Goal: Task Accomplishment & Management: Use online tool/utility

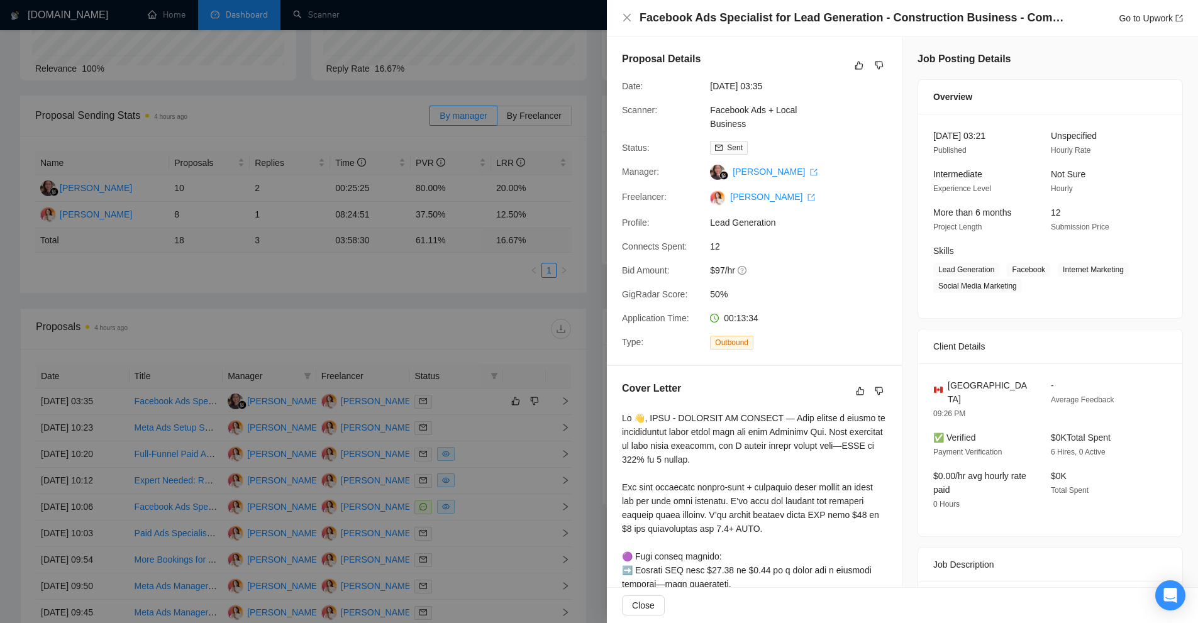
scroll to position [407, 0]
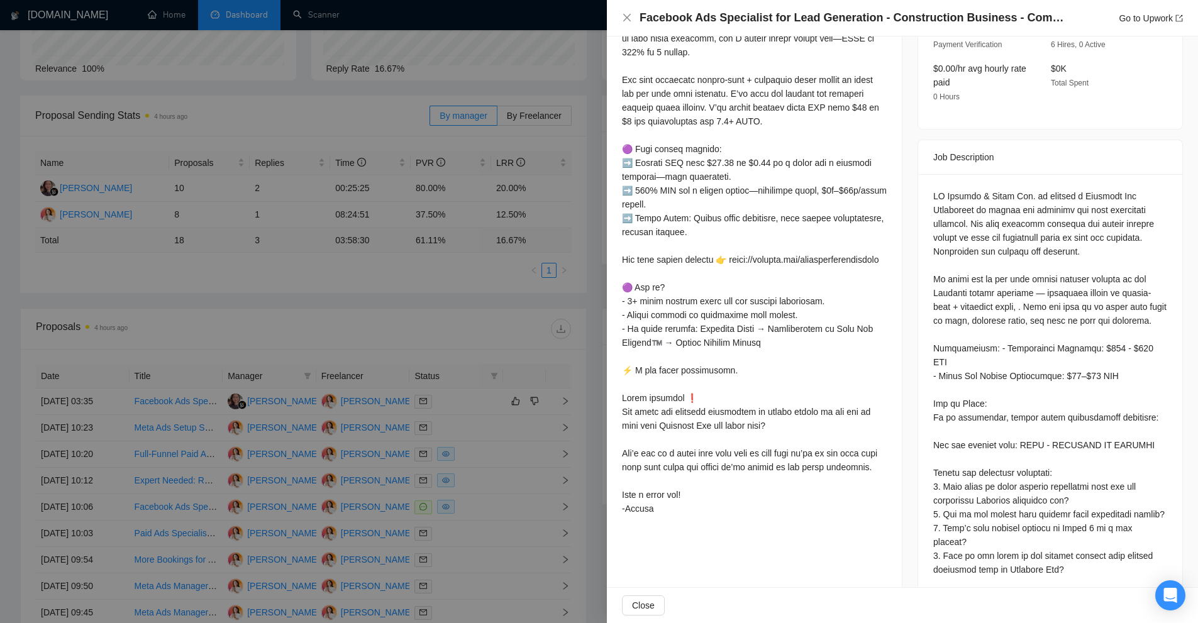
click at [289, 168] on div at bounding box center [599, 311] width 1198 height 623
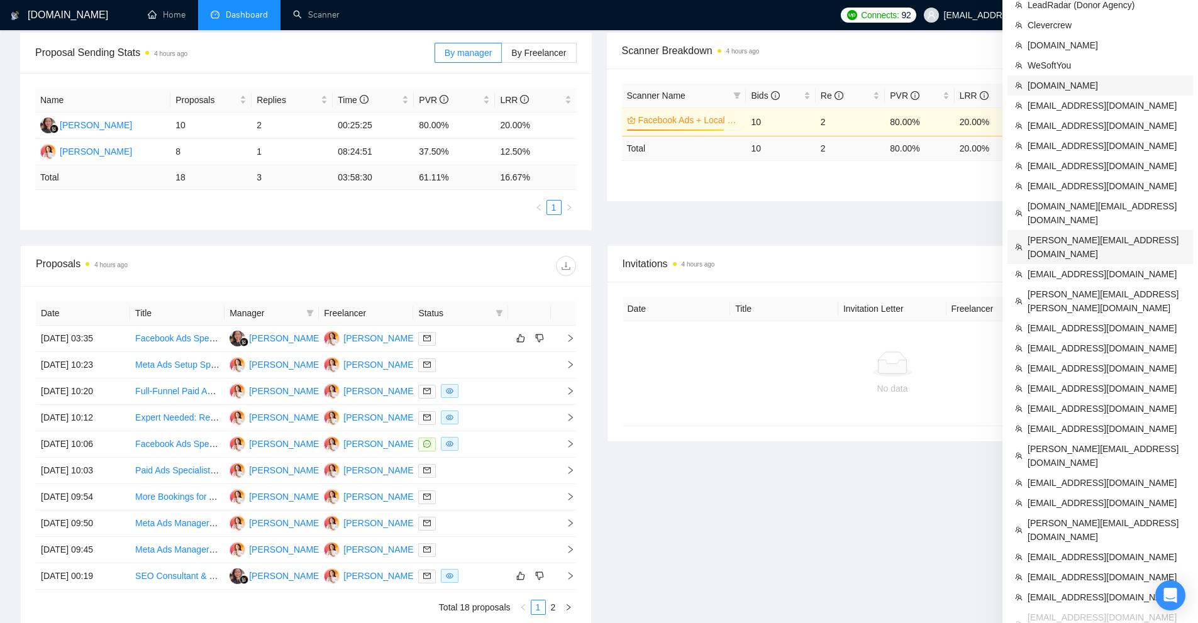
scroll to position [251, 0]
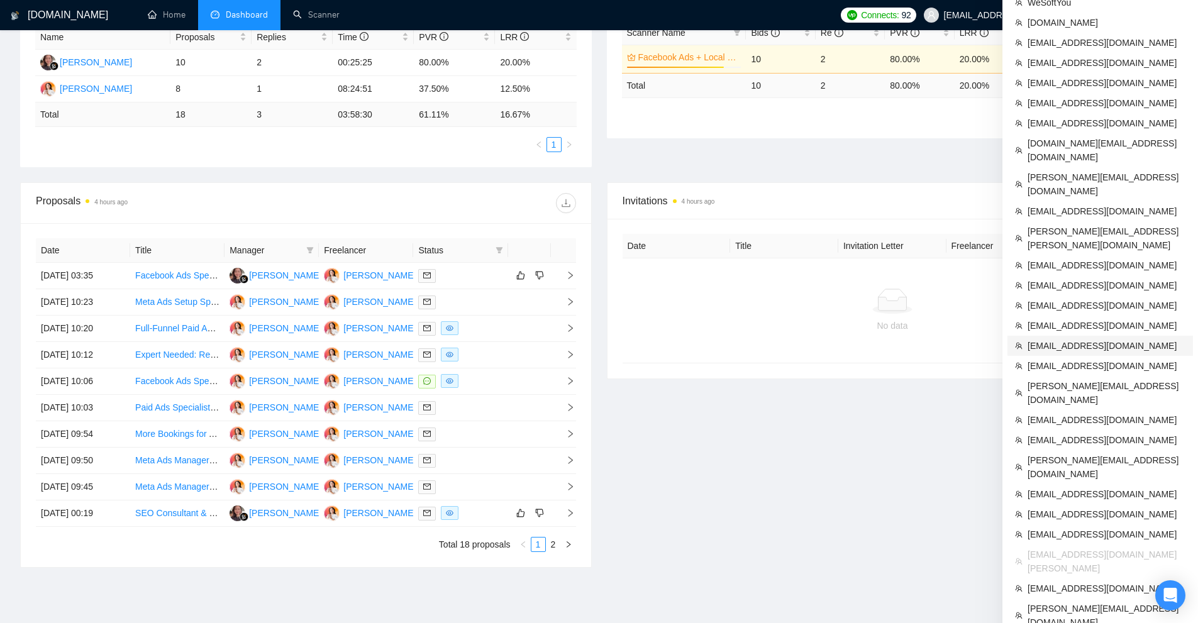
click at [1065, 339] on span "[EMAIL_ADDRESS][DOMAIN_NAME]" at bounding box center [1106, 346] width 158 height 14
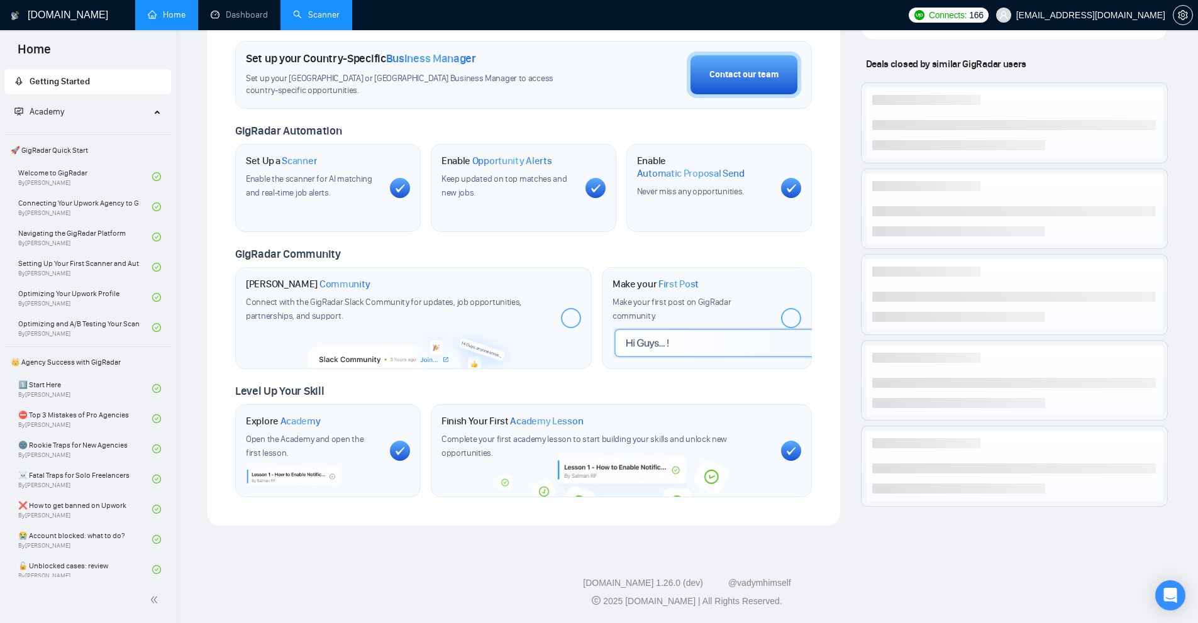
scroll to position [345, 0]
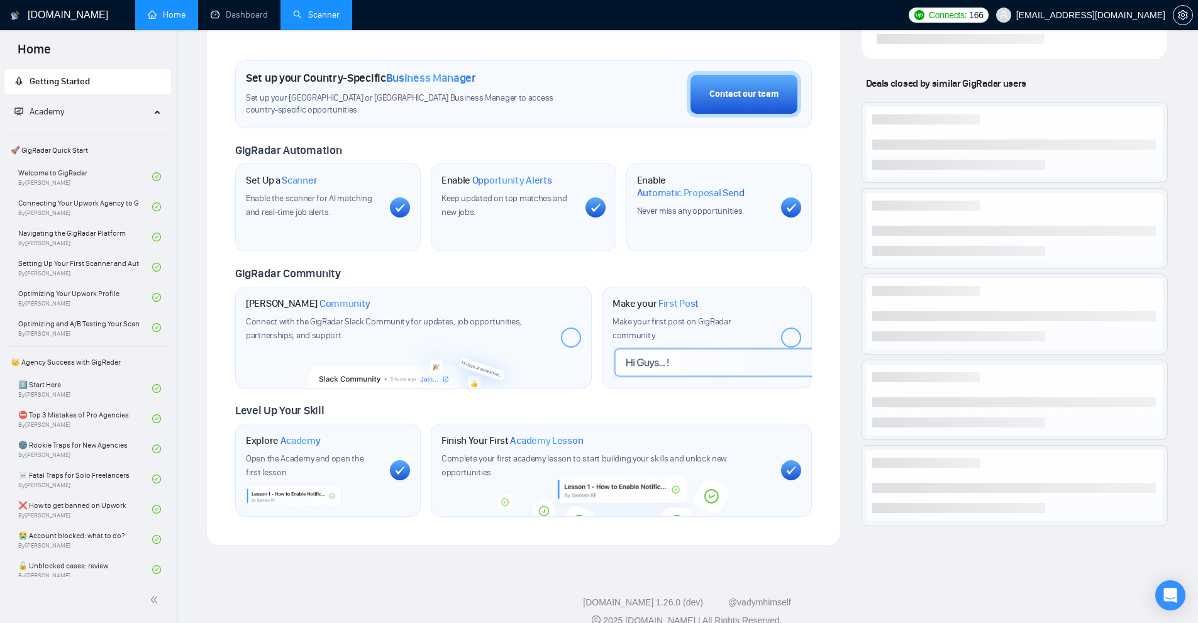
click at [326, 11] on link "Scanner" at bounding box center [316, 14] width 47 height 11
click at [247, 12] on link "Dashboard" at bounding box center [239, 14] width 57 height 11
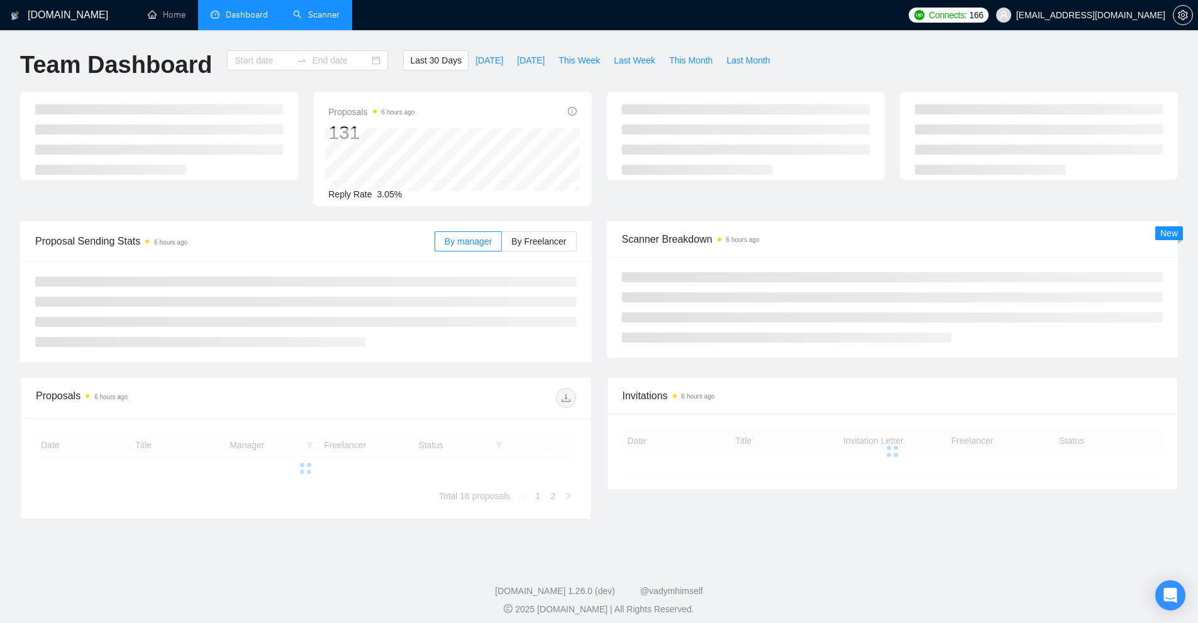
type input "[DATE]"
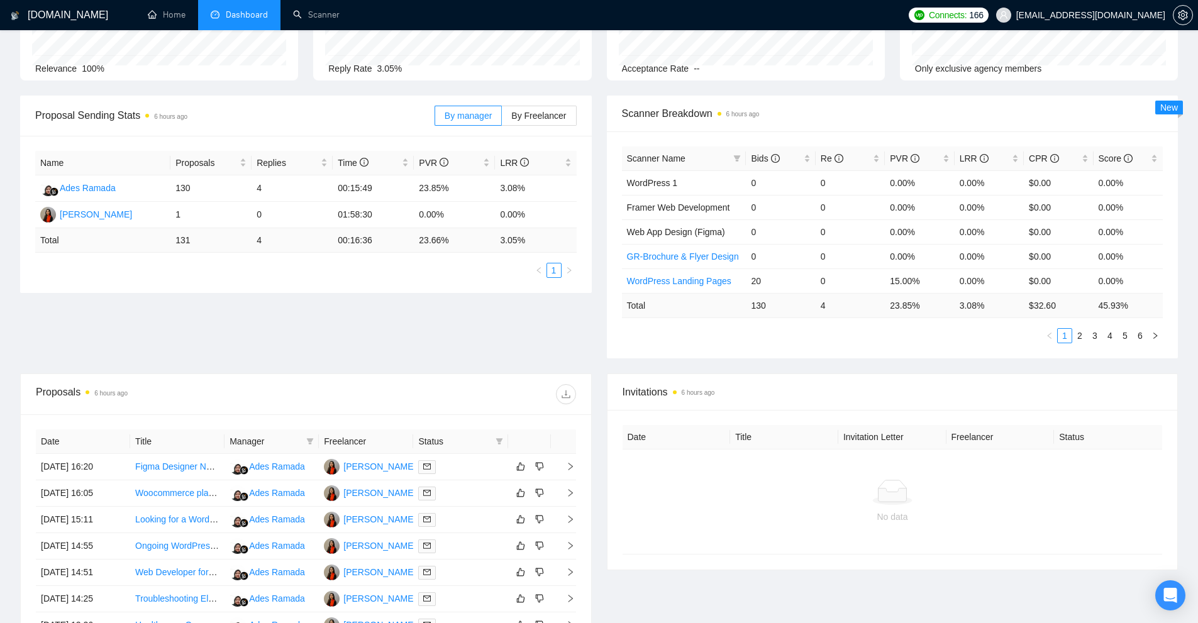
scroll to position [373, 0]
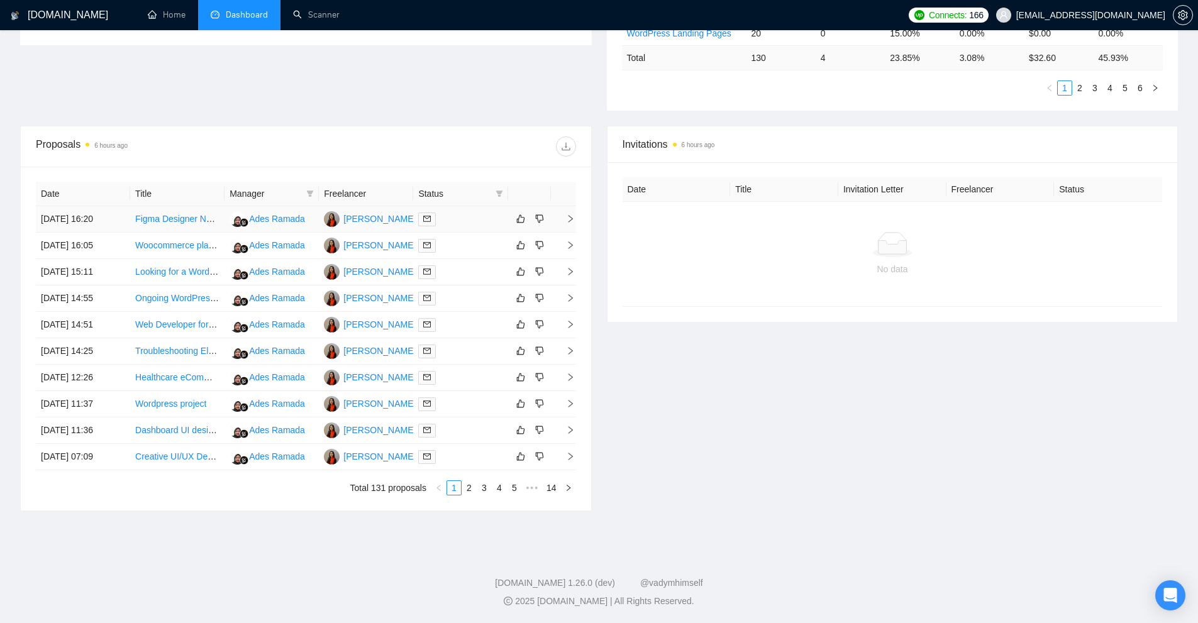
click at [458, 216] on div at bounding box center [460, 219] width 84 height 14
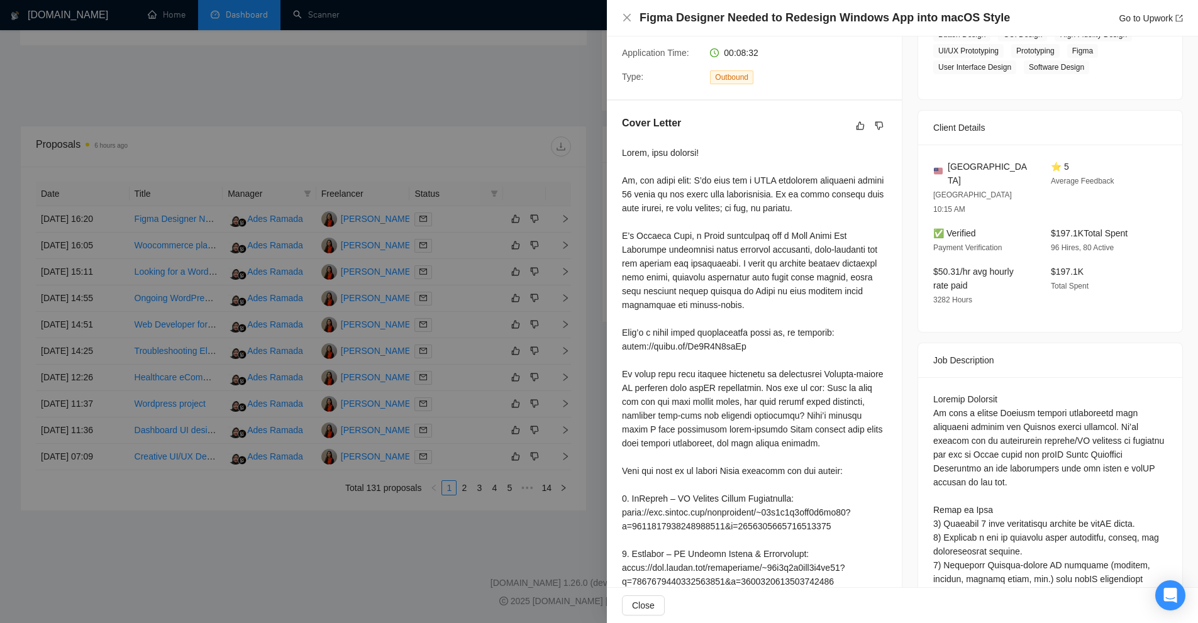
scroll to position [0, 0]
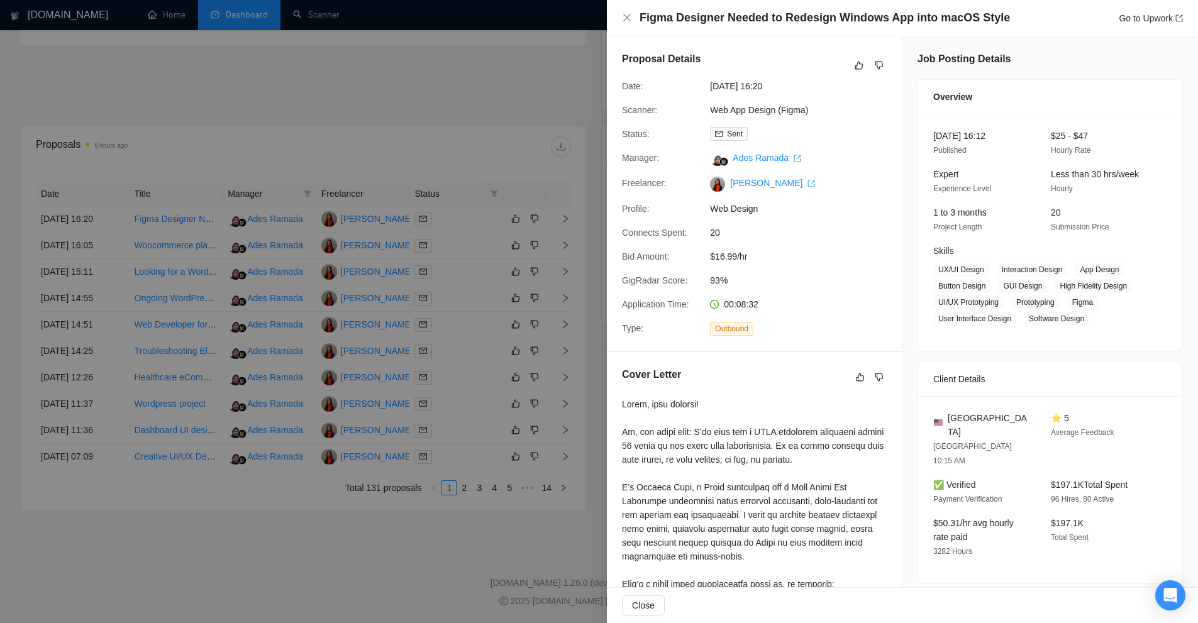
drag, startPoint x: 491, startPoint y: 243, endPoint x: 248, endPoint y: 216, distance: 244.9
click at [483, 245] on div at bounding box center [599, 311] width 1198 height 623
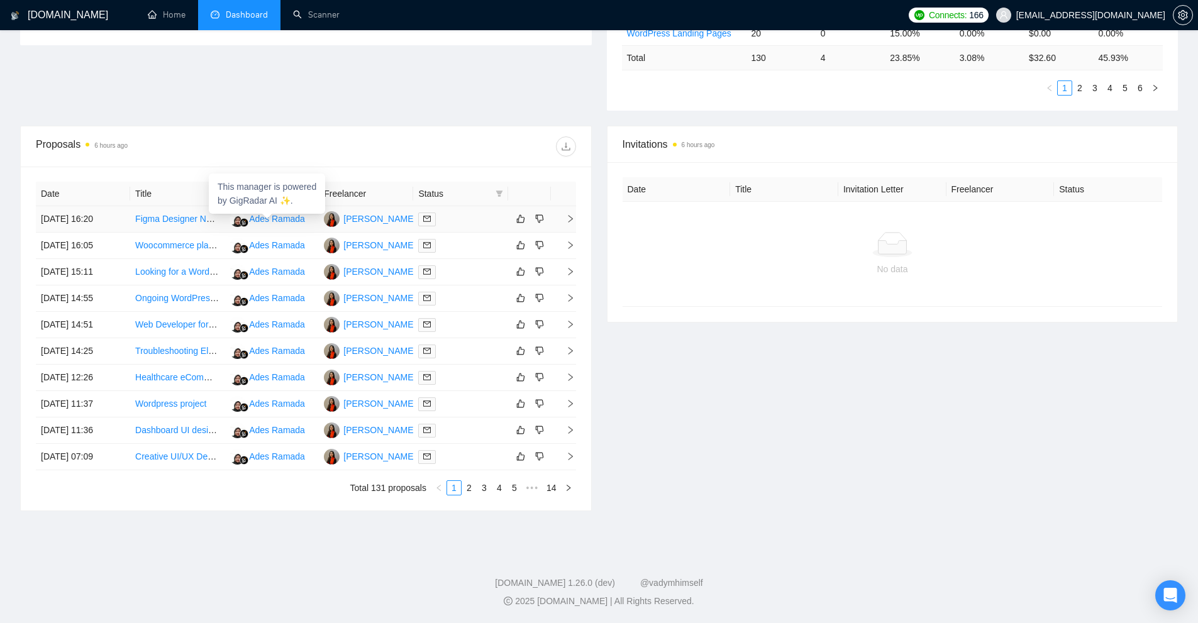
scroll to position [59, 0]
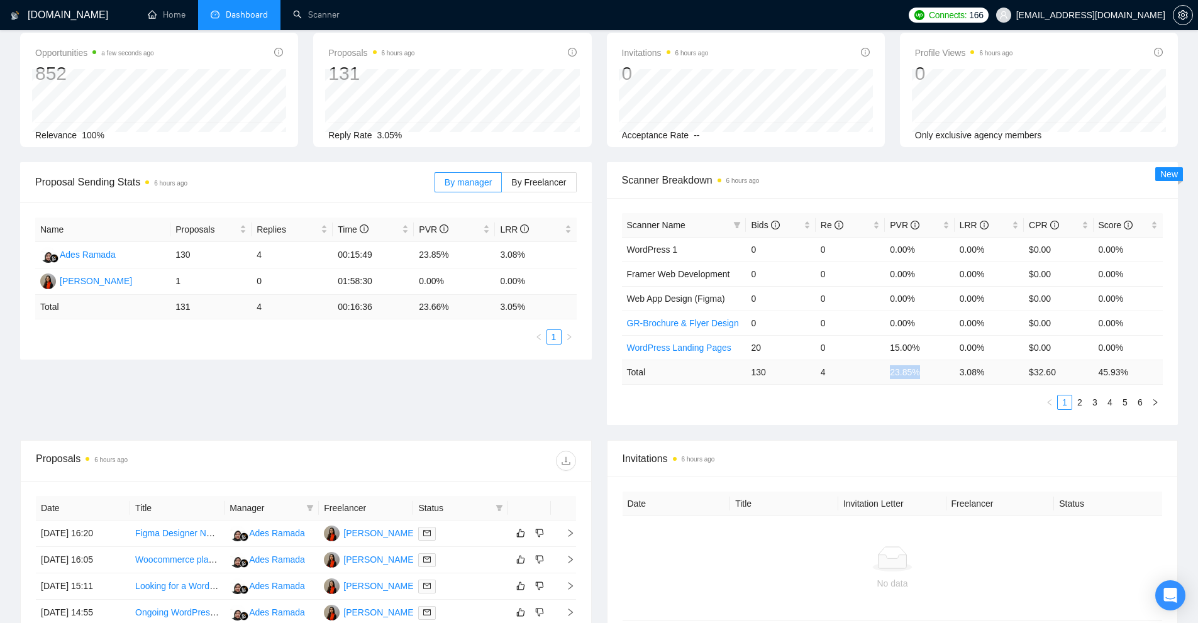
drag, startPoint x: 886, startPoint y: 370, endPoint x: 944, endPoint y: 372, distance: 57.2
click at [944, 372] on td "23.85 %" at bounding box center [919, 372] width 69 height 25
click at [936, 378] on td "23.85 %" at bounding box center [919, 372] width 69 height 25
click at [807, 222] on div "Bids" at bounding box center [780, 225] width 59 height 14
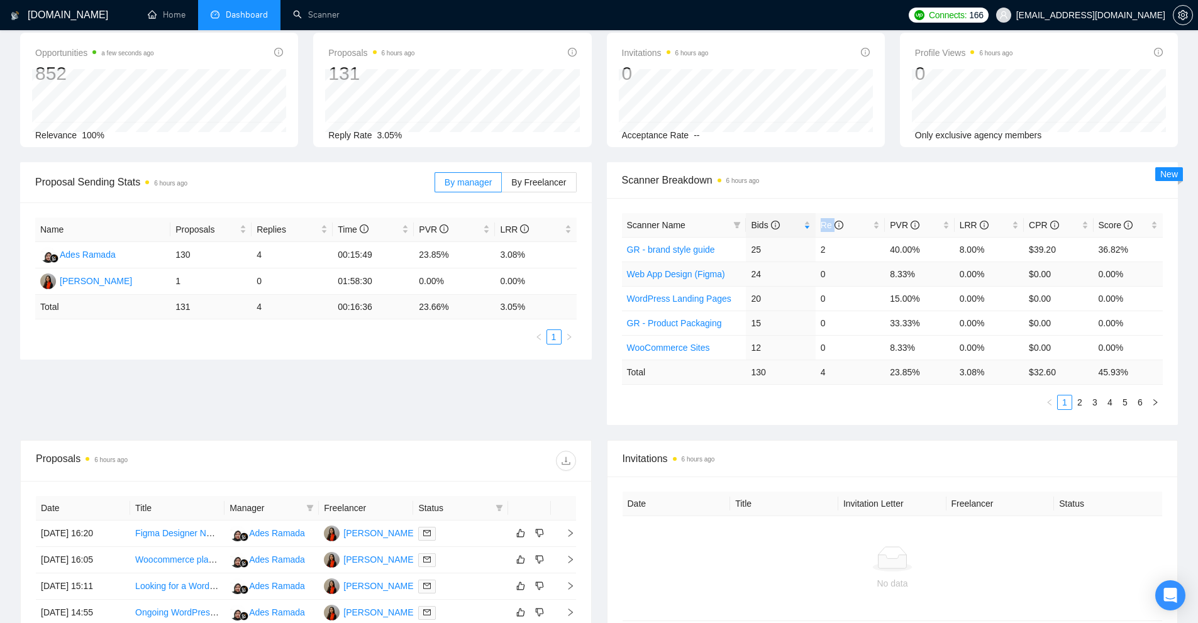
click at [697, 279] on link "Web App Design (Figma)" at bounding box center [676, 274] width 98 height 10
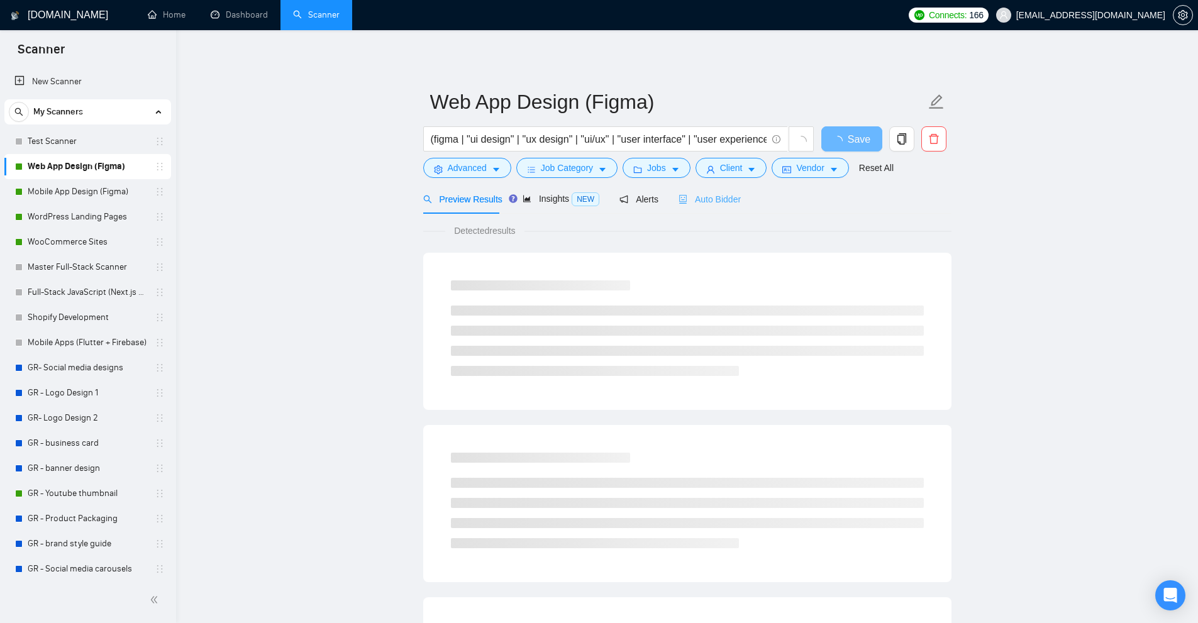
click at [694, 213] on div "Auto Bidder" at bounding box center [709, 199] width 62 height 30
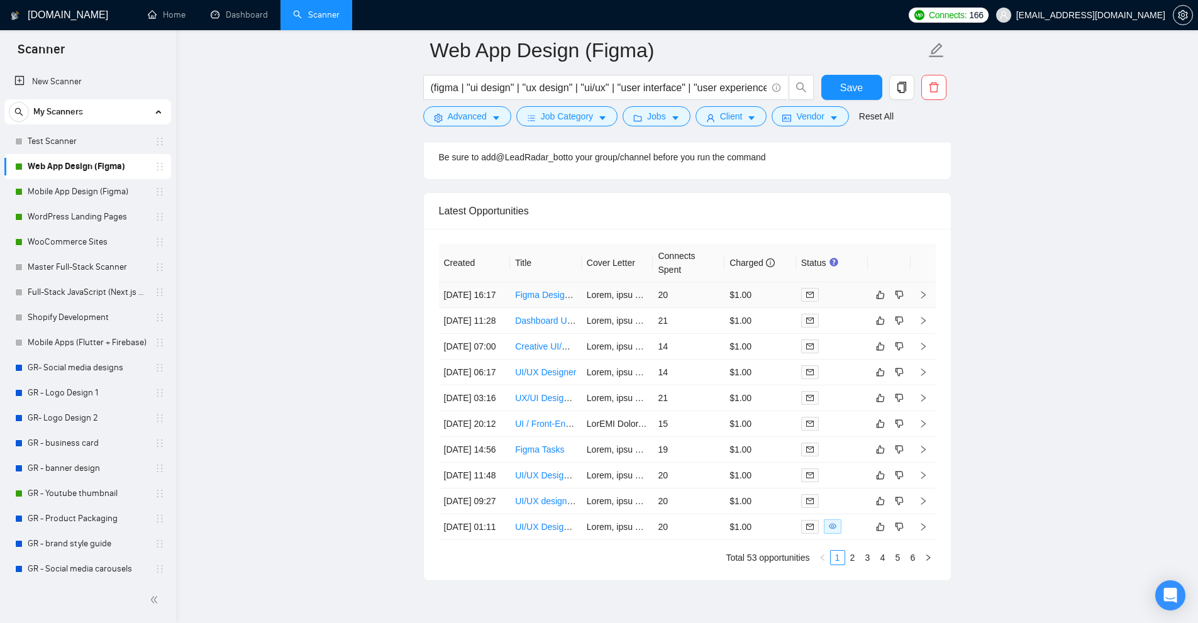
scroll to position [3386, 0]
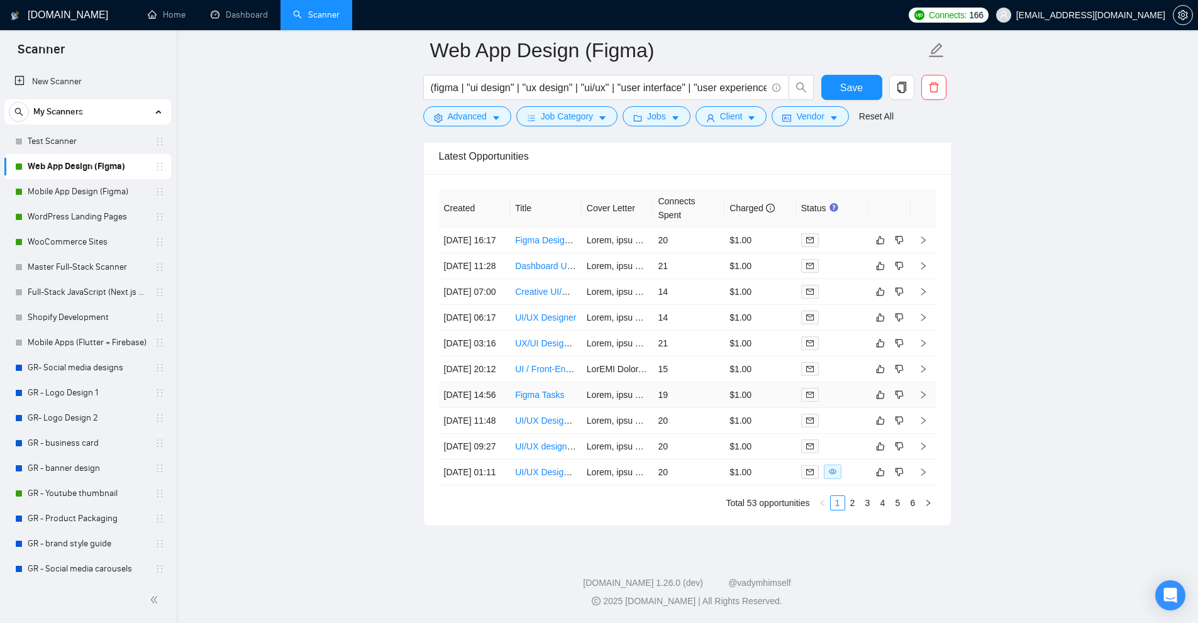
click at [694, 382] on td "19" at bounding box center [689, 395] width 72 height 26
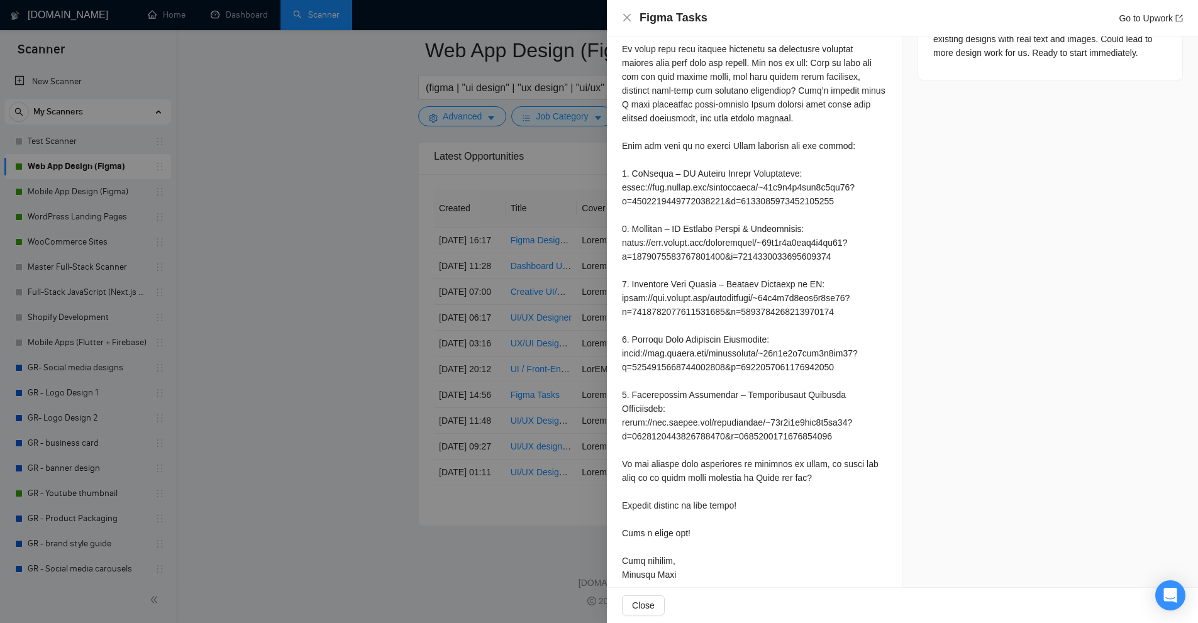
scroll to position [451, 0]
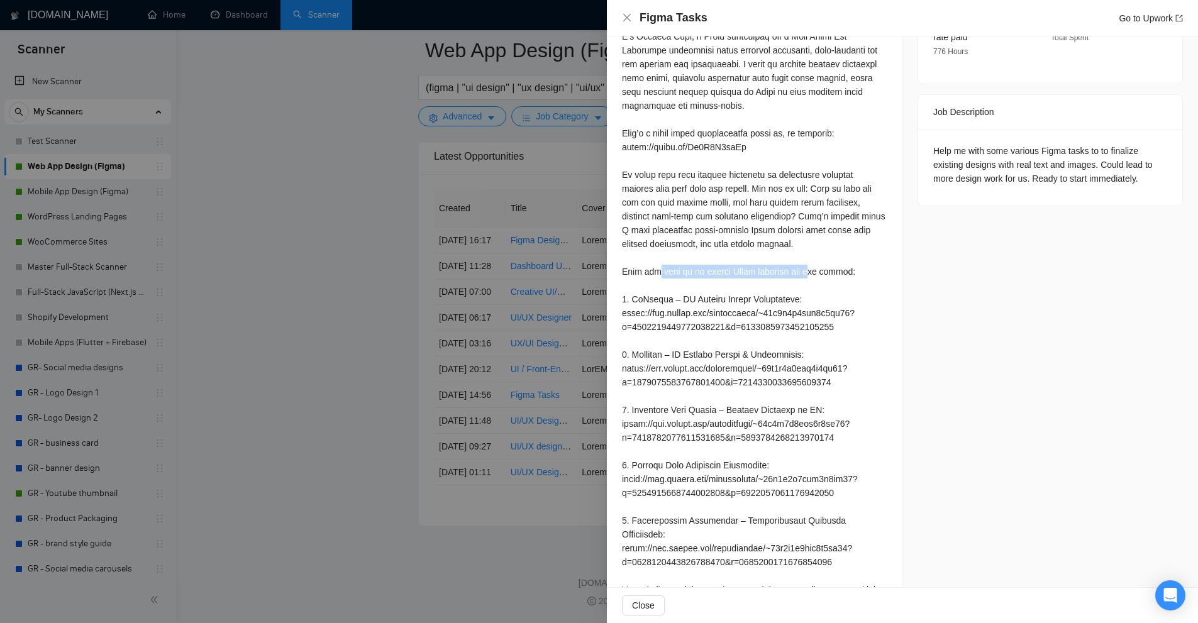
drag, startPoint x: 699, startPoint y: 272, endPoint x: 762, endPoint y: 292, distance: 66.6
click at [753, 281] on div at bounding box center [754, 327] width 265 height 761
click at [465, 285] on div at bounding box center [599, 311] width 1198 height 623
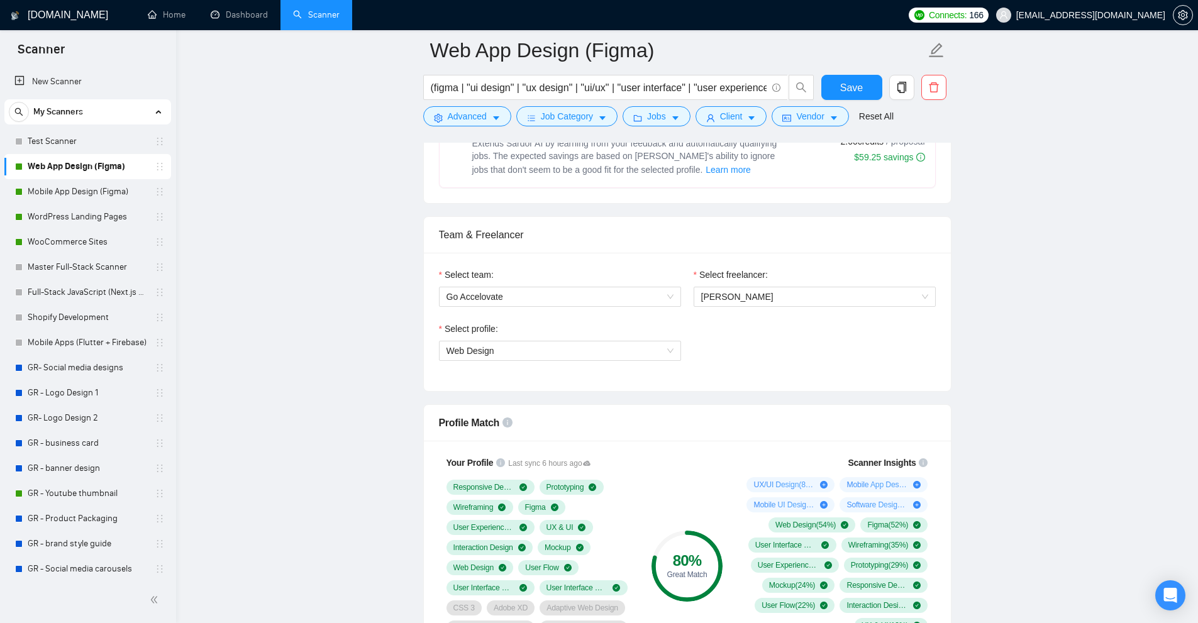
scroll to position [431, 0]
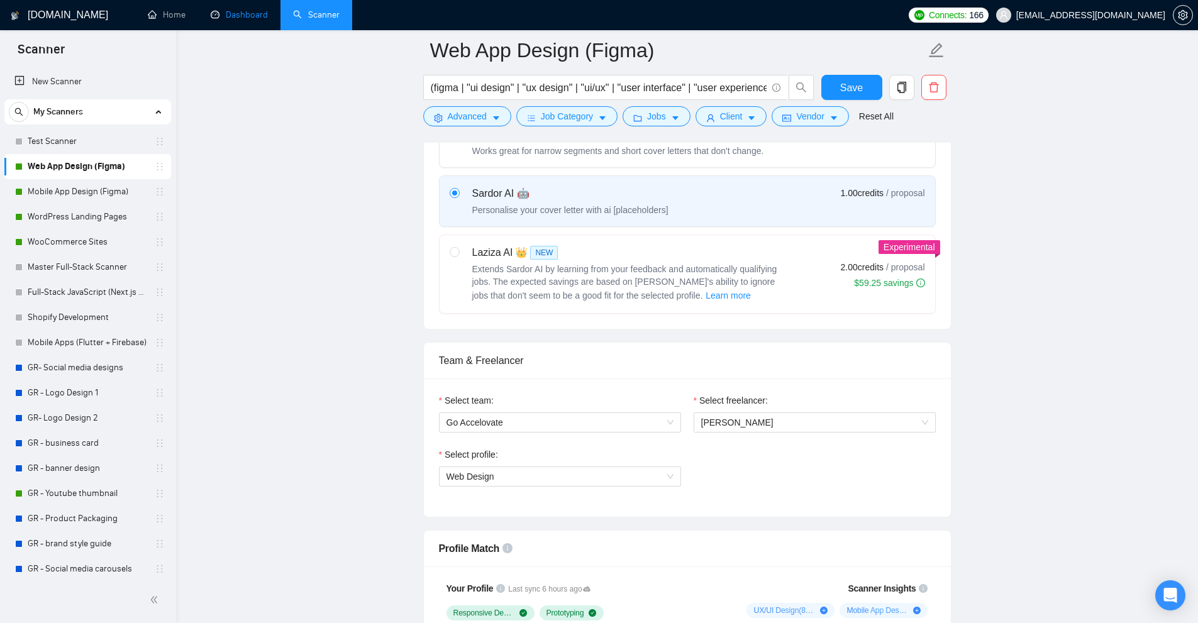
click at [241, 17] on link "Dashboard" at bounding box center [239, 14] width 57 height 11
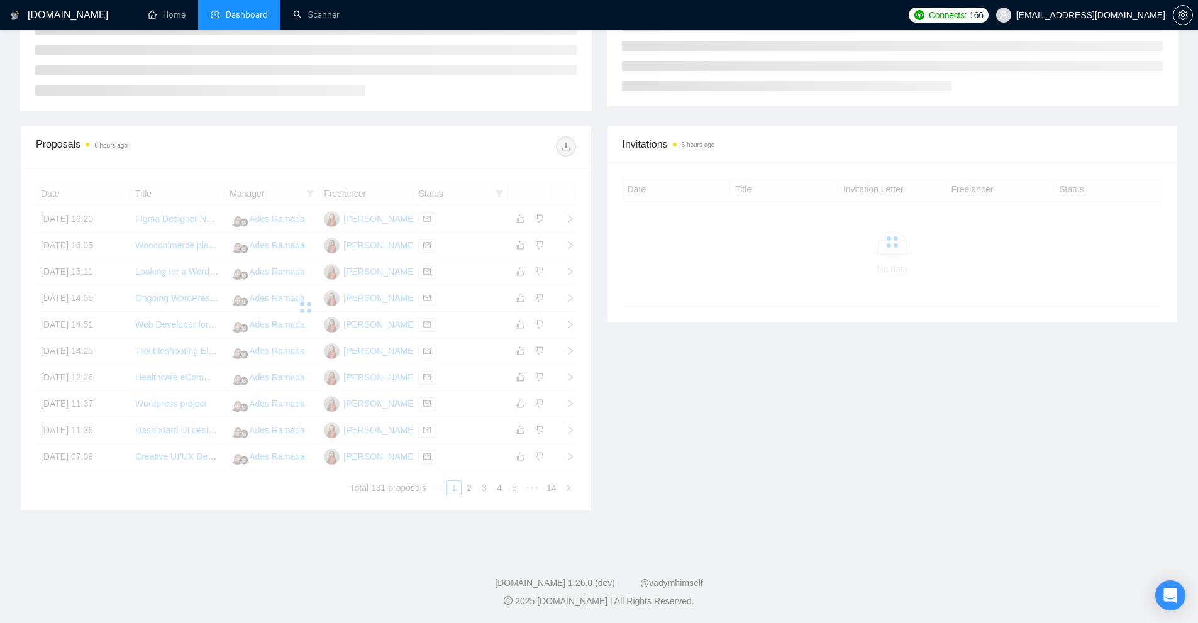
scroll to position [130, 0]
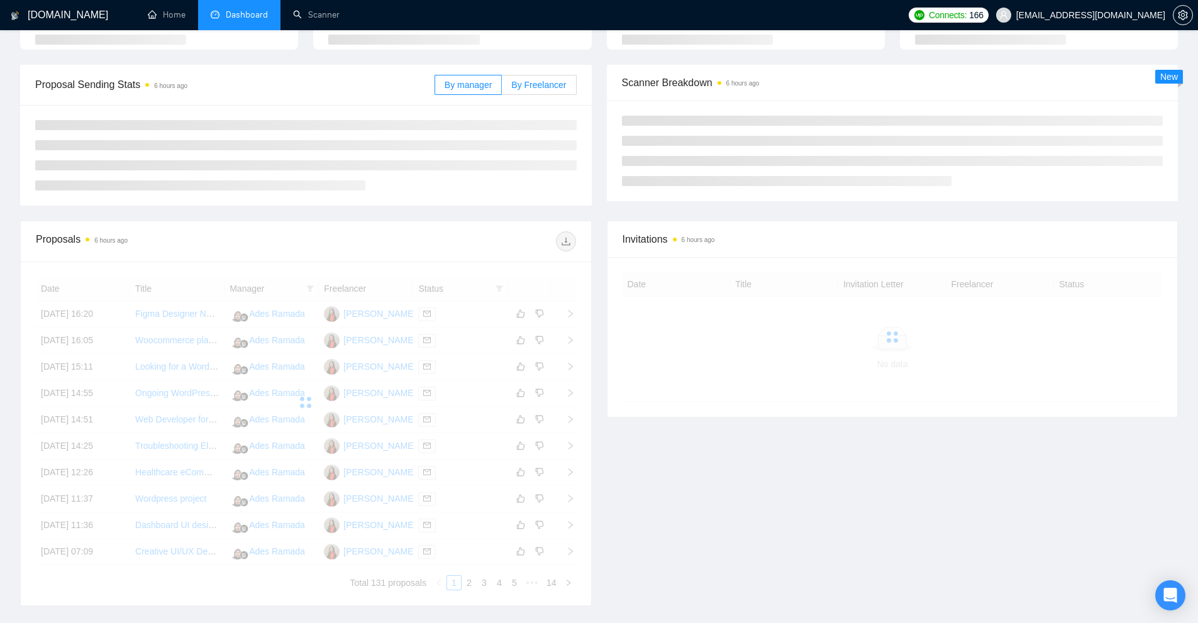
click at [546, 85] on span "By Freelancer" at bounding box center [538, 85] width 55 height 10
click at [502, 88] on input "By Freelancer" at bounding box center [502, 88] width 0 height 0
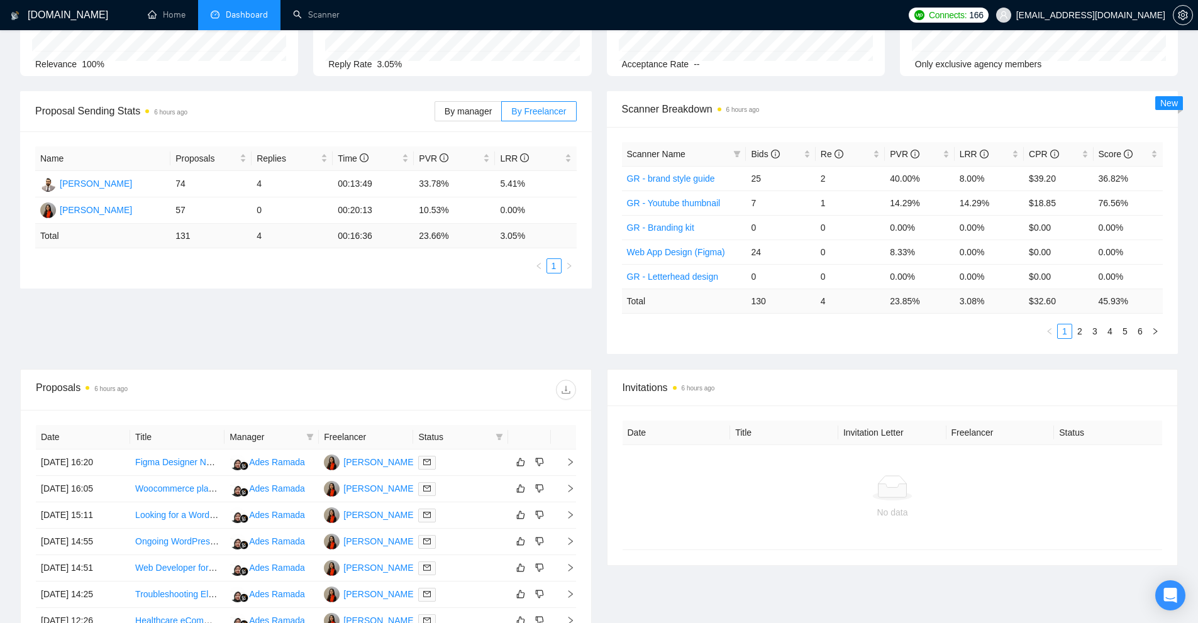
click at [237, 261] on ul "1" at bounding box center [305, 265] width 541 height 15
click at [74, 180] on div "[PERSON_NAME]" at bounding box center [96, 184] width 72 height 14
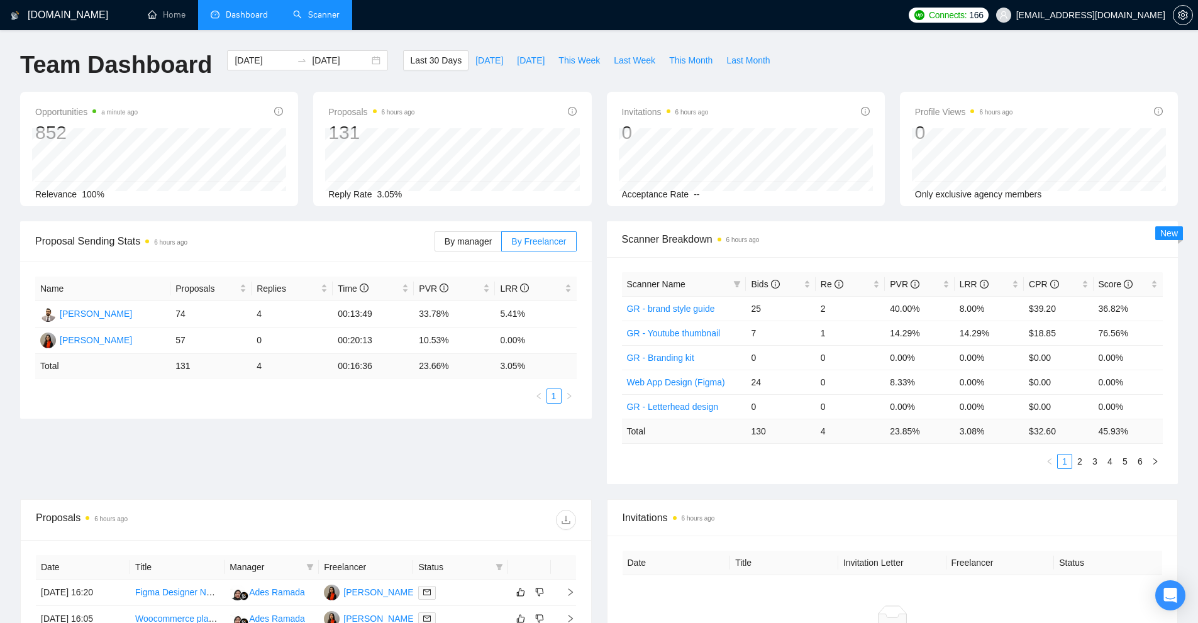
click at [325, 11] on link "Scanner" at bounding box center [316, 14] width 47 height 11
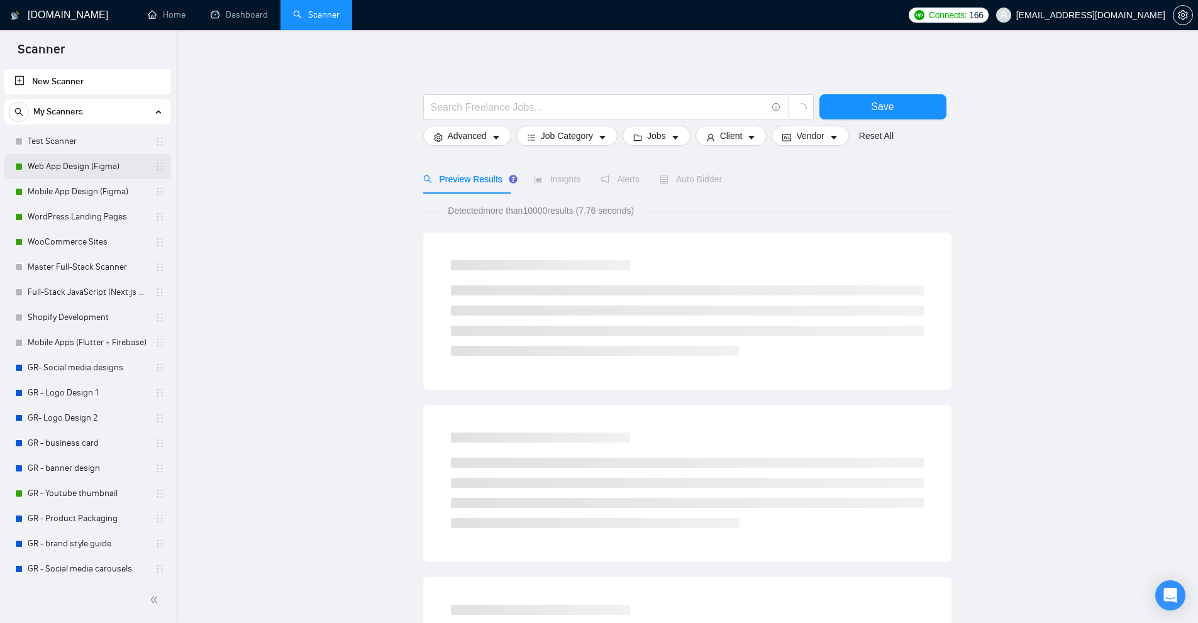
click at [82, 175] on link "Web App Design (Figma)" at bounding box center [87, 166] width 119 height 25
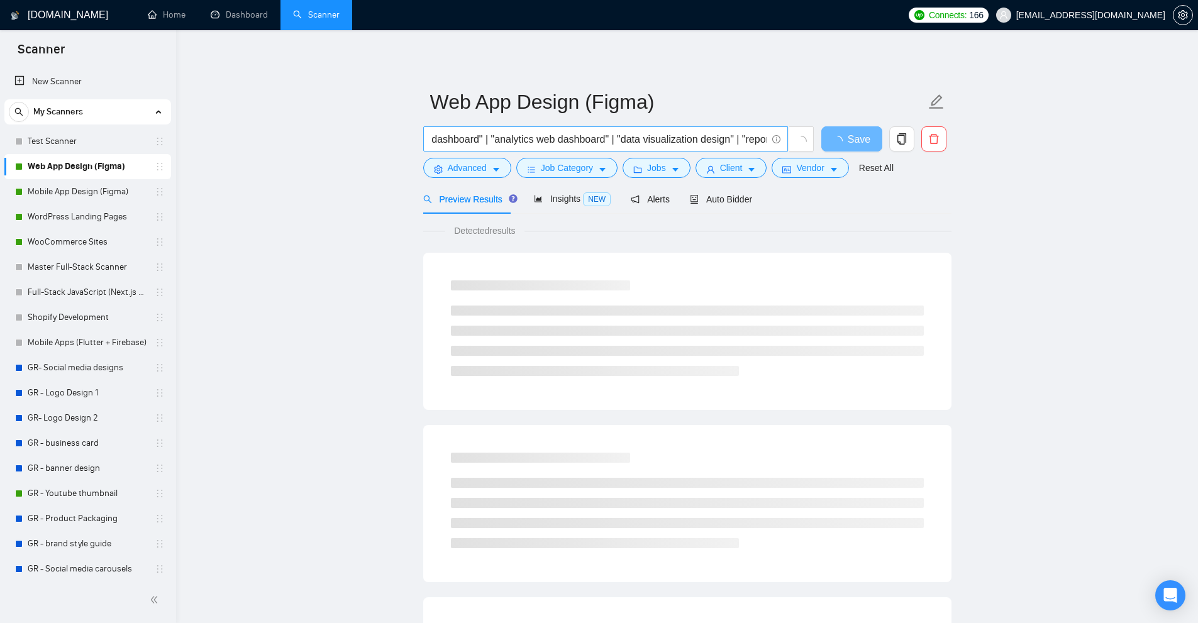
scroll to position [0, 2050]
click at [613, 137] on input "(figma | "ui design" | "ux design" | "ui/ux" | "user interface" | "user experie…" at bounding box center [599, 139] width 336 height 16
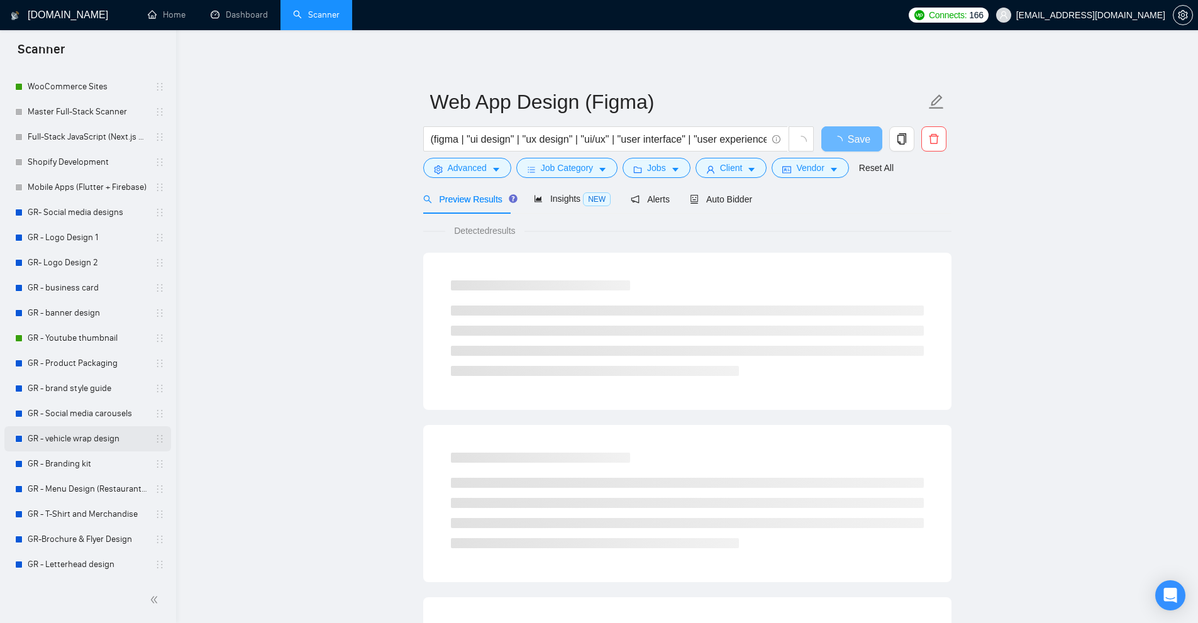
scroll to position [0, 0]
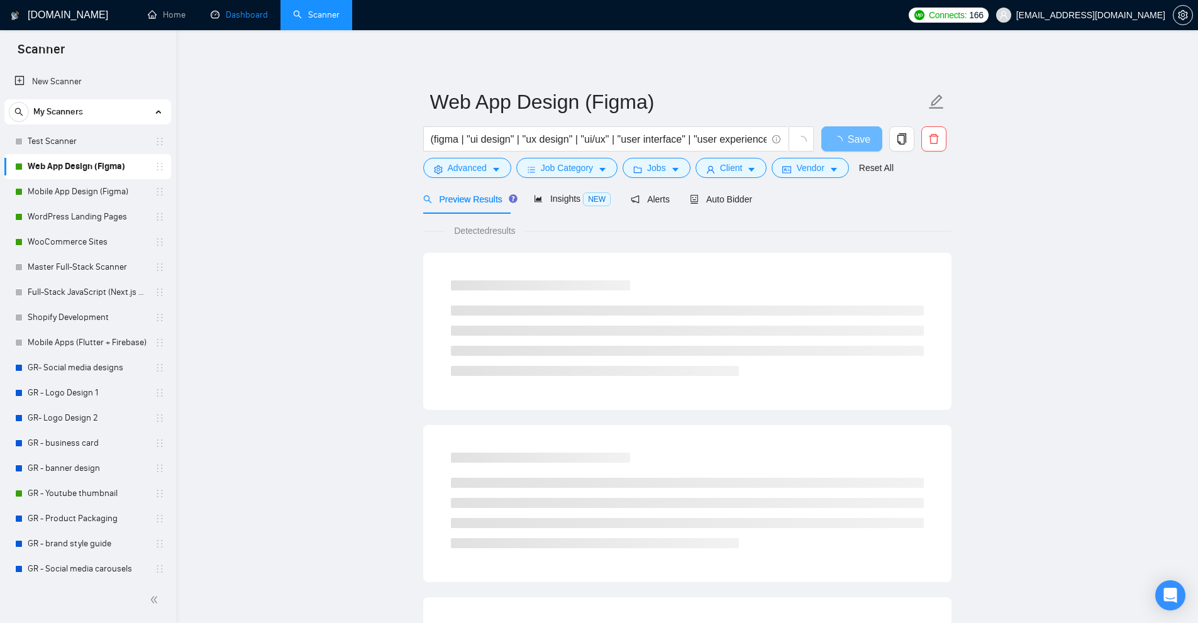
click at [216, 20] on link "Dashboard" at bounding box center [239, 14] width 57 height 11
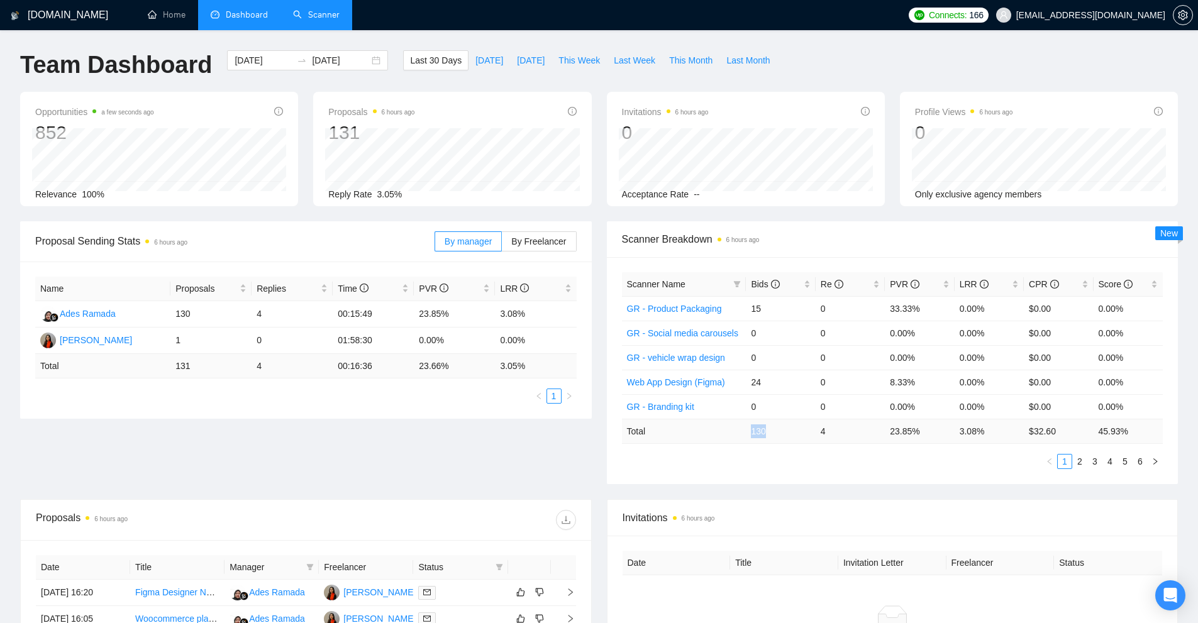
drag, startPoint x: 748, startPoint y: 431, endPoint x: 771, endPoint y: 431, distance: 23.9
click at [771, 431] on td "130" at bounding box center [780, 431] width 69 height 25
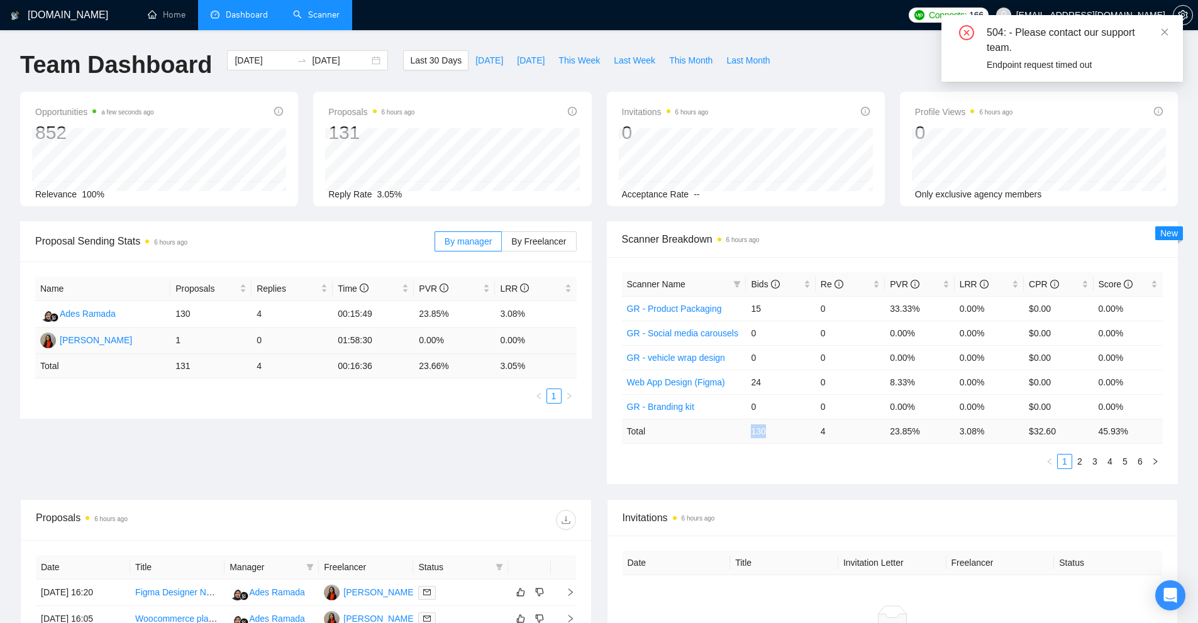
scroll to position [373, 0]
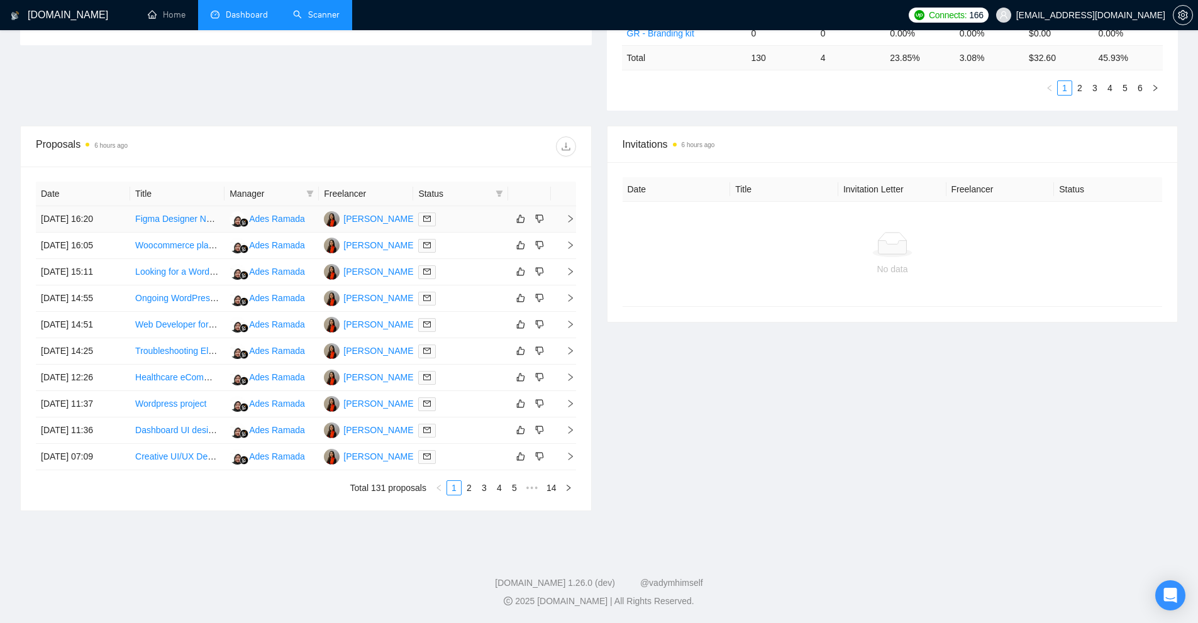
click at [450, 213] on div at bounding box center [460, 219] width 84 height 14
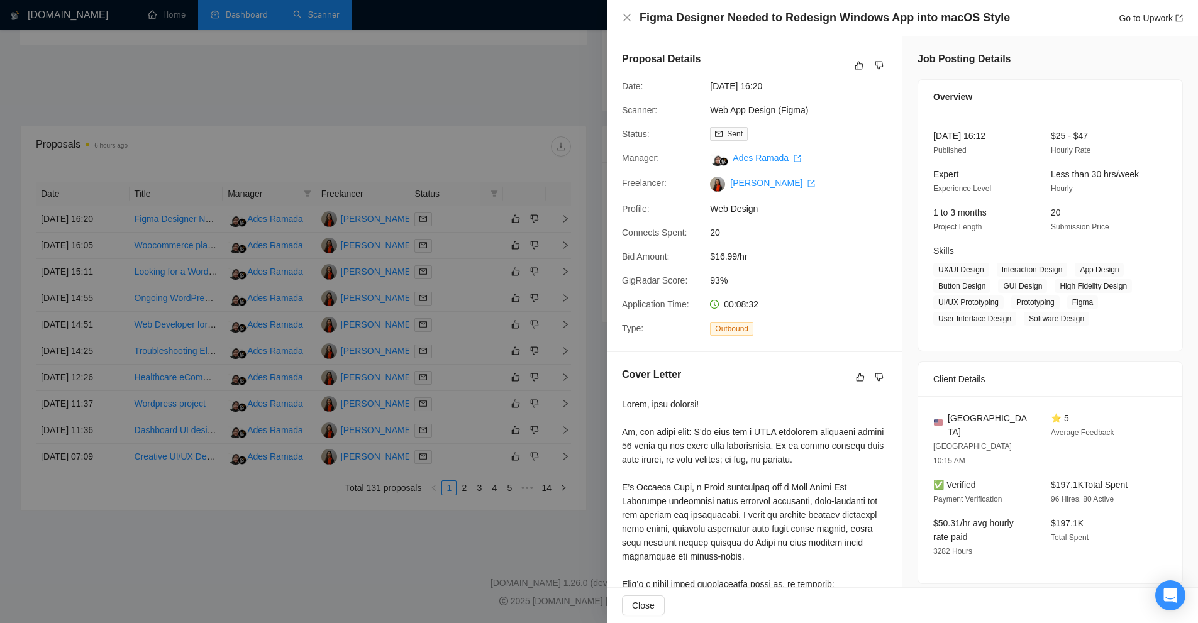
scroll to position [251, 0]
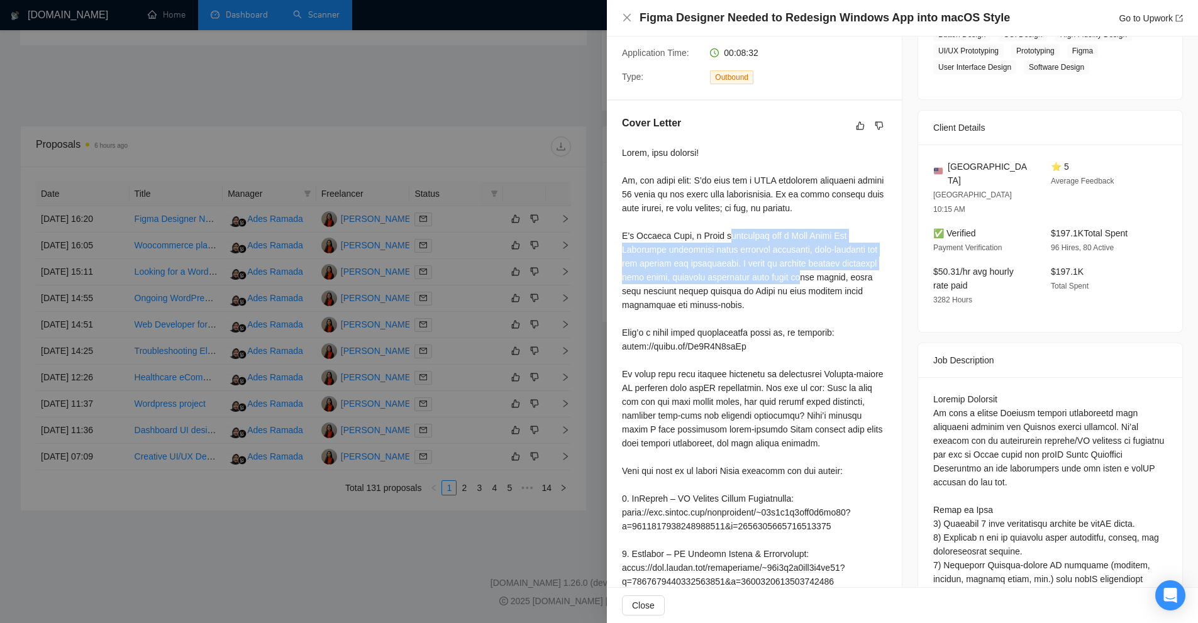
drag, startPoint x: 713, startPoint y: 235, endPoint x: 815, endPoint y: 290, distance: 116.5
click at [815, 290] on div at bounding box center [754, 519] width 265 height 747
click at [816, 296] on div at bounding box center [754, 519] width 265 height 747
drag, startPoint x: 781, startPoint y: 310, endPoint x: 682, endPoint y: 230, distance: 127.9
click at [682, 230] on div at bounding box center [754, 519] width 265 height 747
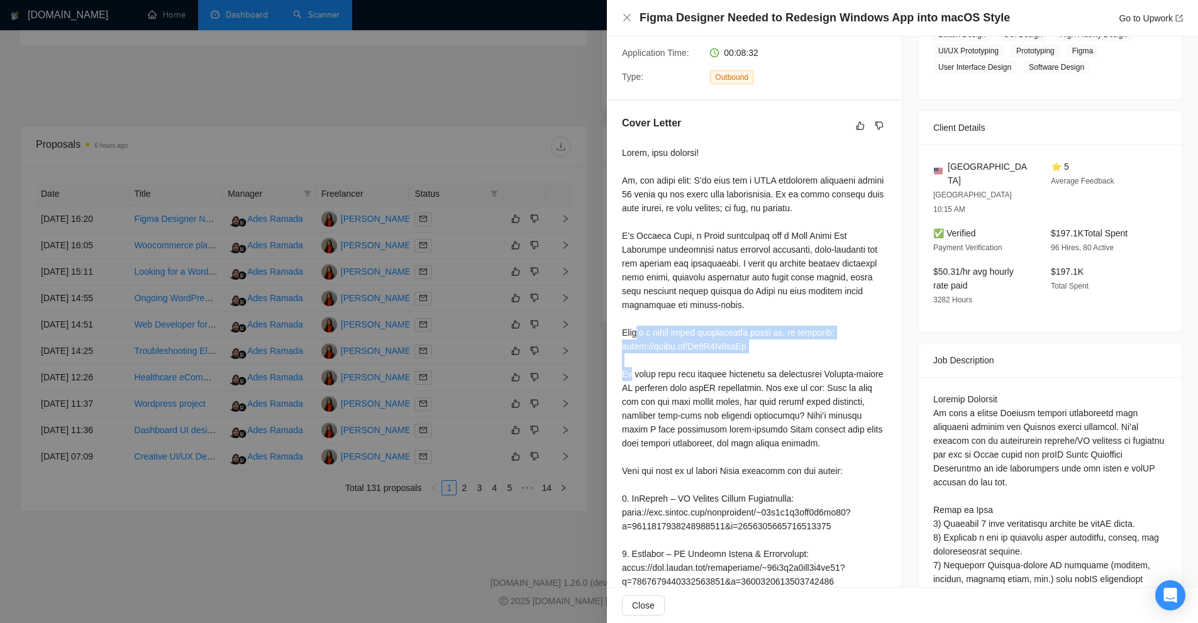
drag, startPoint x: 621, startPoint y: 332, endPoint x: 850, endPoint y: 348, distance: 229.4
click at [850, 348] on div "Cover Letter" at bounding box center [754, 507] width 295 height 812
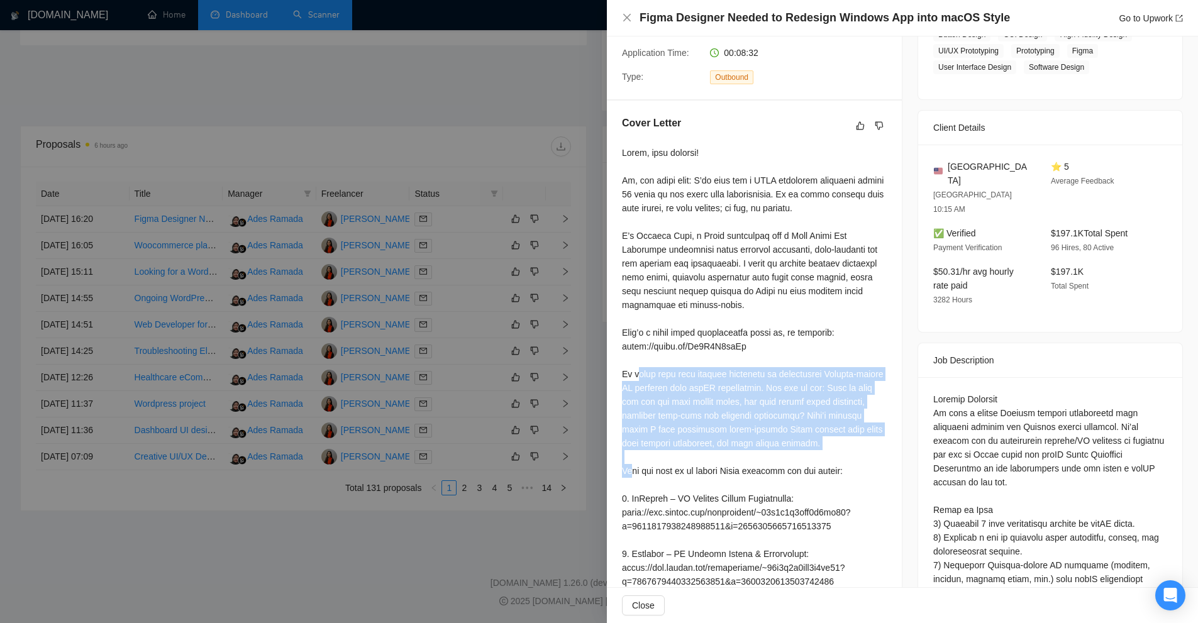
drag, startPoint x: 619, startPoint y: 371, endPoint x: 829, endPoint y: 448, distance: 223.6
click at [829, 448] on div "Cover Letter" at bounding box center [754, 507] width 295 height 812
click at [829, 448] on div at bounding box center [754, 519] width 265 height 747
drag, startPoint x: 842, startPoint y: 445, endPoint x: 786, endPoint y: 358, distance: 102.7
click at [786, 358] on div at bounding box center [754, 519] width 265 height 747
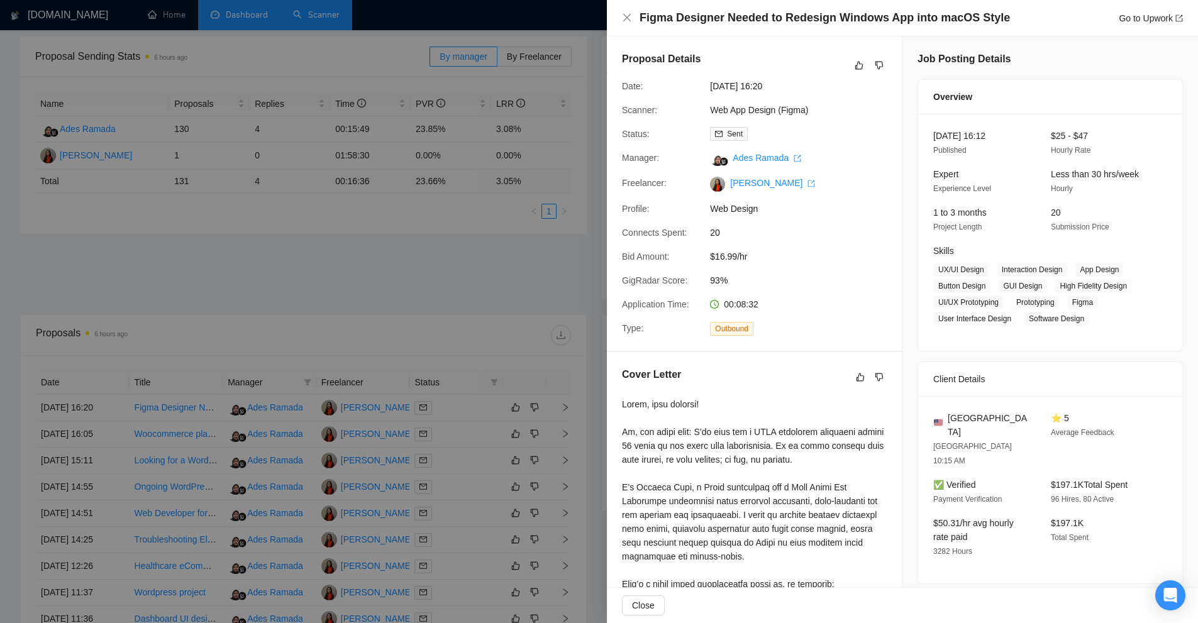
scroll to position [0, 0]
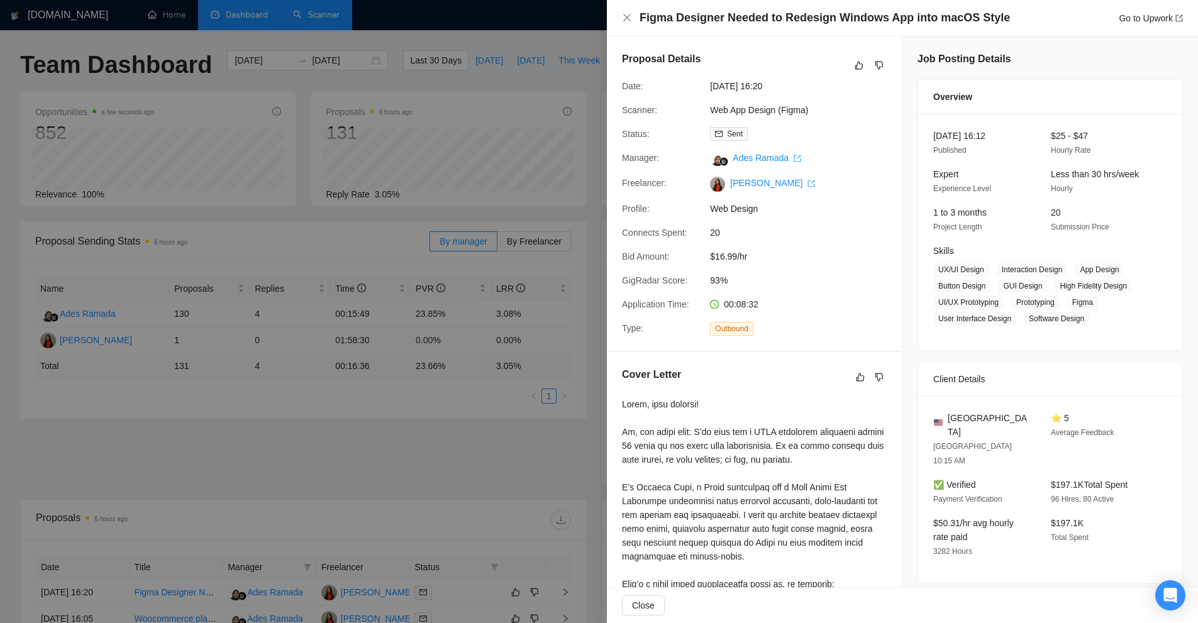
click at [724, 3] on div "Figma Designer Needed to Redesign Windows App into macOS Style Go to Upwork" at bounding box center [902, 18] width 591 height 36
click at [778, 109] on link "Web App Design (Figma)" at bounding box center [759, 110] width 98 height 10
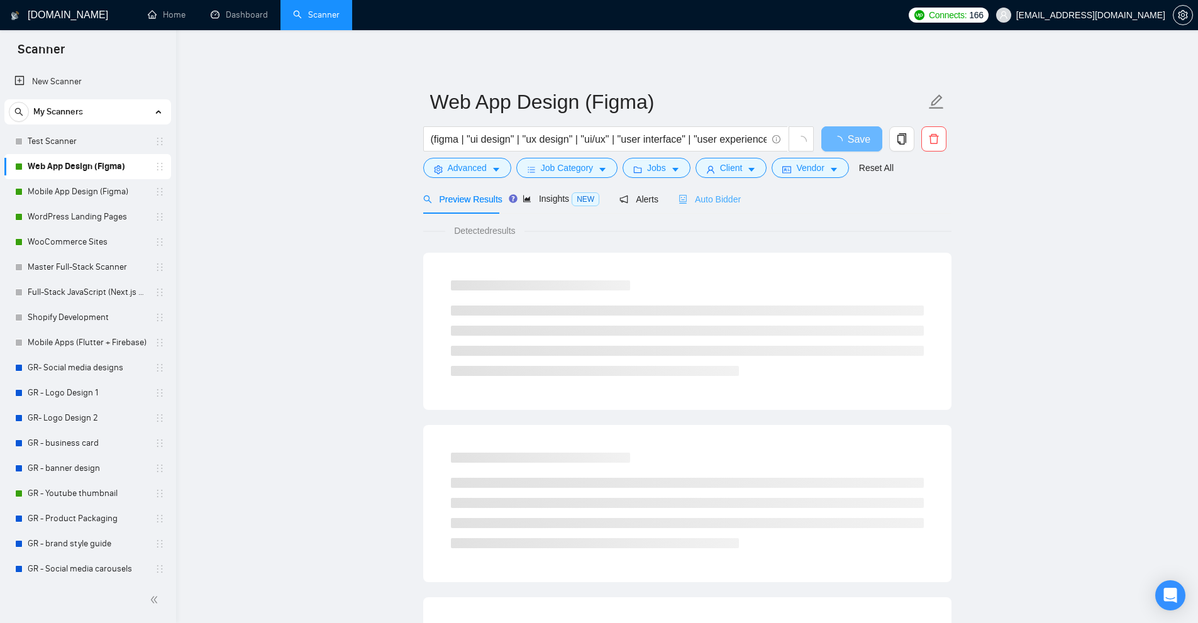
click at [720, 213] on div "Auto Bidder" at bounding box center [709, 199] width 62 height 30
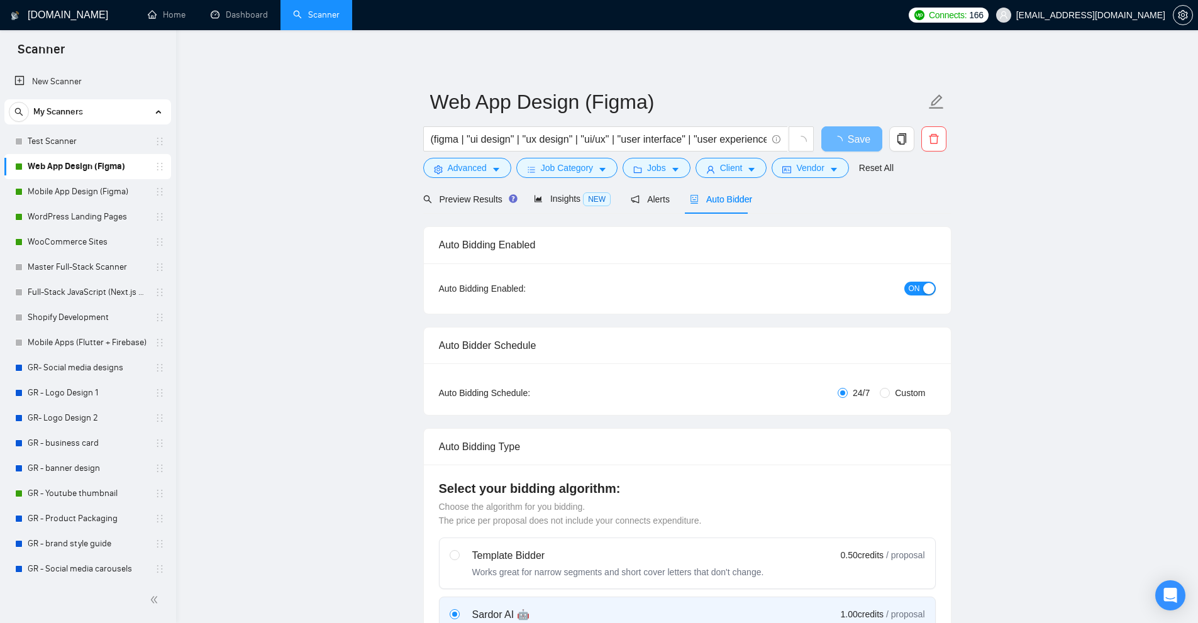
checkbox input "true"
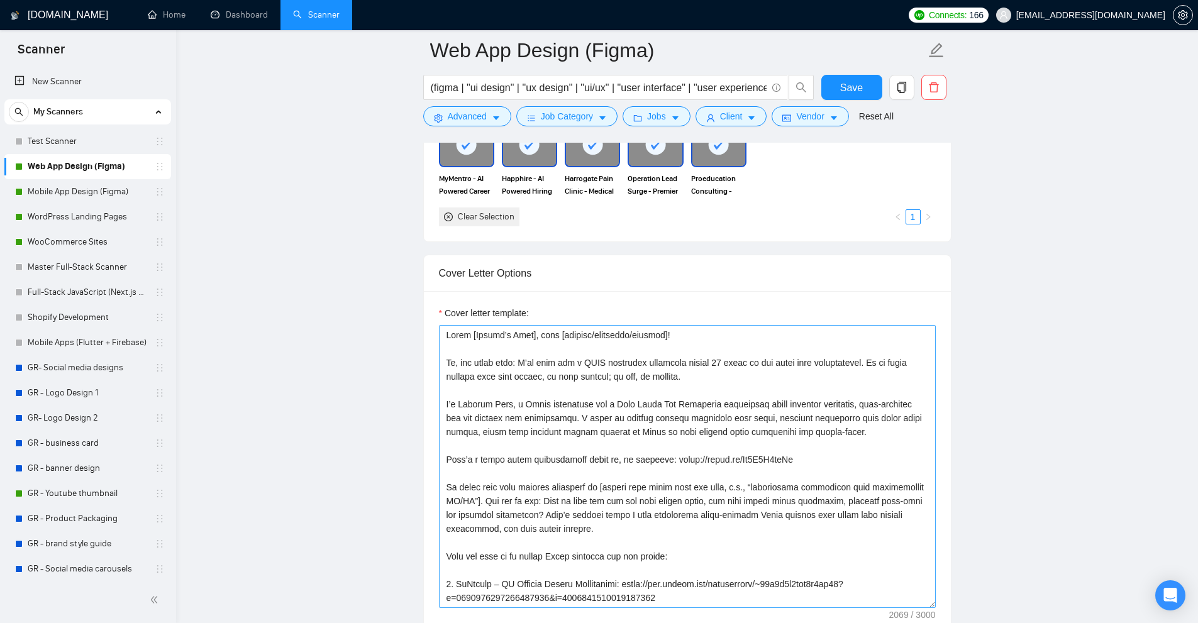
scroll to position [63, 0]
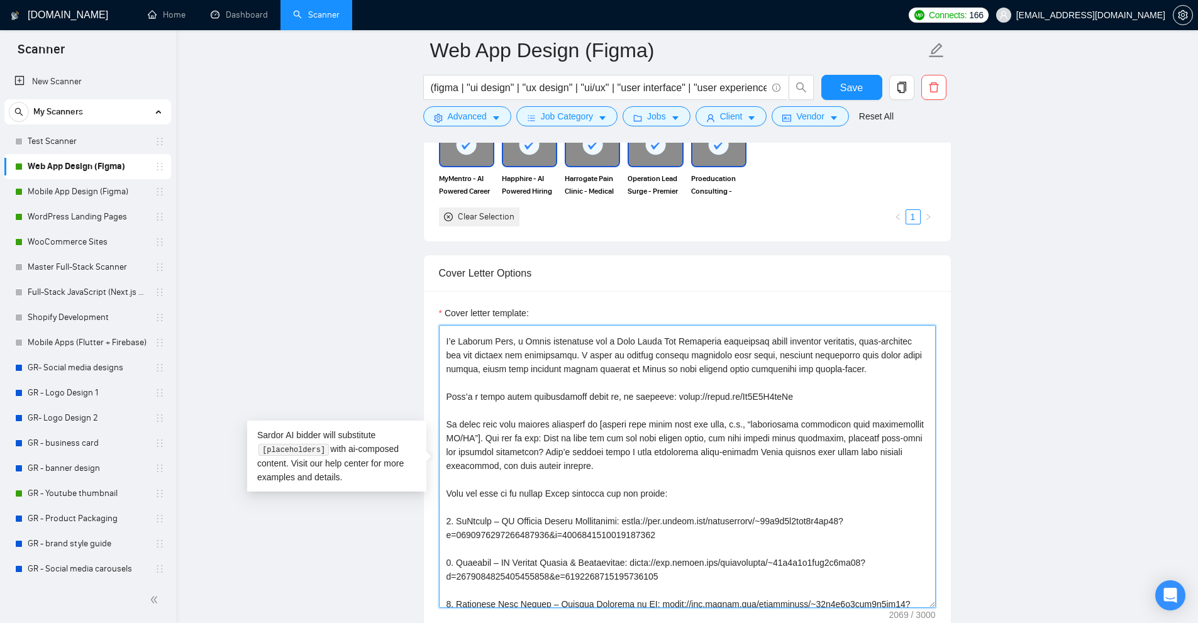
drag, startPoint x: 444, startPoint y: 423, endPoint x: 837, endPoint y: 465, distance: 395.2
click at [837, 465] on textarea "Cover letter template:" at bounding box center [687, 466] width 497 height 283
drag, startPoint x: 861, startPoint y: 467, endPoint x: 768, endPoint y: 417, distance: 105.2
click at [768, 417] on textarea "Cover letter template:" at bounding box center [687, 466] width 497 height 283
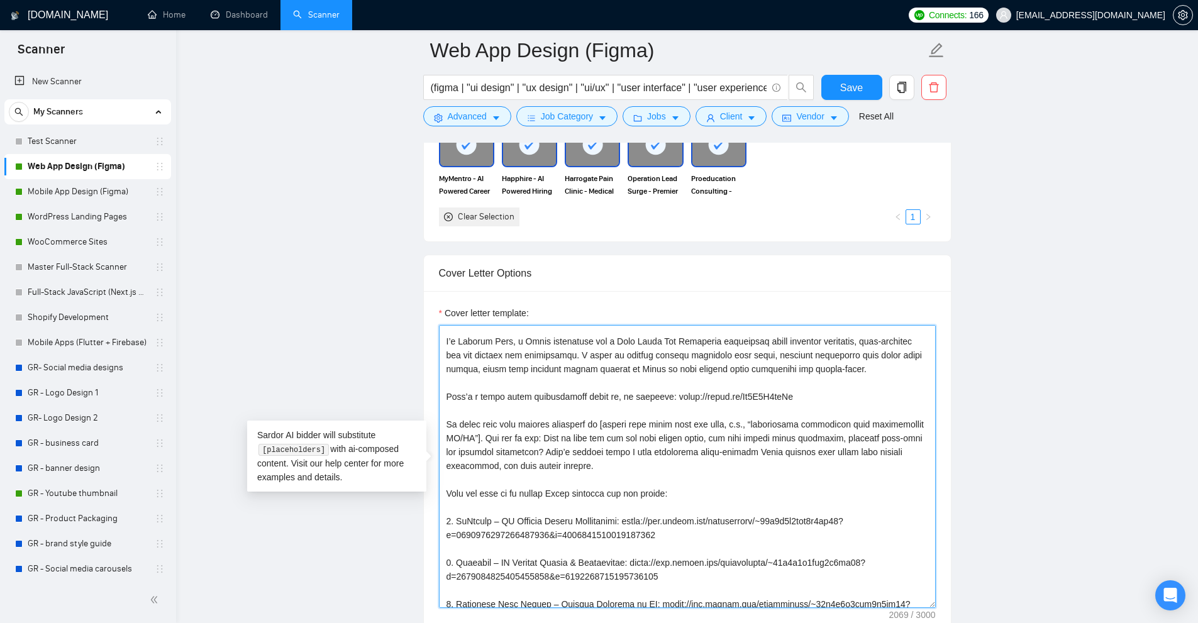
click at [768, 417] on textarea "Cover letter template:" at bounding box center [687, 466] width 497 height 283
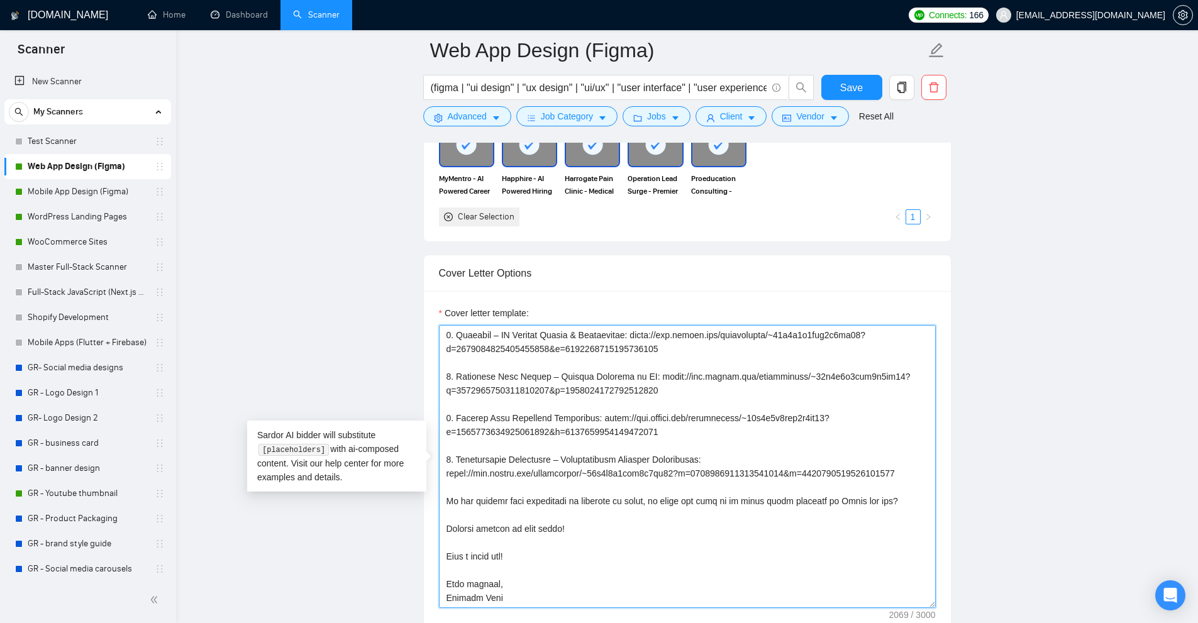
scroll to position [1320, 0]
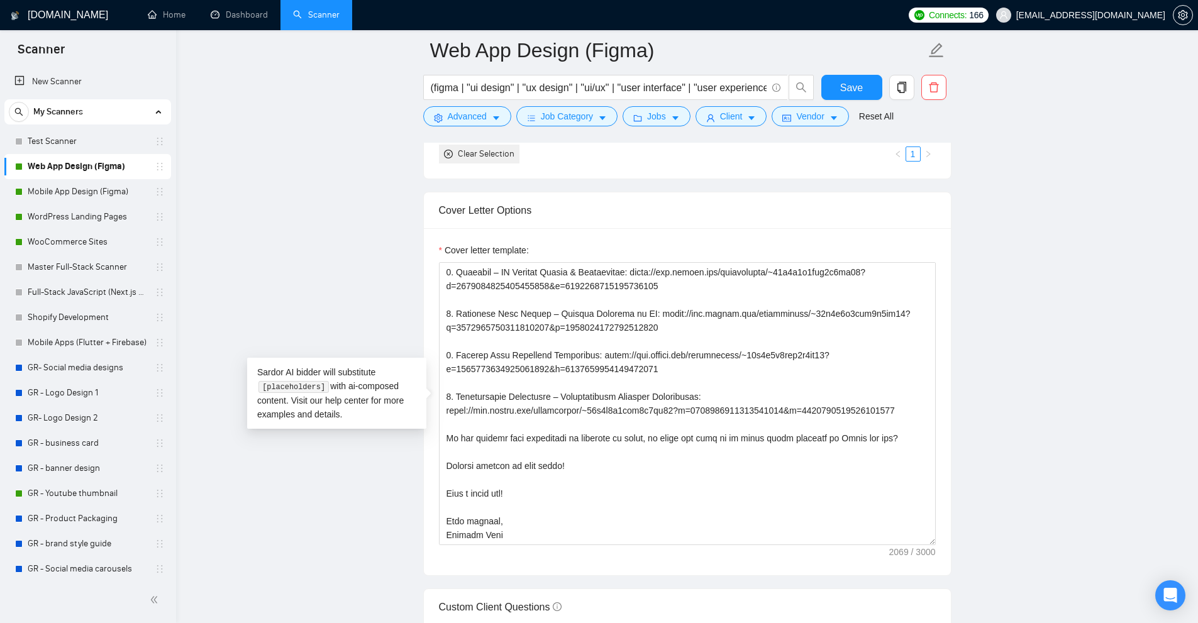
click at [1014, 421] on main "Web App Design (Figma) (figma | "ui design" | "ux design" | "ui/ux" | "user int…" at bounding box center [686, 598] width 981 height 3737
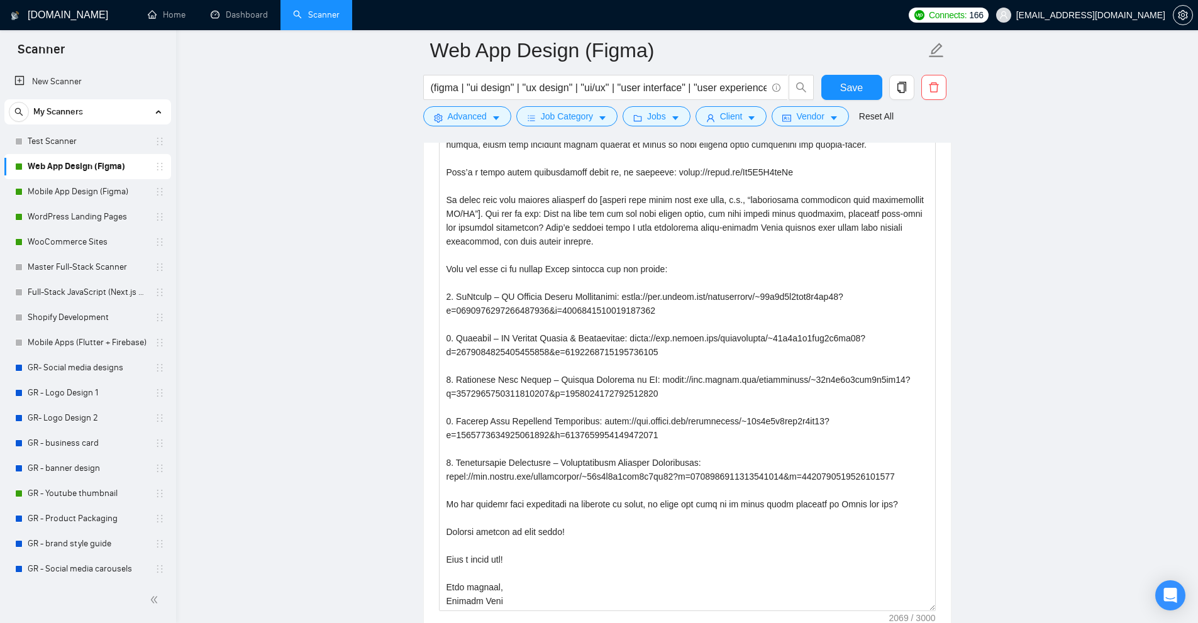
scroll to position [34, 0]
drag, startPoint x: 929, startPoint y: 350, endPoint x: 964, endPoint y: 606, distance: 259.0
click at [964, 606] on main "Web App Design (Figma) (figma | "ui design" | "ux design" | "ui/ux" | "user int…" at bounding box center [686, 538] width 981 height 3994
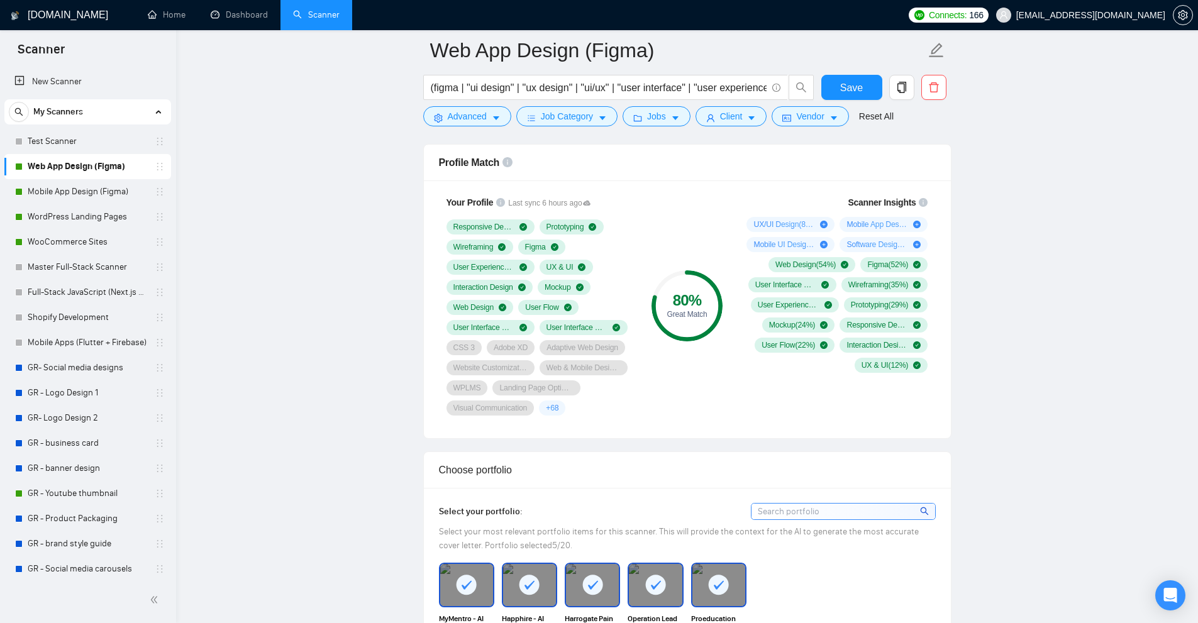
scroll to position [0, 0]
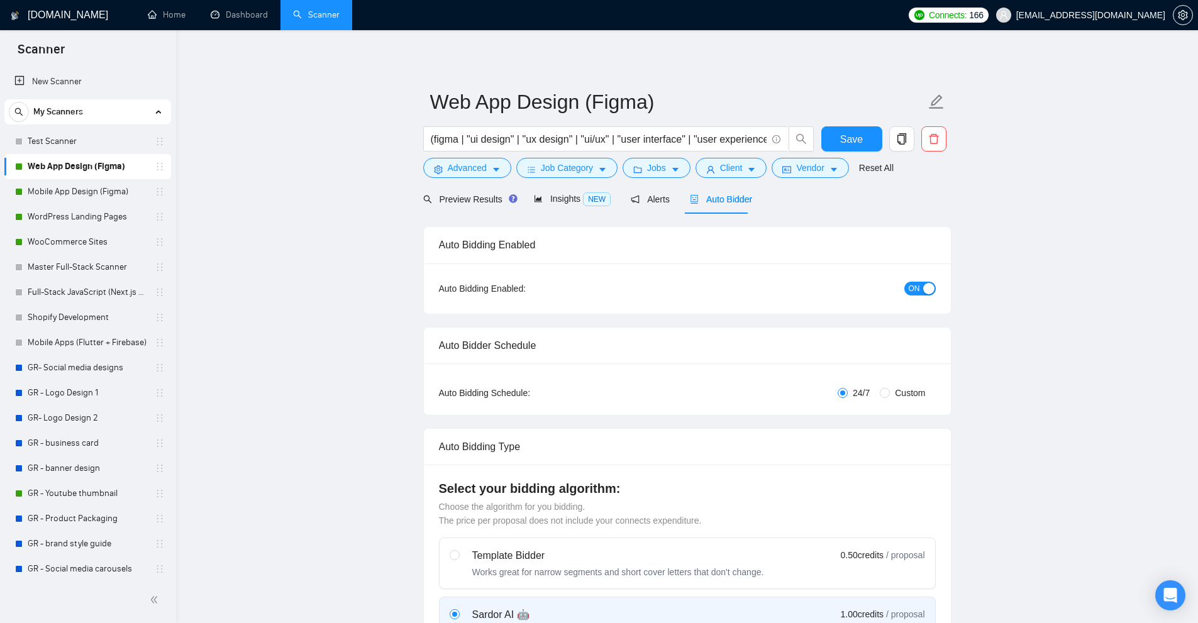
click at [255, 12] on link "Dashboard" at bounding box center [239, 14] width 57 height 11
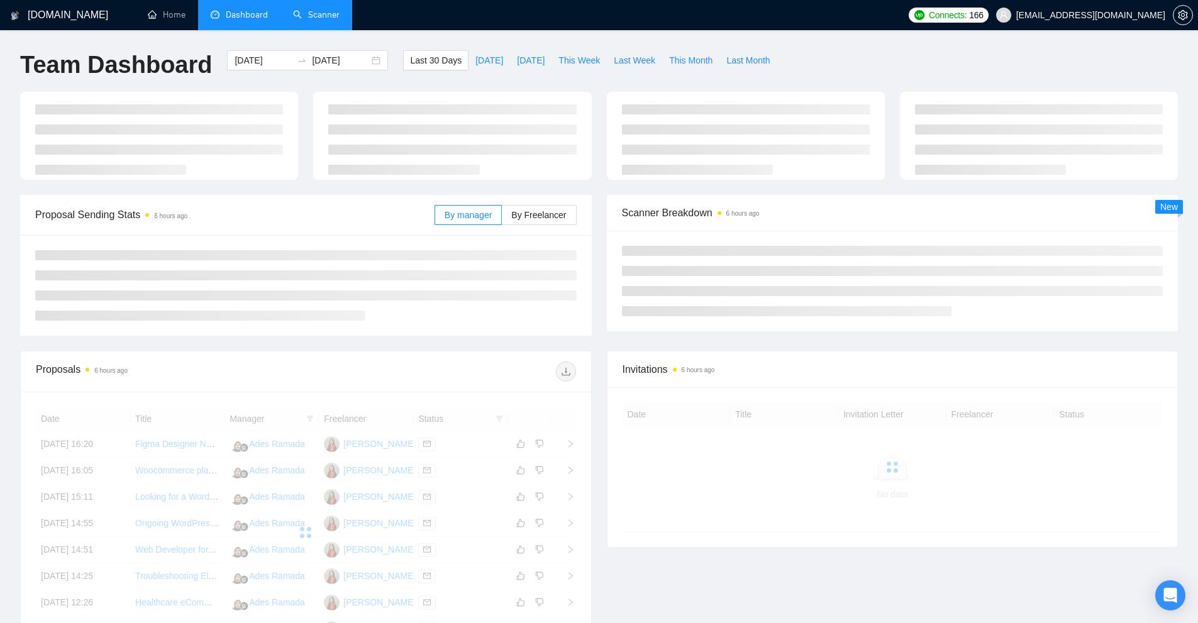
scroll to position [63, 0]
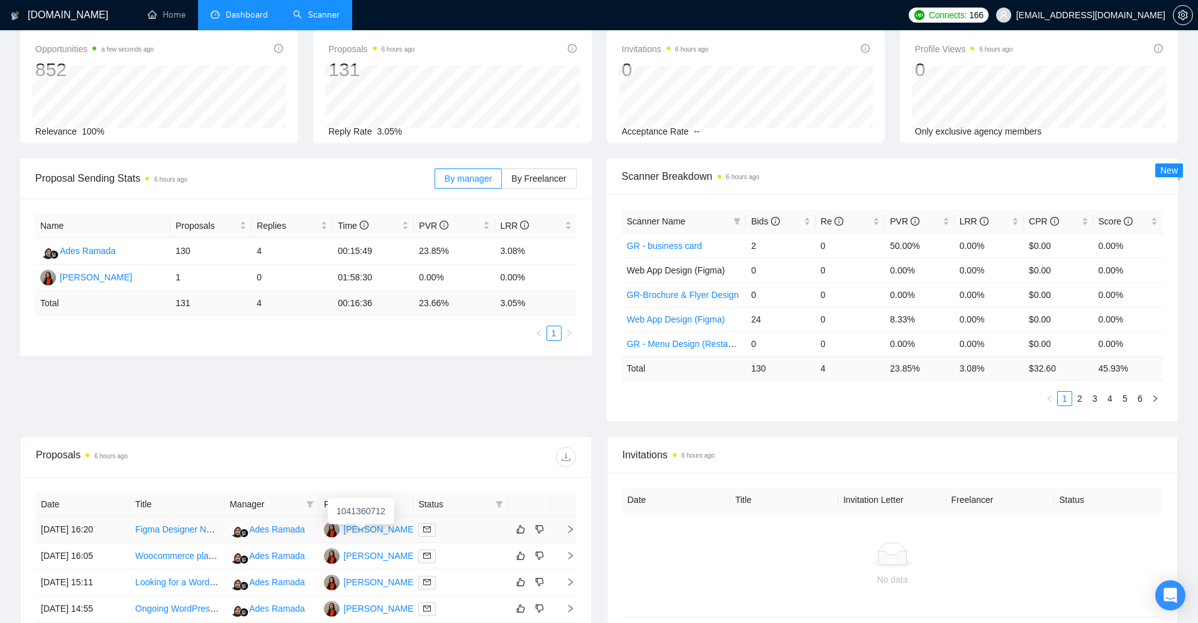
click at [370, 529] on div "[PERSON_NAME]" at bounding box center [379, 529] width 72 height 14
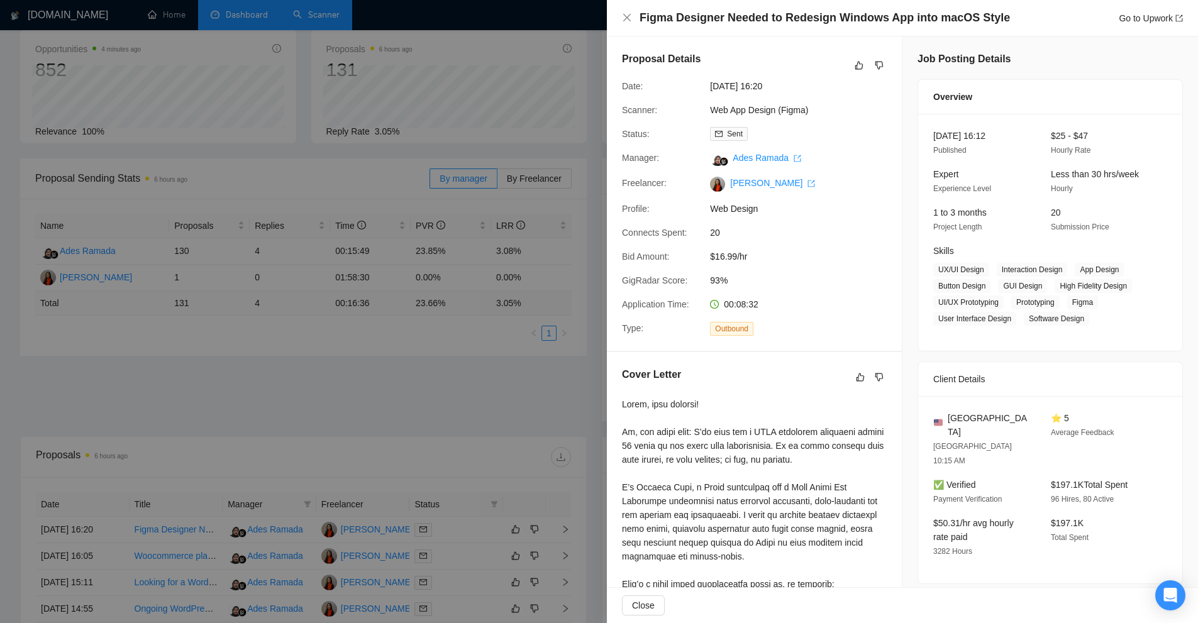
scroll to position [0, 0]
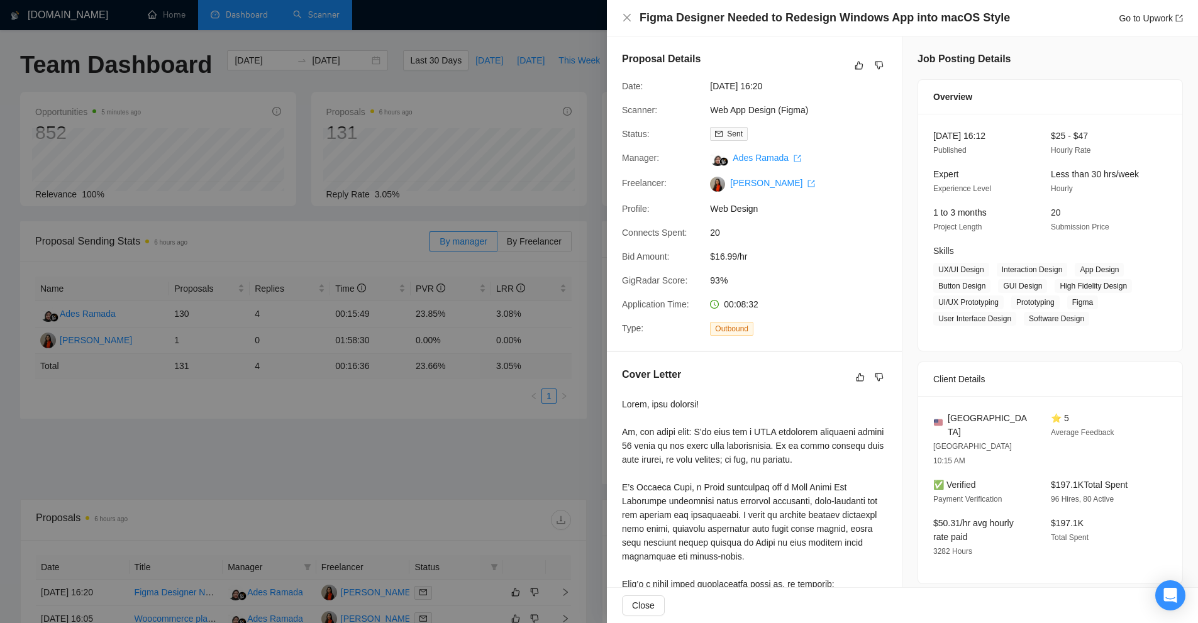
click at [525, 106] on div at bounding box center [599, 311] width 1198 height 623
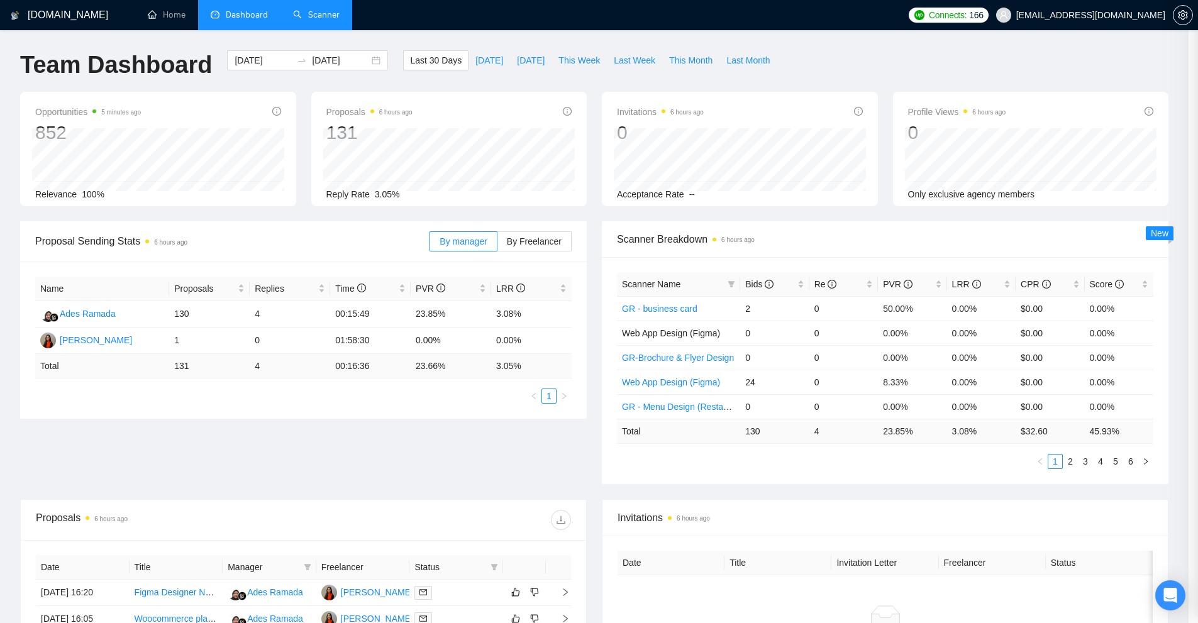
scroll to position [314, 0]
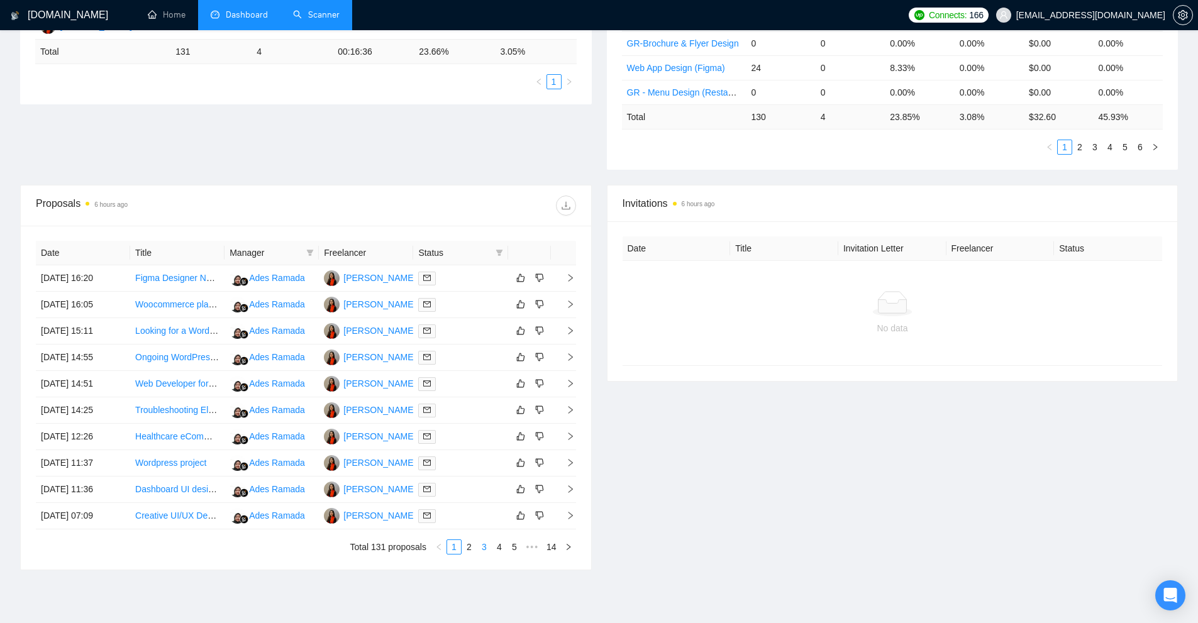
click at [486, 546] on link "3" at bounding box center [484, 547] width 14 height 14
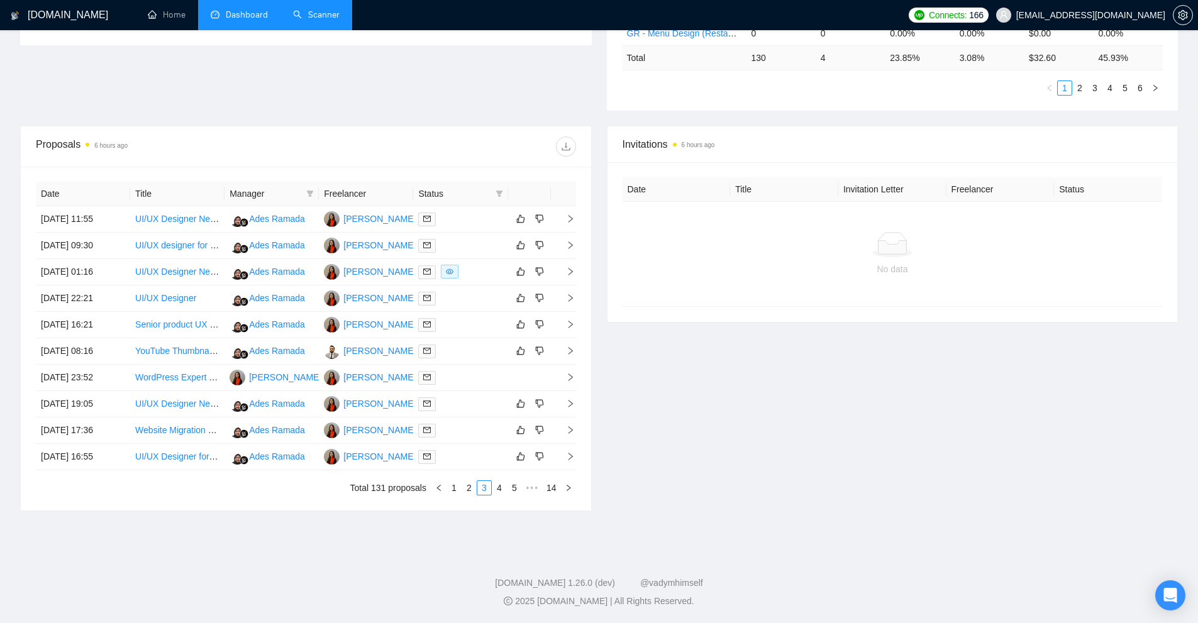
scroll to position [122, 0]
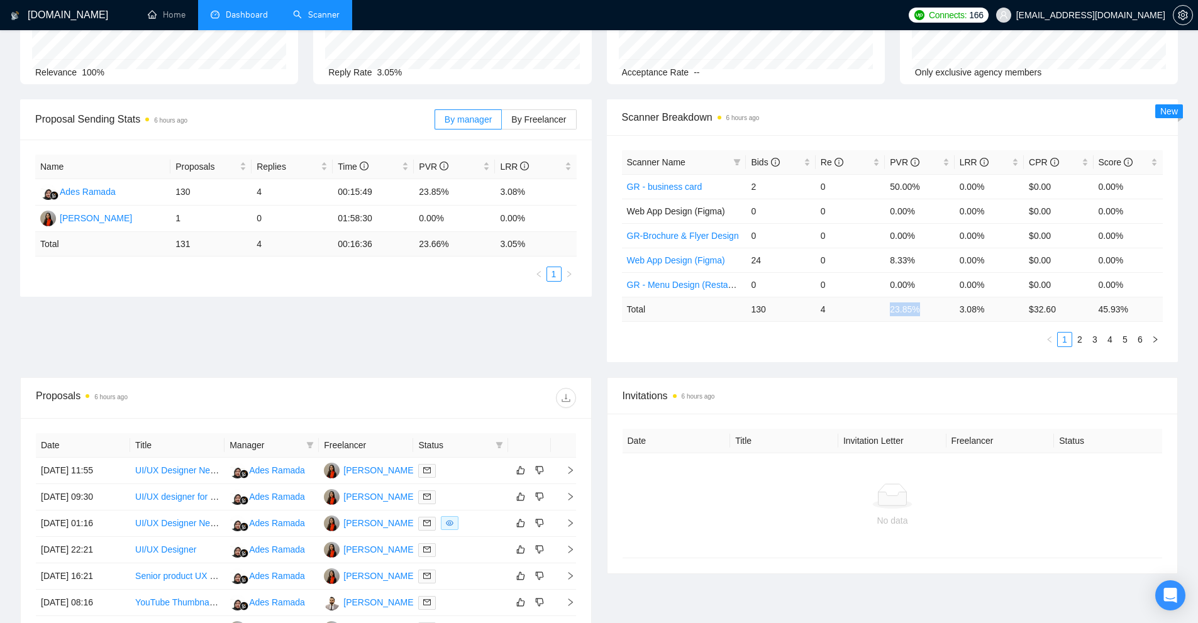
drag, startPoint x: 889, startPoint y: 312, endPoint x: 916, endPoint y: 311, distance: 27.1
click at [916, 311] on td "23.85 %" at bounding box center [919, 309] width 69 height 25
drag, startPoint x: 993, startPoint y: 311, endPoint x: 963, endPoint y: 315, distance: 30.5
click at [961, 314] on td "3.08 %" at bounding box center [988, 309] width 69 height 25
click at [1047, 311] on td "$ 32.60" at bounding box center [1058, 309] width 69 height 25
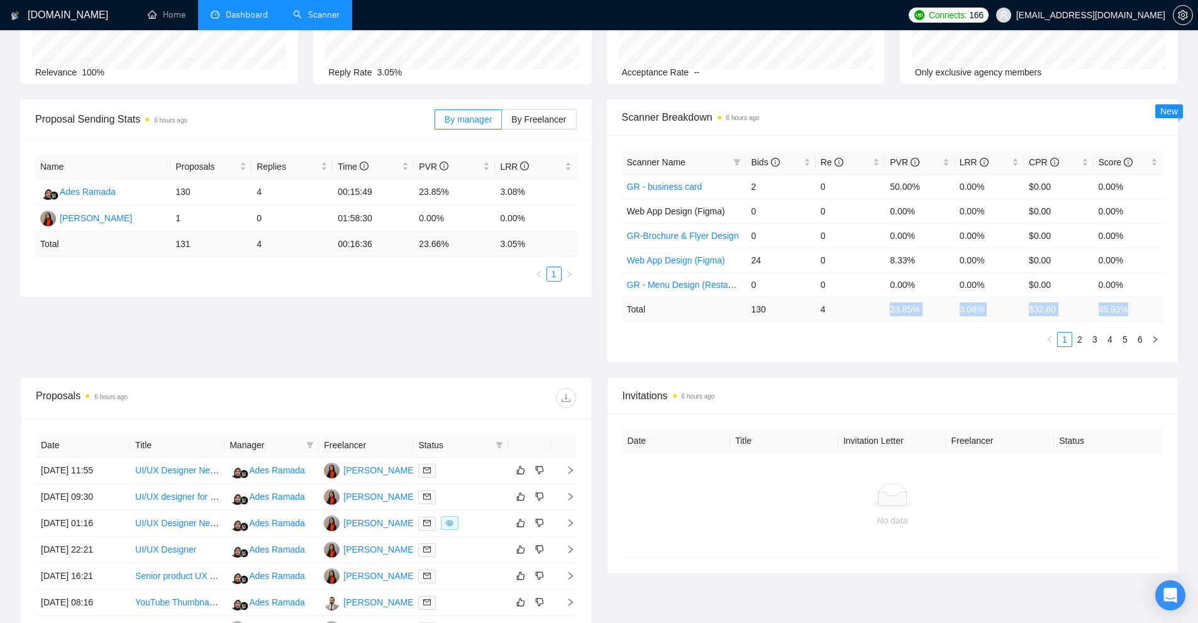
drag, startPoint x: 1136, startPoint y: 309, endPoint x: 848, endPoint y: 318, distance: 288.7
click at [839, 315] on tr "Total 130 4 23.85 % 3.08 % $ 32.60 45.93 %" at bounding box center [892, 309] width 541 height 25
click at [888, 337] on ul "1 2 3 4 5 6" at bounding box center [892, 339] width 541 height 15
drag, startPoint x: 819, startPoint y: 312, endPoint x: 834, endPoint y: 311, distance: 15.1
click at [834, 311] on td "4" at bounding box center [849, 309] width 69 height 25
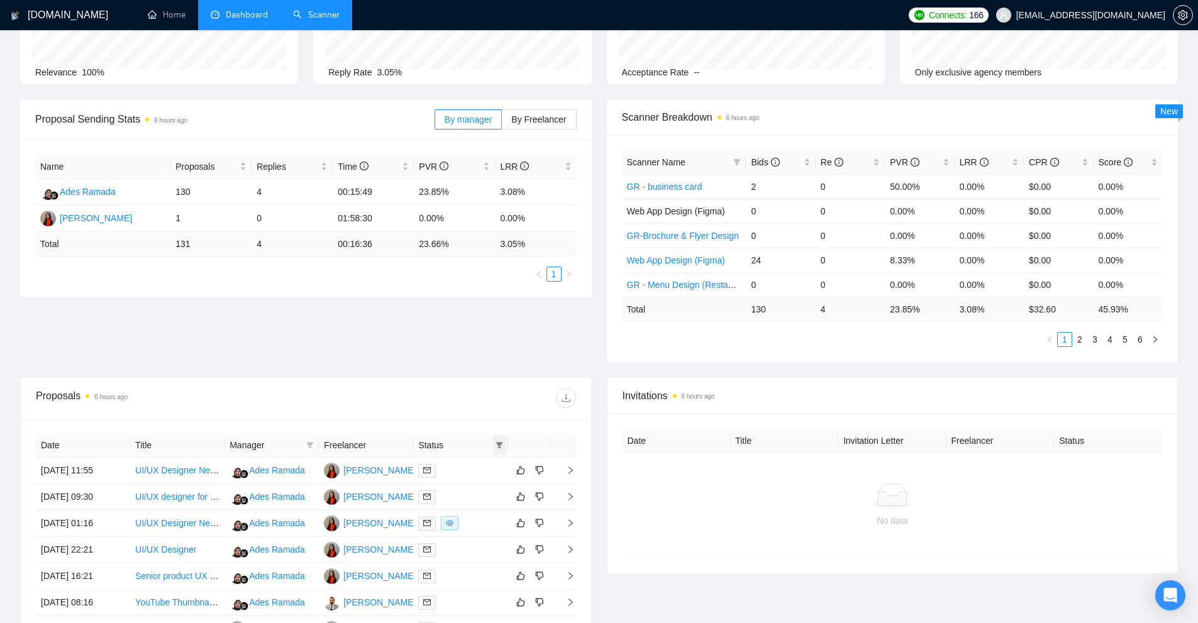
click at [497, 445] on icon "filter" at bounding box center [499, 445] width 8 height 8
click at [499, 445] on icon "filter" at bounding box center [498, 445] width 7 height 6
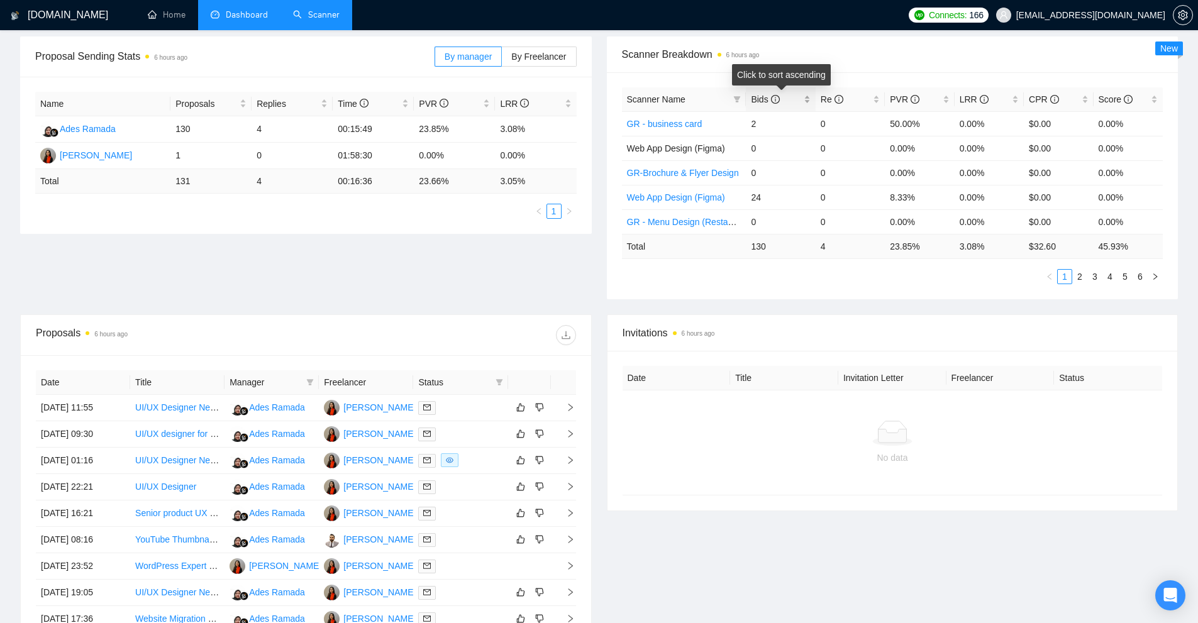
click at [807, 96] on div "Bids" at bounding box center [780, 99] width 59 height 14
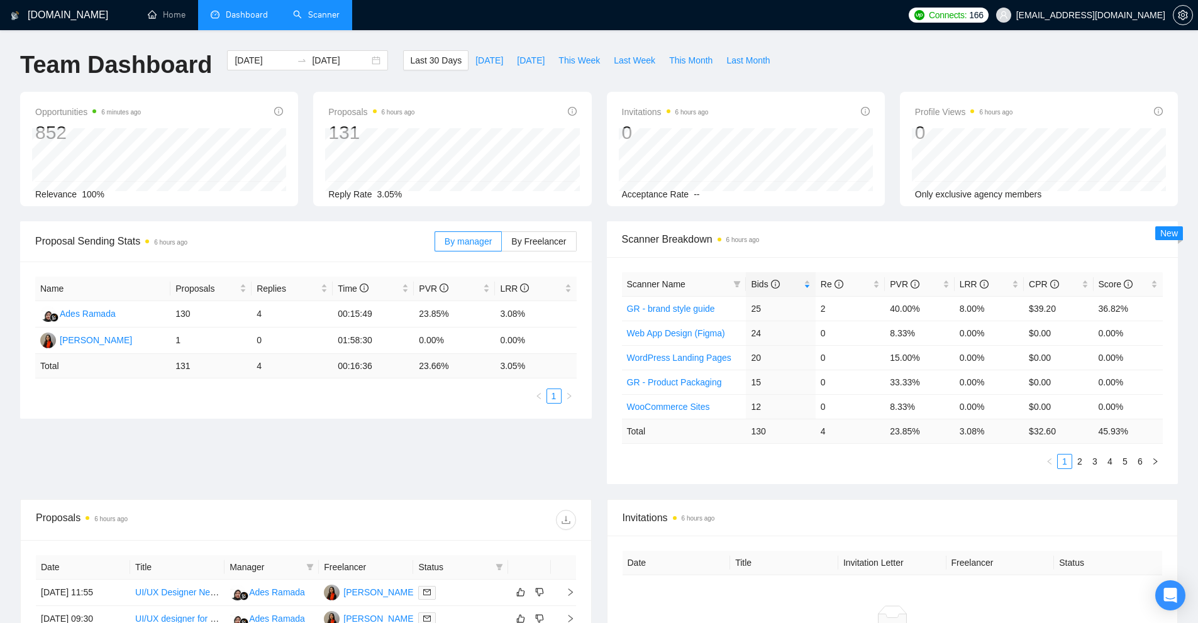
click at [819, 216] on div "Opportunities 6 minutes ago 852 Relevance 100% Proposals 6 hours ago 131 [DATE]…" at bounding box center [599, 157] width 1173 height 130
click at [830, 482] on div "Scanner Name Bids Re PVR LRR CPR Score GR - brand style guide 25 2 40.00% 8.00%…" at bounding box center [893, 370] width 572 height 227
drag, startPoint x: 748, startPoint y: 303, endPoint x: 763, endPoint y: 305, distance: 14.6
click at [763, 305] on td "25" at bounding box center [780, 308] width 69 height 25
click at [856, 311] on td "2" at bounding box center [849, 308] width 69 height 25
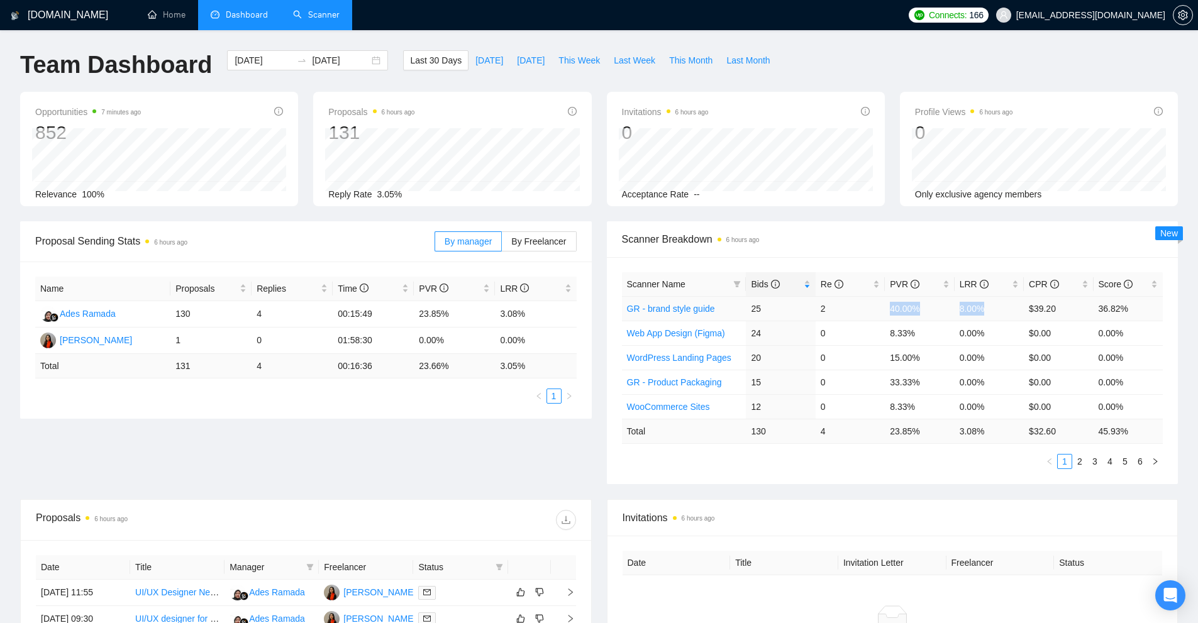
drag, startPoint x: 864, startPoint y: 312, endPoint x: 1000, endPoint y: 314, distance: 135.8
click at [1000, 314] on tr "GR - brand style guide 25 2 40.00% 8.00% $39.20 36.82%" at bounding box center [892, 308] width 541 height 25
click at [988, 318] on td "8.00%" at bounding box center [988, 308] width 69 height 25
drag, startPoint x: 895, startPoint y: 307, endPoint x: 932, endPoint y: 306, distance: 36.5
click at [932, 306] on tr "GR - brand style guide 25 2 40.00% 8.00% $39.20 36.82%" at bounding box center [892, 308] width 541 height 25
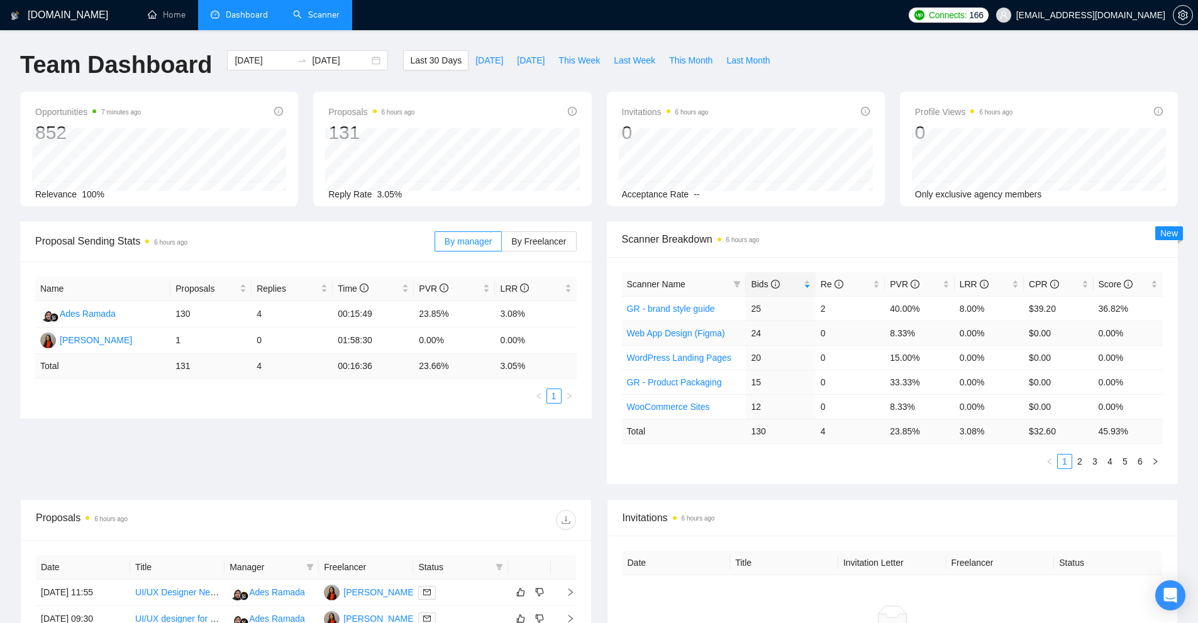
click at [792, 340] on td "24" at bounding box center [780, 333] width 69 height 25
click at [1078, 460] on link "2" at bounding box center [1080, 462] width 14 height 14
click at [811, 383] on td "4" at bounding box center [780, 382] width 69 height 25
drag, startPoint x: 749, startPoint y: 382, endPoint x: 756, endPoint y: 381, distance: 6.3
click at [756, 381] on td "4" at bounding box center [780, 382] width 69 height 25
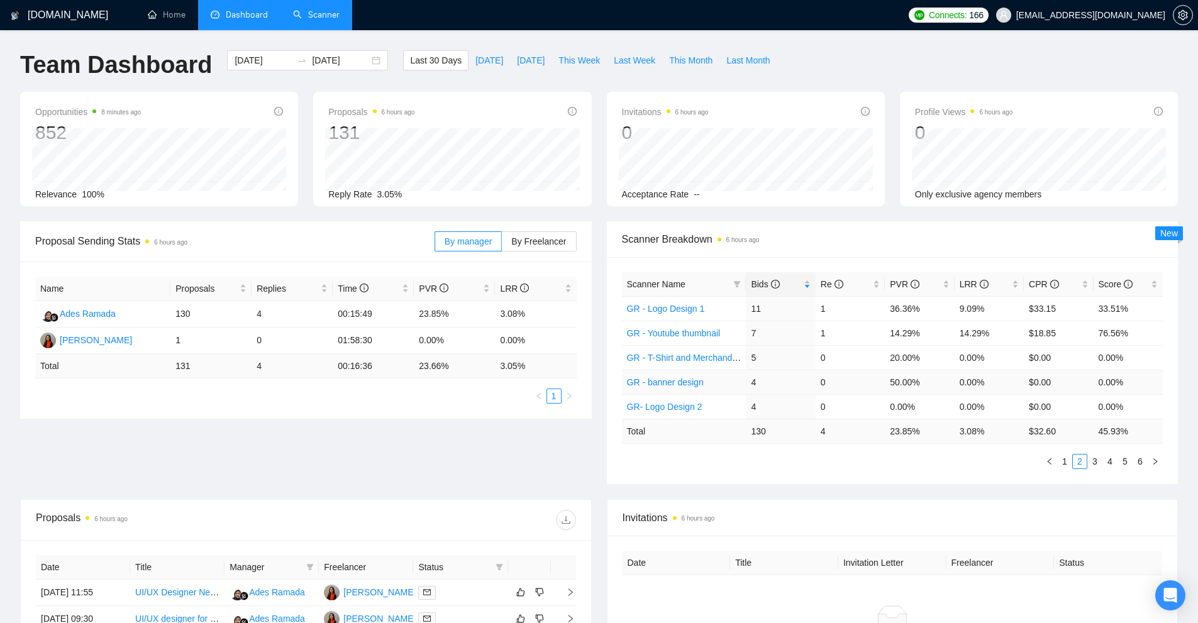
click at [715, 382] on td "GR - banner design" at bounding box center [684, 382] width 124 height 25
click at [686, 385] on link "GR - banner design" at bounding box center [665, 382] width 77 height 10
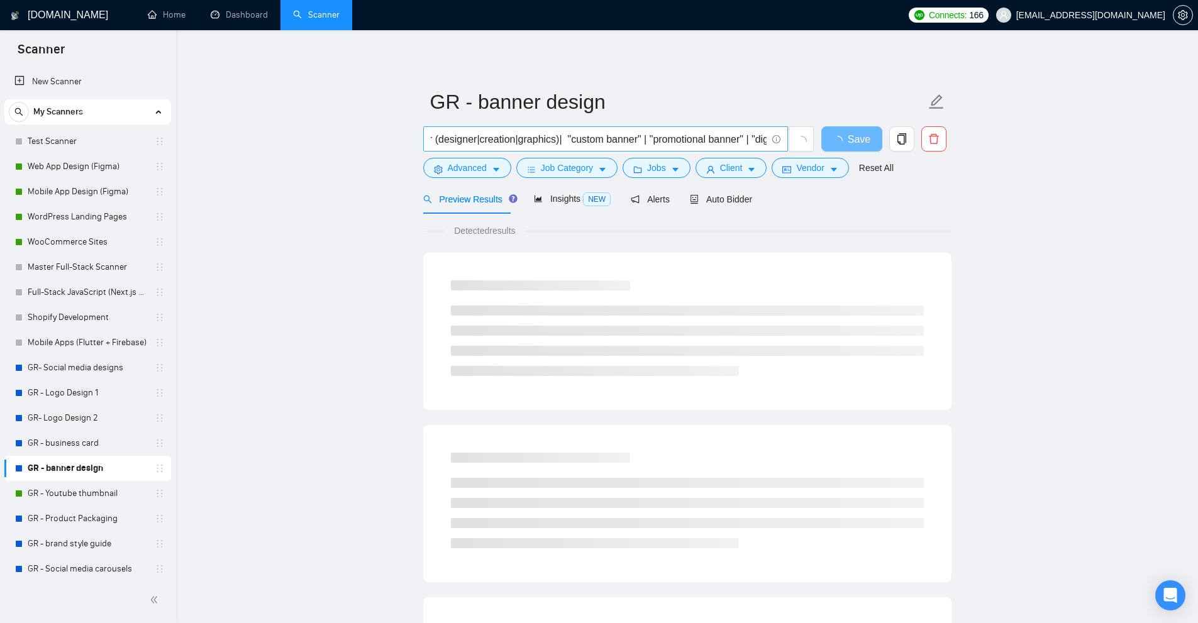
scroll to position [0, 983]
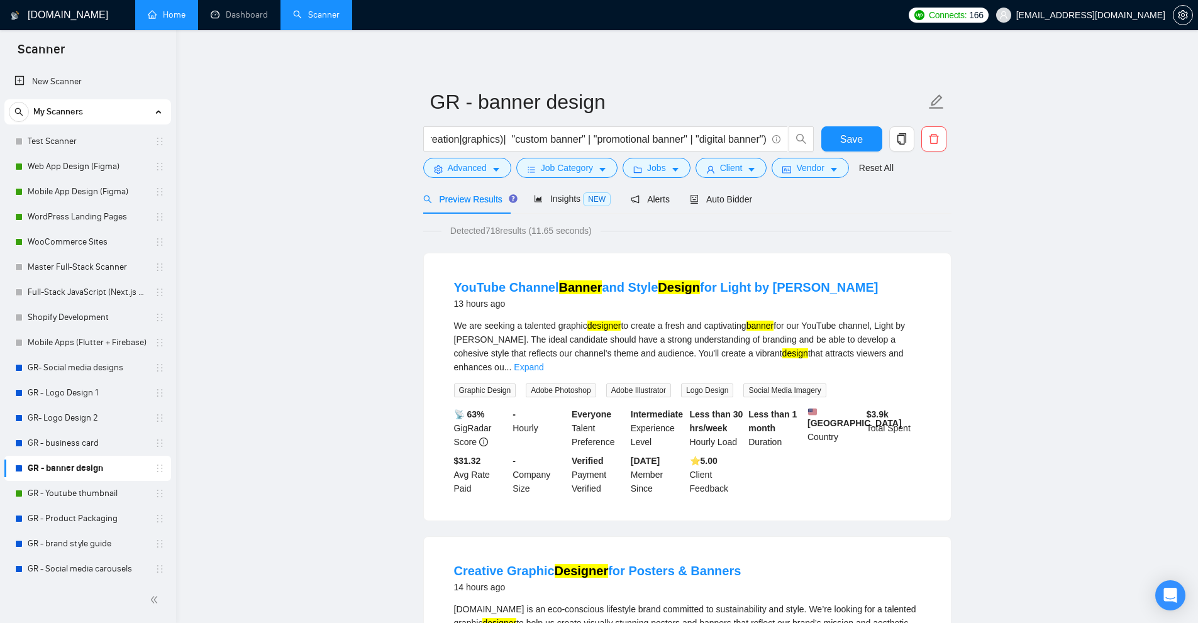
click at [185, 11] on link "Home" at bounding box center [167, 14] width 38 height 11
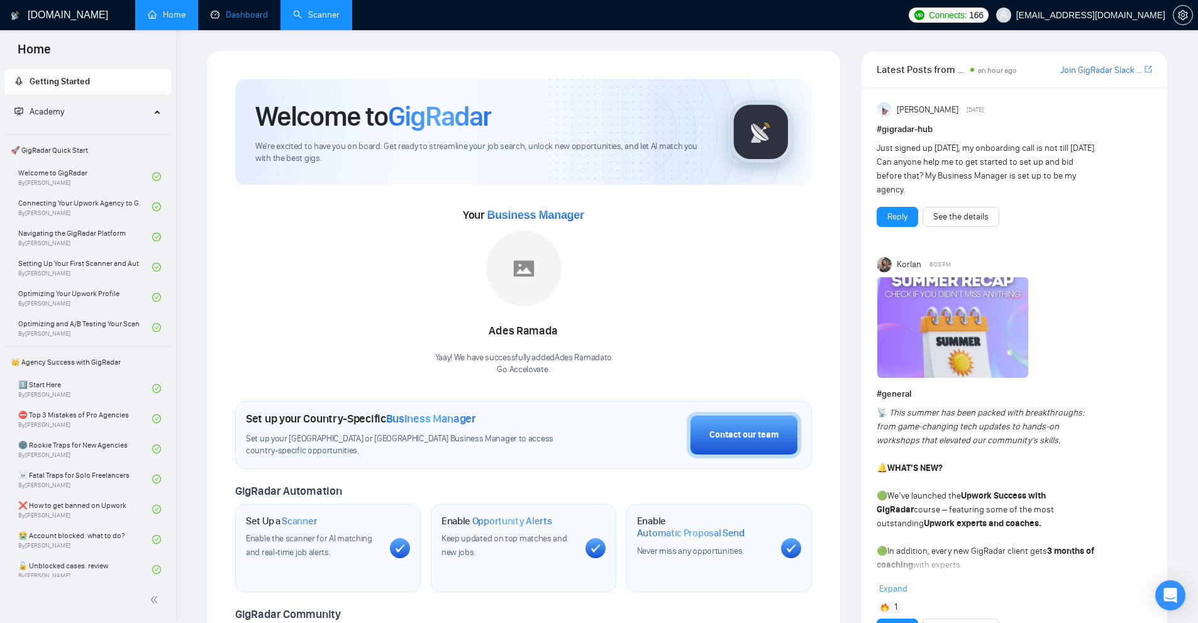
click at [238, 20] on link "Dashboard" at bounding box center [239, 14] width 57 height 11
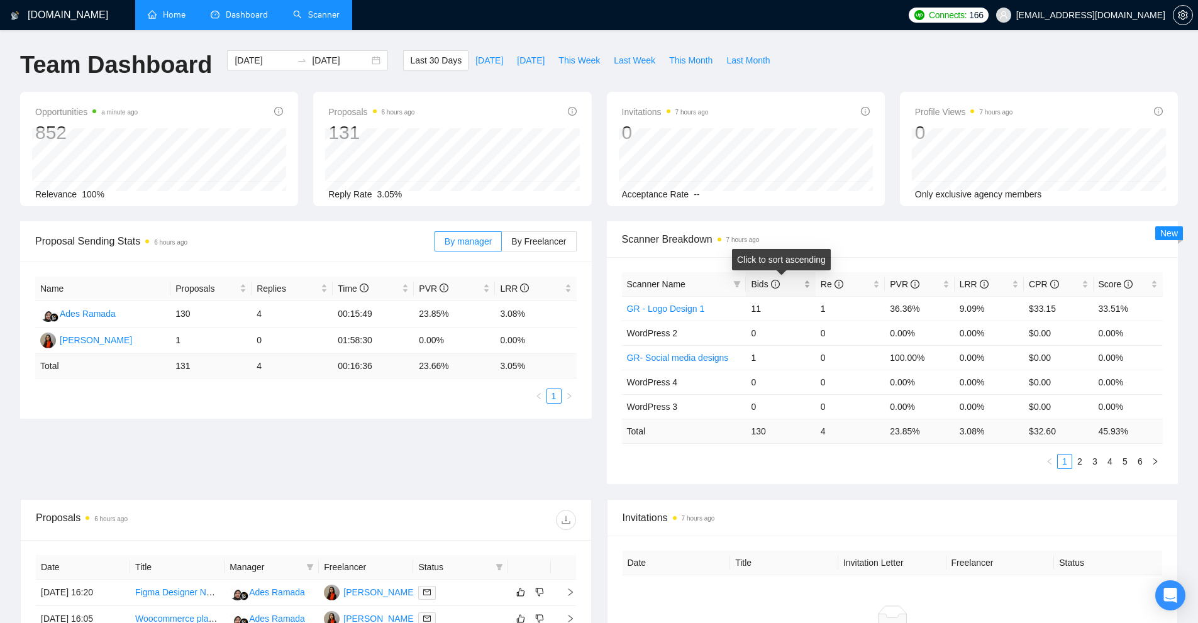
drag, startPoint x: 806, startPoint y: 284, endPoint x: 806, endPoint y: 291, distance: 6.9
click at [806, 284] on div "Bids" at bounding box center [780, 284] width 59 height 14
click at [829, 306] on td "2" at bounding box center [849, 308] width 69 height 25
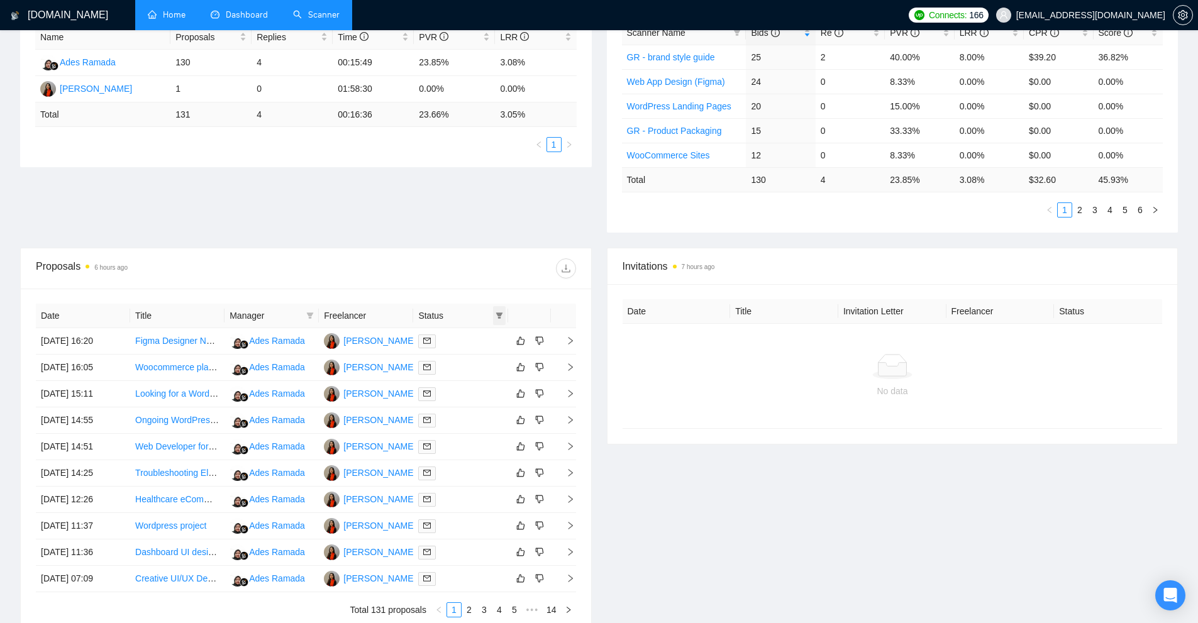
click at [497, 316] on icon "filter" at bounding box center [499, 316] width 8 height 8
click at [470, 355] on span "Sent" at bounding box center [467, 360] width 60 height 14
checkbox input "true"
click at [472, 342] on span "Chat" at bounding box center [467, 340] width 60 height 14
checkbox input "true"
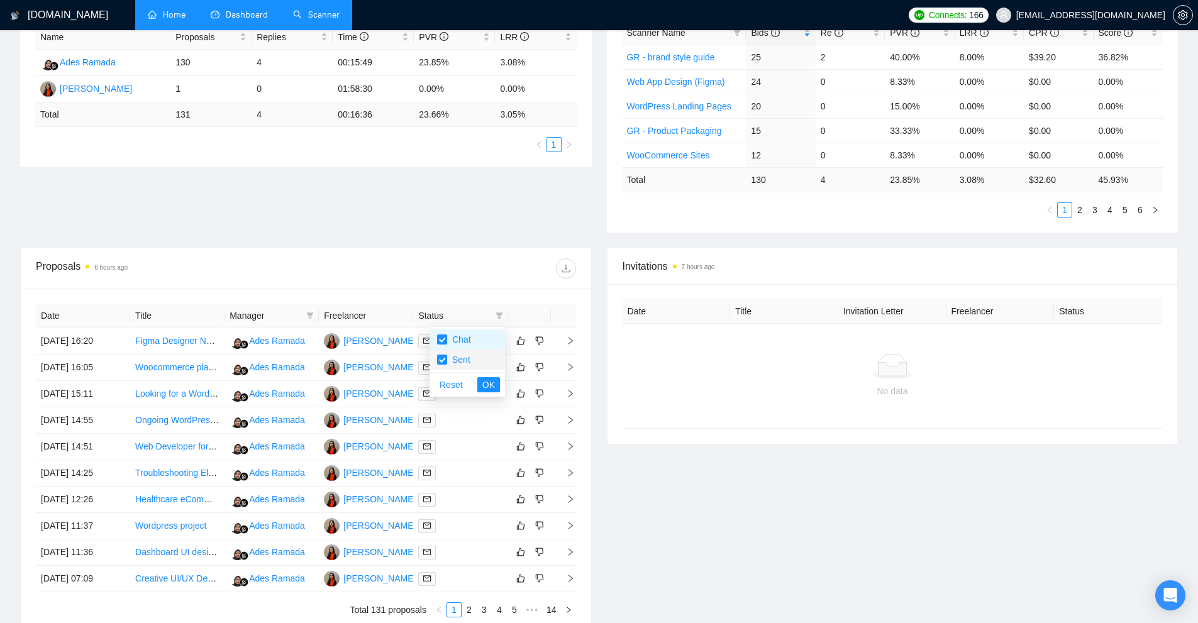
click at [471, 360] on span "Sent" at bounding box center [467, 360] width 60 height 14
checkbox input "false"
click at [490, 385] on span "OK" at bounding box center [488, 385] width 13 height 14
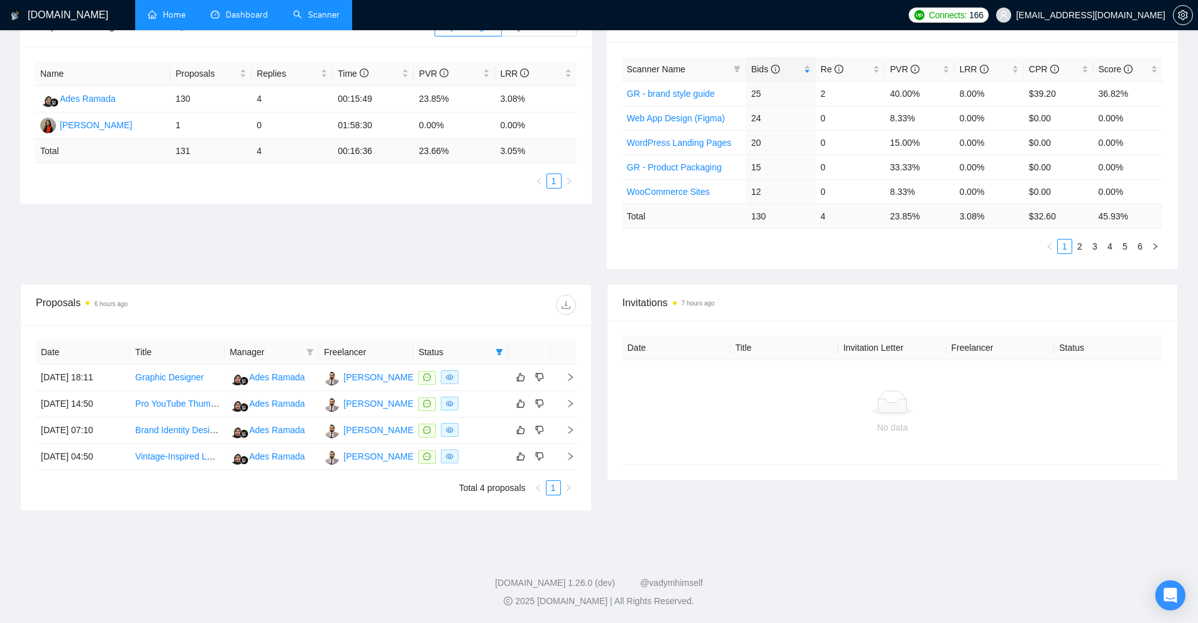
scroll to position [215, 0]
click at [500, 354] on icon "filter" at bounding box center [498, 352] width 7 height 6
click at [461, 376] on span "Chat" at bounding box center [459, 376] width 24 height 10
checkbox input "false"
click at [493, 418] on span "OK" at bounding box center [488, 421] width 13 height 14
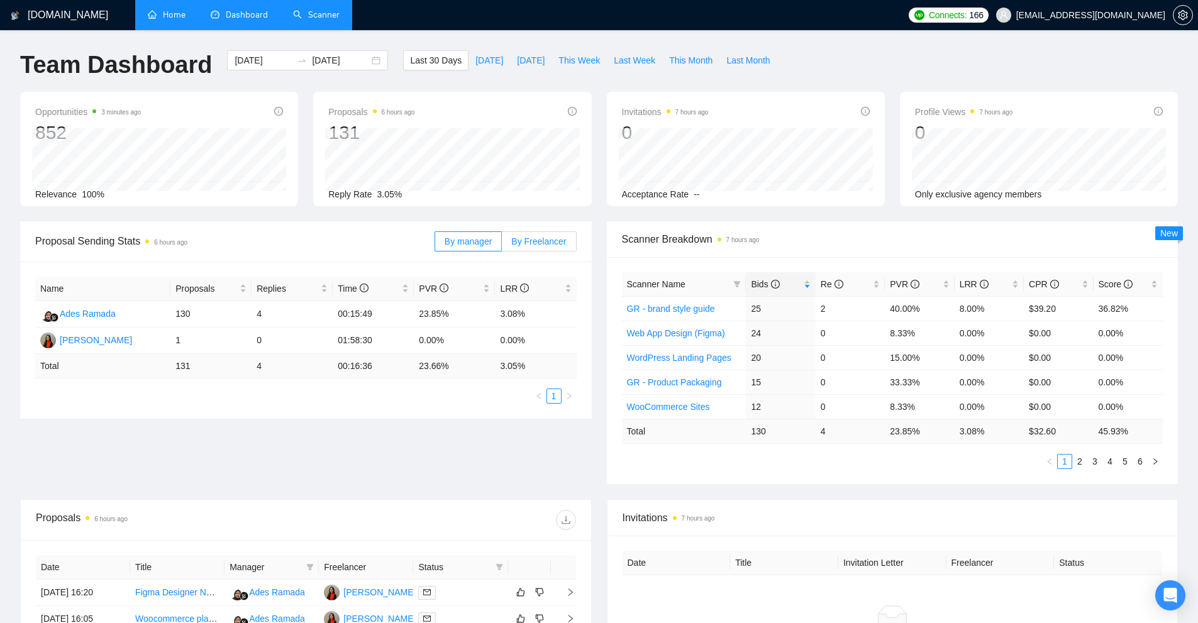
click at [535, 231] on label "By Freelancer" at bounding box center [539, 241] width 74 height 20
click at [502, 245] on input "By Freelancer" at bounding box center [502, 245] width 0 height 0
drag, startPoint x: 748, startPoint y: 434, endPoint x: 770, endPoint y: 438, distance: 23.1
click at [770, 438] on td "130" at bounding box center [780, 431] width 69 height 25
click at [776, 439] on td "130" at bounding box center [780, 431] width 69 height 25
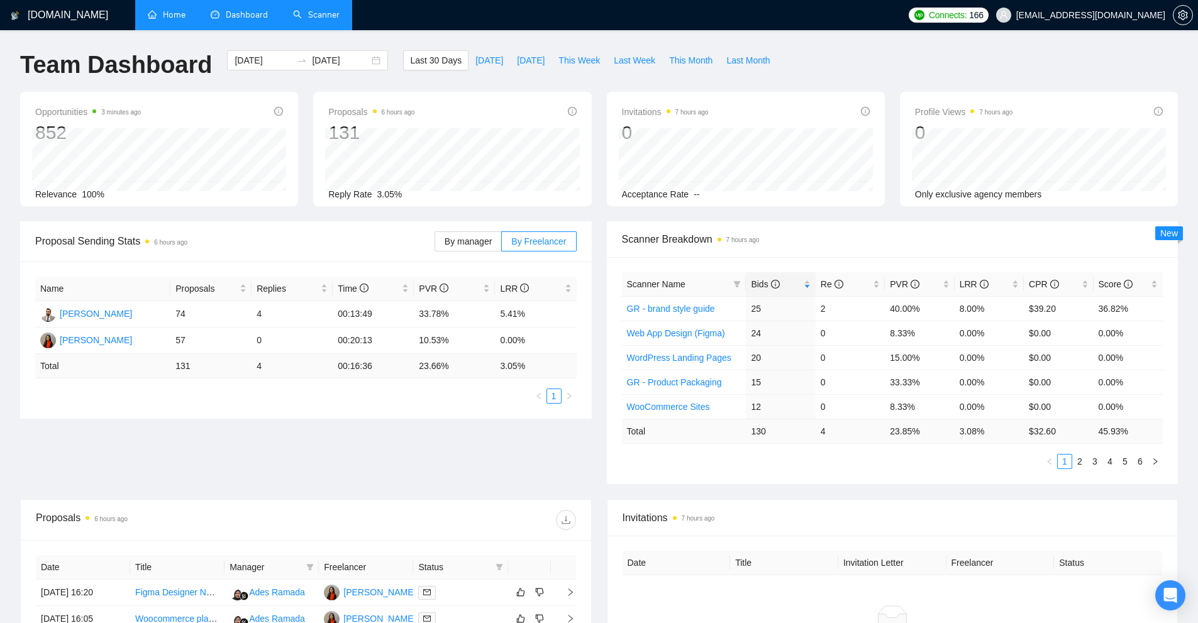
click at [776, 439] on td "130" at bounding box center [780, 431] width 69 height 25
drag, startPoint x: 809, startPoint y: 425, endPoint x: 834, endPoint y: 433, distance: 26.3
click at [834, 431] on tr "Total 130 4 23.85 % 3.08 % $ 32.60 45.93 %" at bounding box center [892, 431] width 541 height 25
click at [834, 436] on td "4" at bounding box center [849, 431] width 69 height 25
drag, startPoint x: 965, startPoint y: 433, endPoint x: 986, endPoint y: 436, distance: 21.6
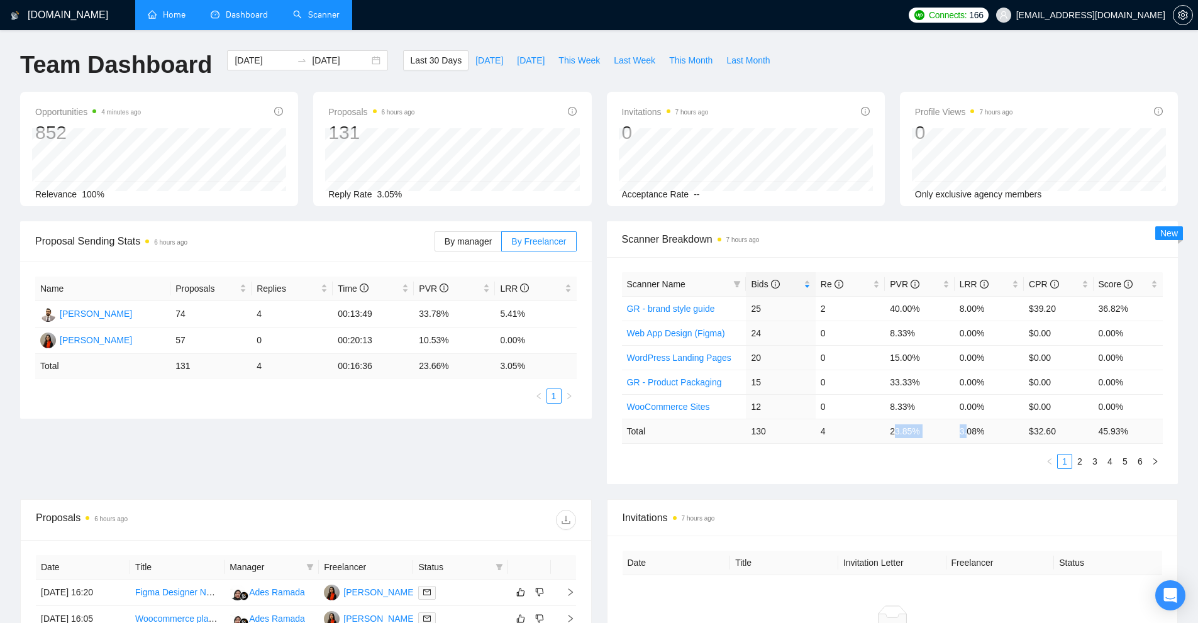
click at [983, 436] on tr "Total 130 4 23.85 % 3.08 % $ 32.60 45.93 %" at bounding box center [892, 431] width 541 height 25
click at [986, 436] on td "3.08 %" at bounding box center [988, 431] width 69 height 25
drag, startPoint x: 989, startPoint y: 436, endPoint x: 954, endPoint y: 438, distance: 34.6
click at [954, 438] on td "3.08 %" at bounding box center [988, 431] width 69 height 25
click at [953, 438] on td "23.85 %" at bounding box center [919, 431] width 69 height 25
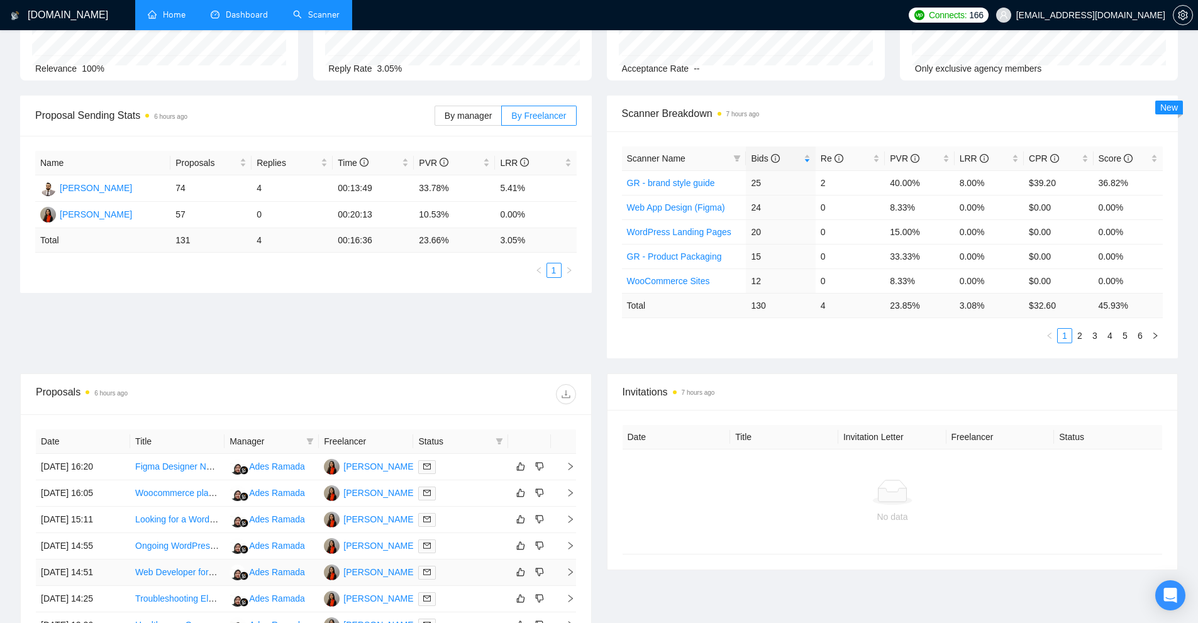
scroll to position [314, 0]
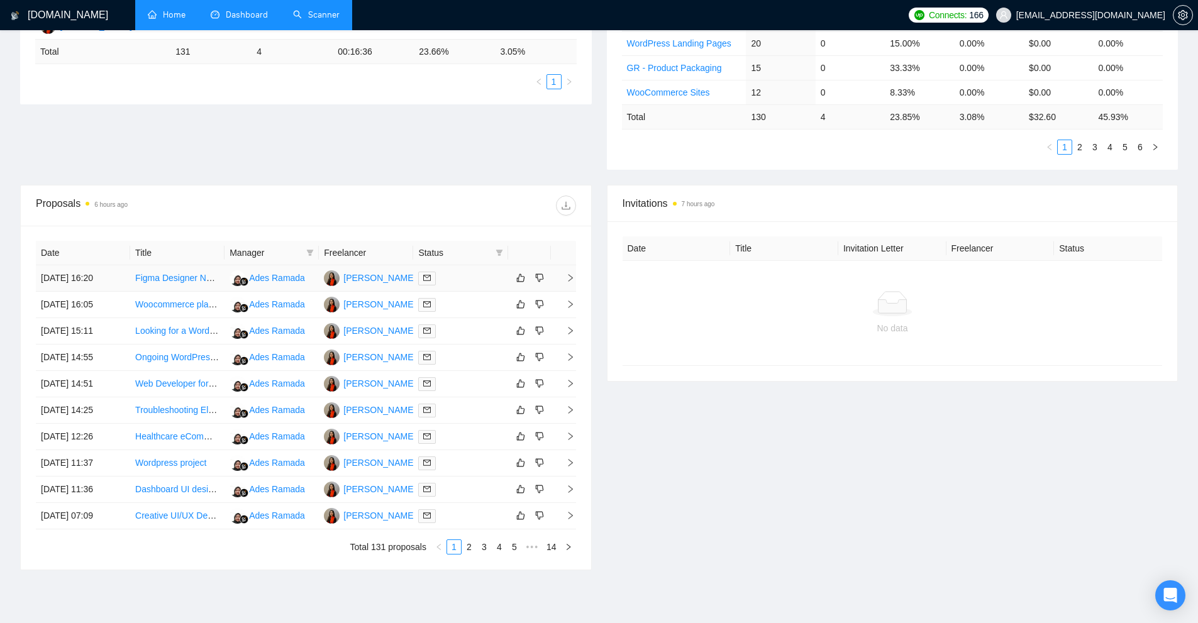
click at [461, 280] on div at bounding box center [460, 278] width 84 height 14
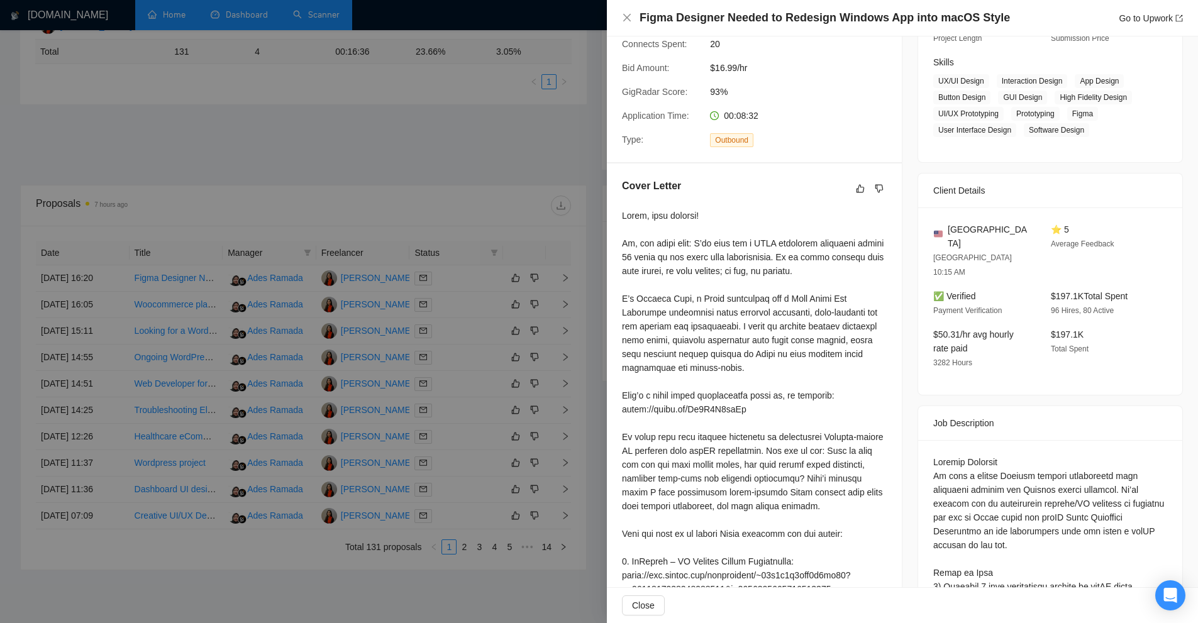
scroll to position [0, 0]
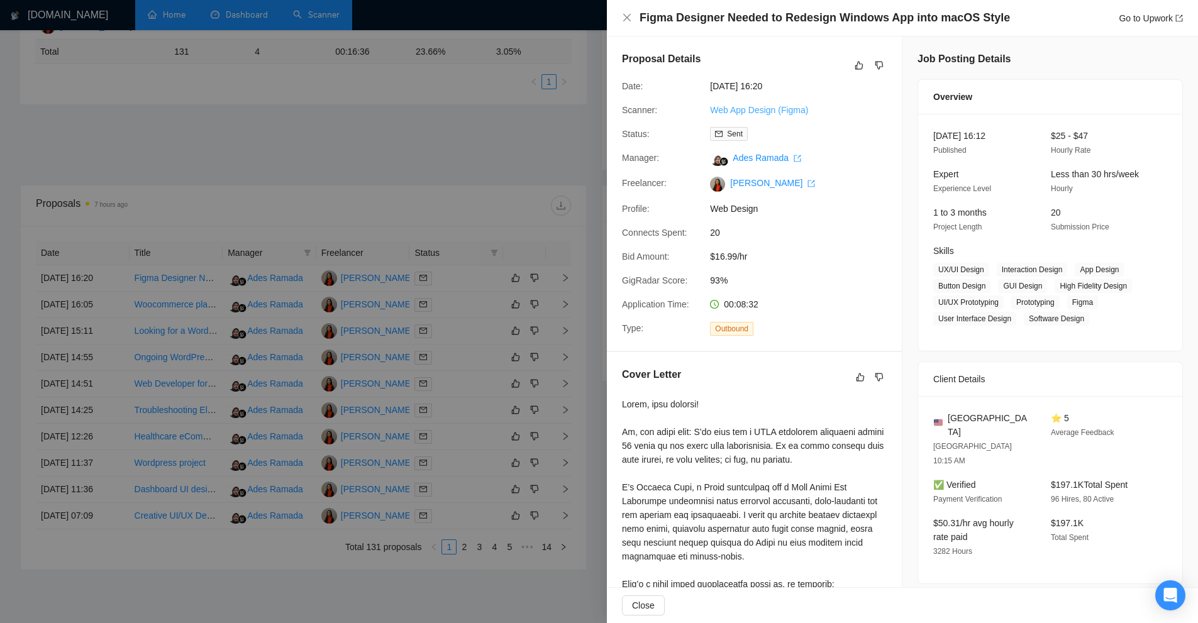
click at [749, 111] on link "Web App Design (Figma)" at bounding box center [759, 110] width 98 height 10
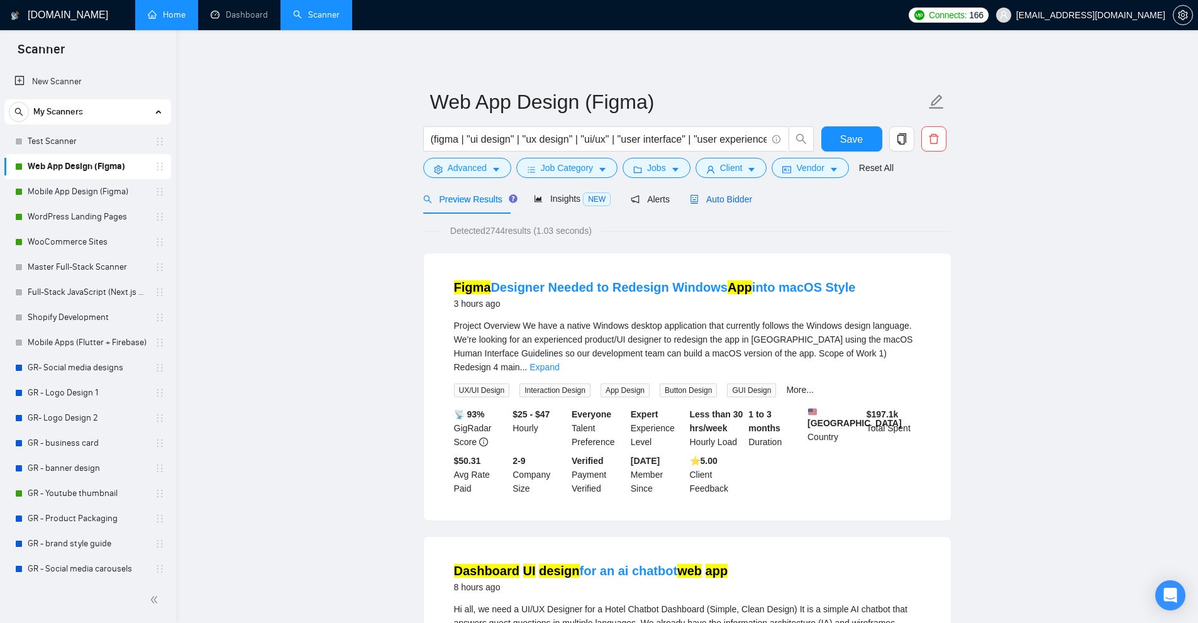
click at [719, 205] on div "Auto Bidder" at bounding box center [721, 199] width 62 height 14
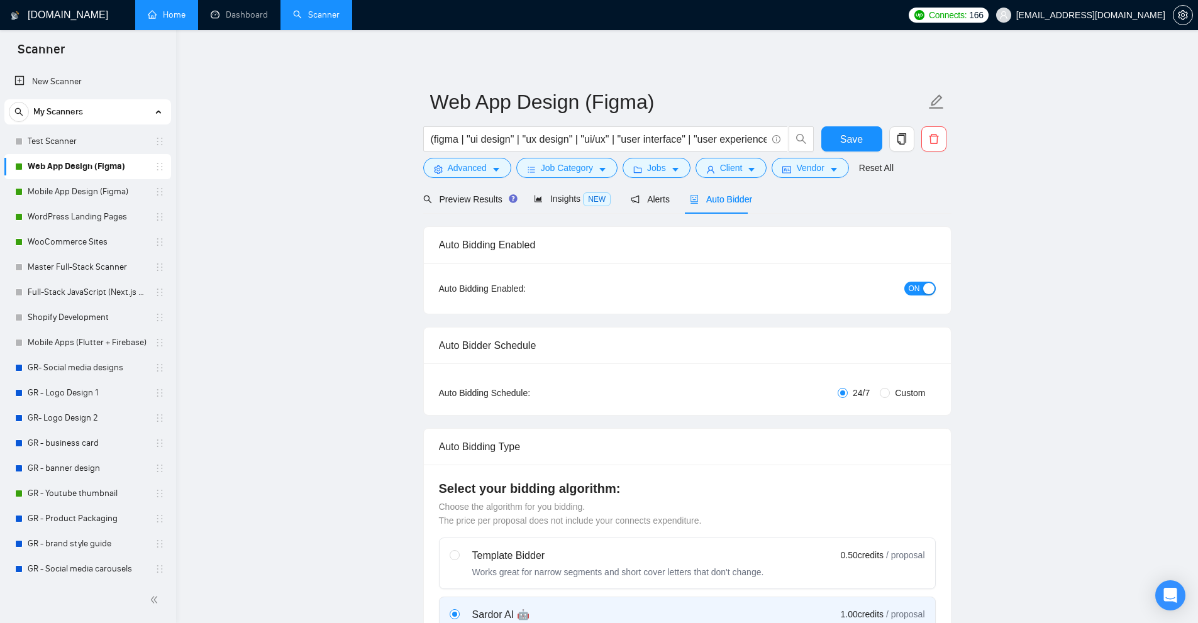
checkbox input "true"
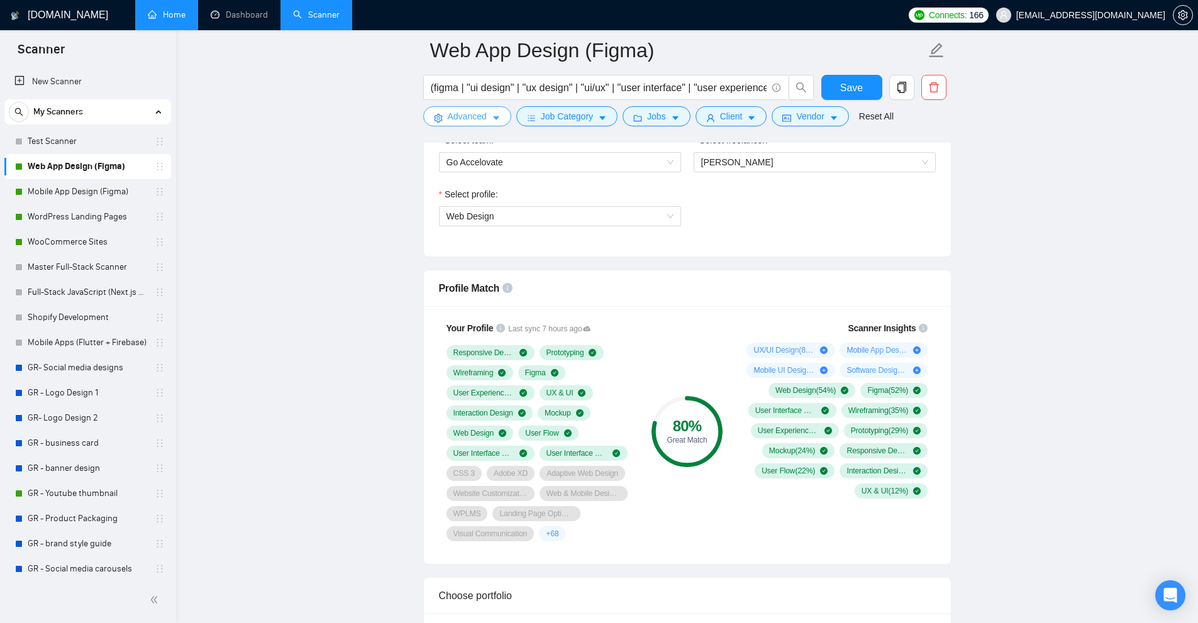
scroll to position [251, 0]
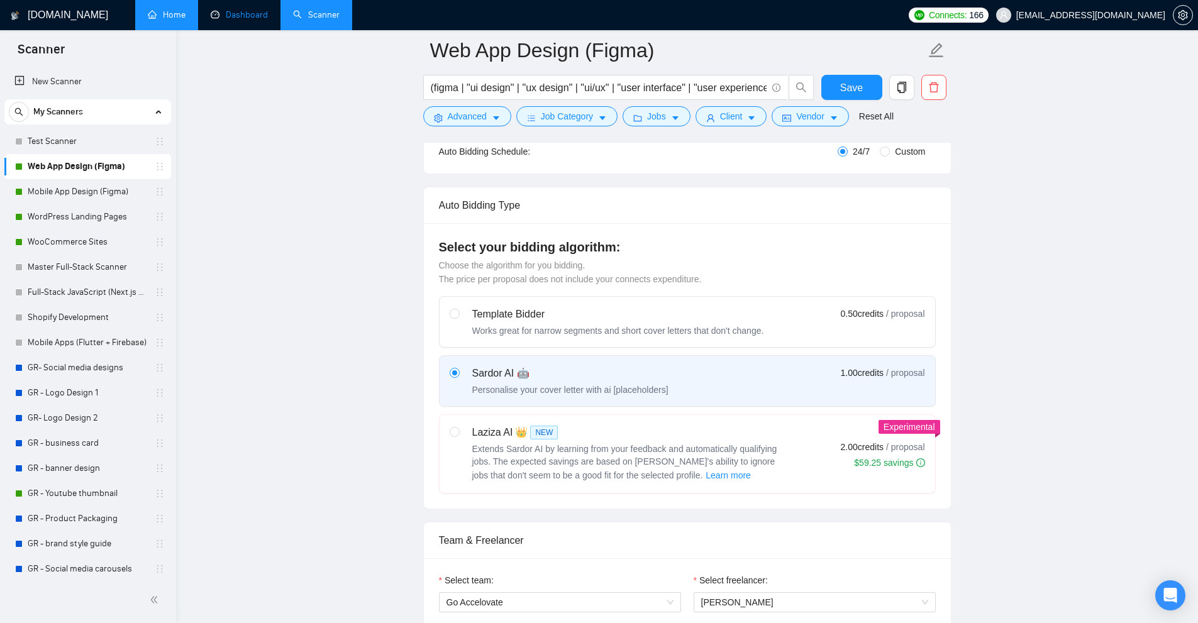
click at [248, 14] on link "Dashboard" at bounding box center [239, 14] width 57 height 11
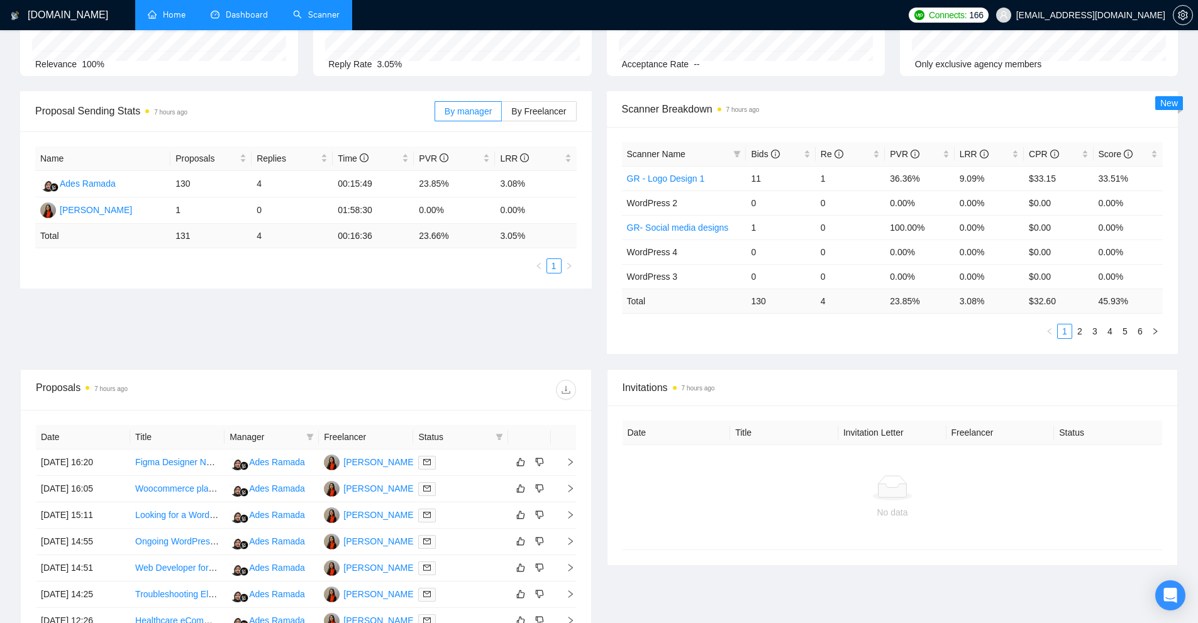
scroll to position [319, 0]
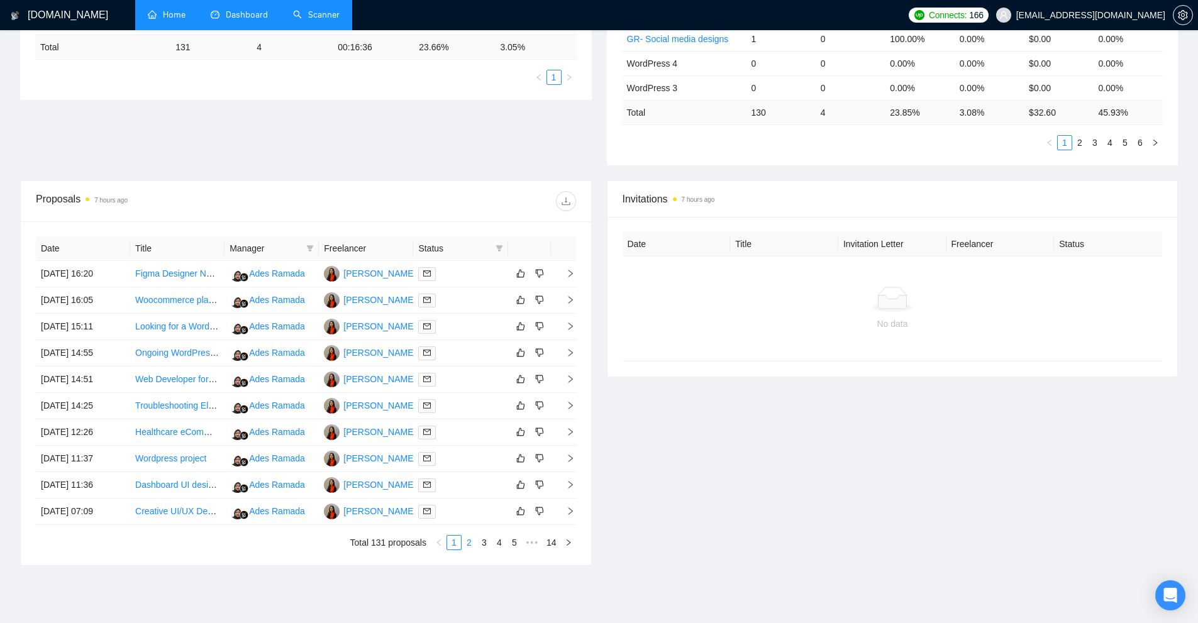
click at [463, 541] on link "2" at bounding box center [469, 543] width 14 height 14
click at [467, 326] on div at bounding box center [460, 326] width 84 height 14
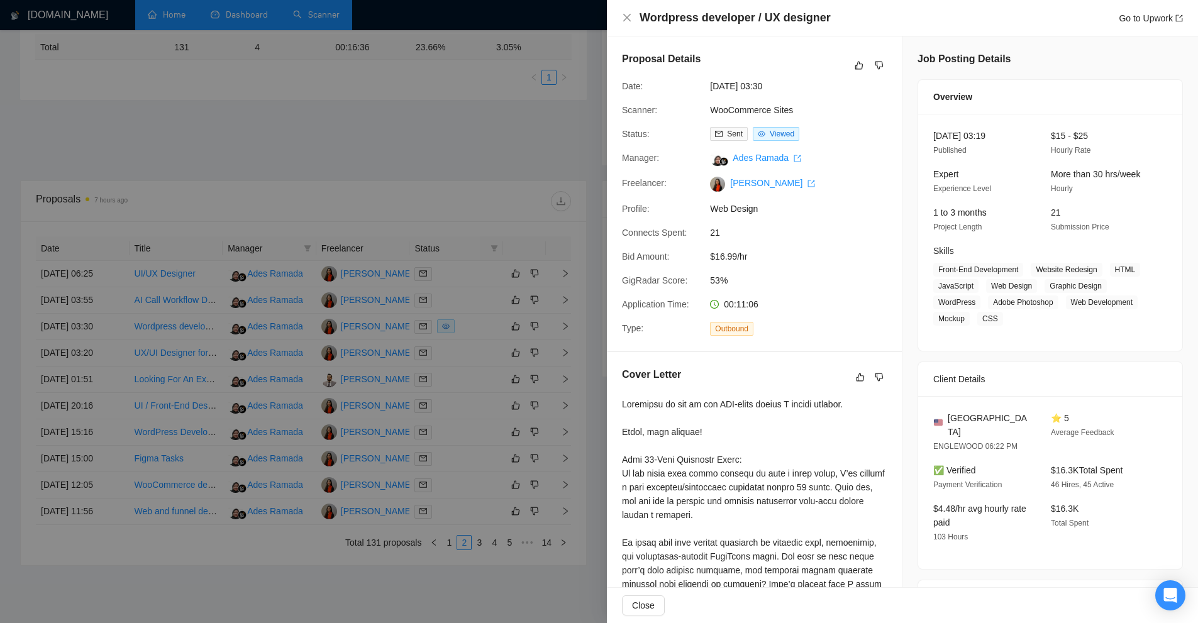
click at [402, 279] on div at bounding box center [599, 311] width 1198 height 623
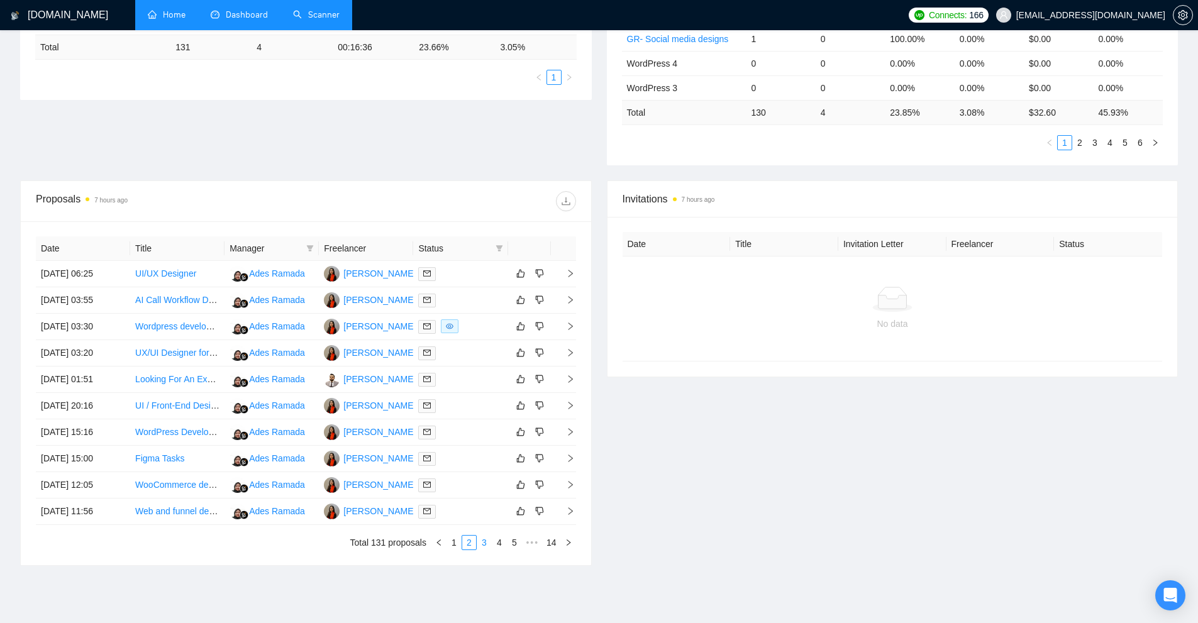
click at [485, 547] on link "3" at bounding box center [484, 543] width 14 height 14
click at [451, 543] on link "1" at bounding box center [454, 543] width 14 height 14
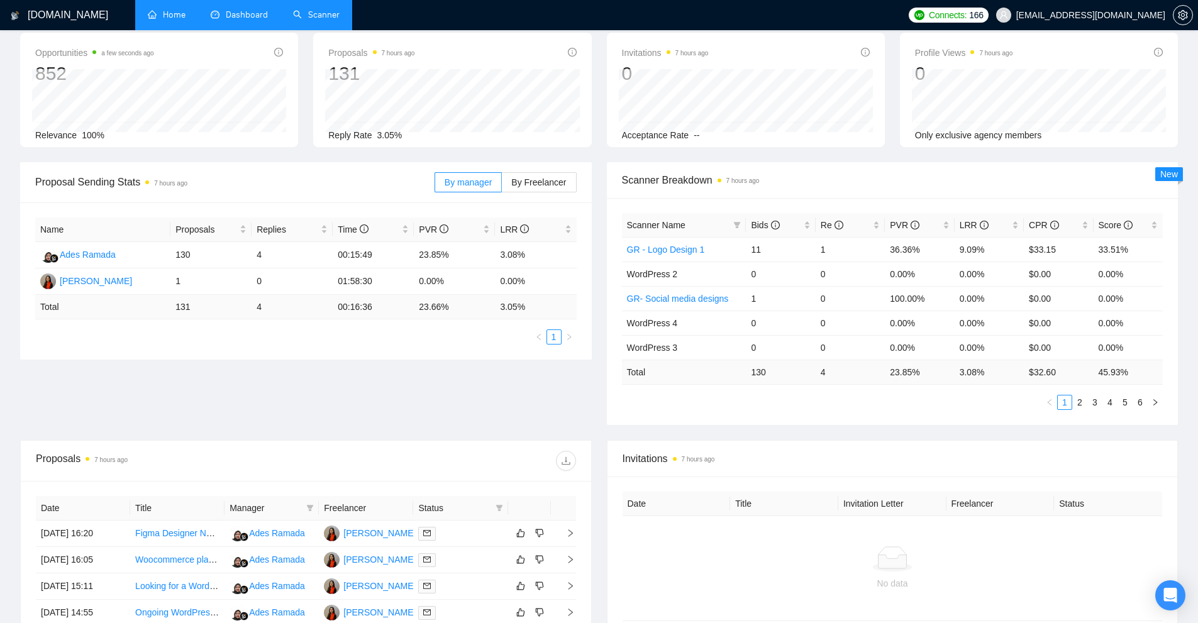
scroll to position [311, 0]
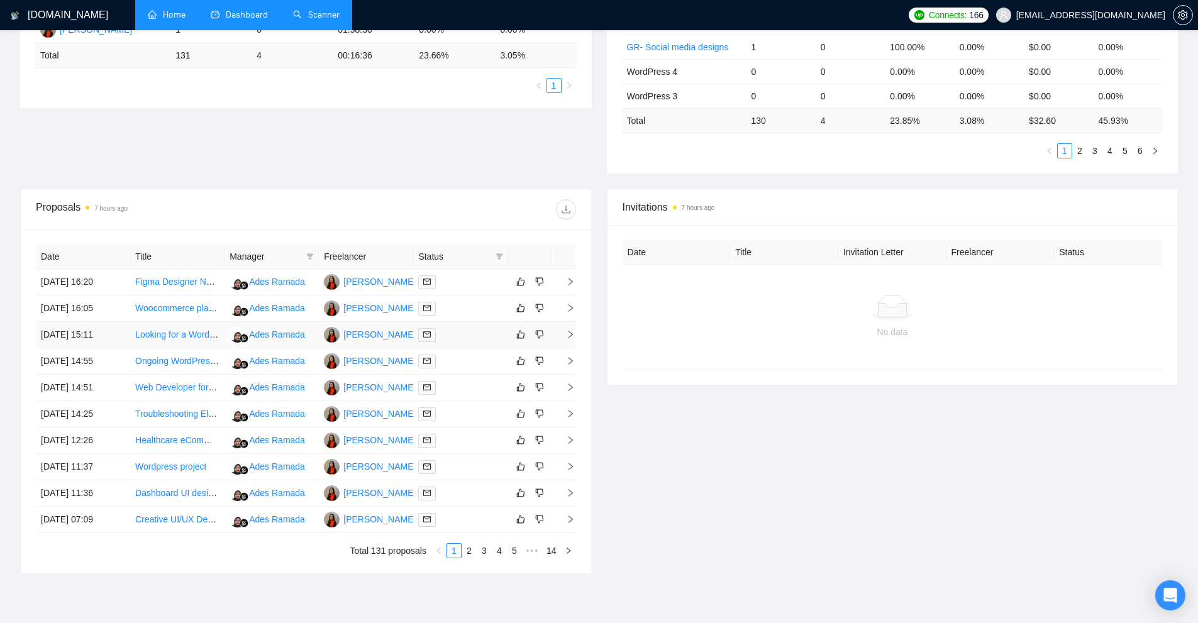
click at [465, 338] on div at bounding box center [460, 335] width 84 height 14
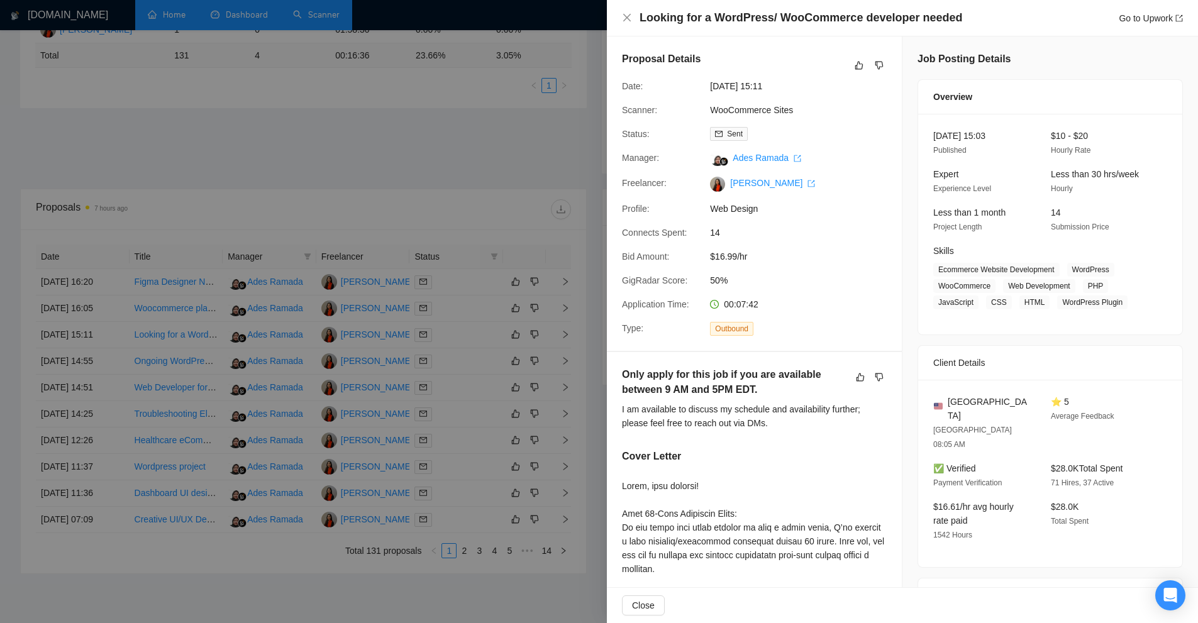
click at [391, 384] on div at bounding box center [599, 311] width 1198 height 623
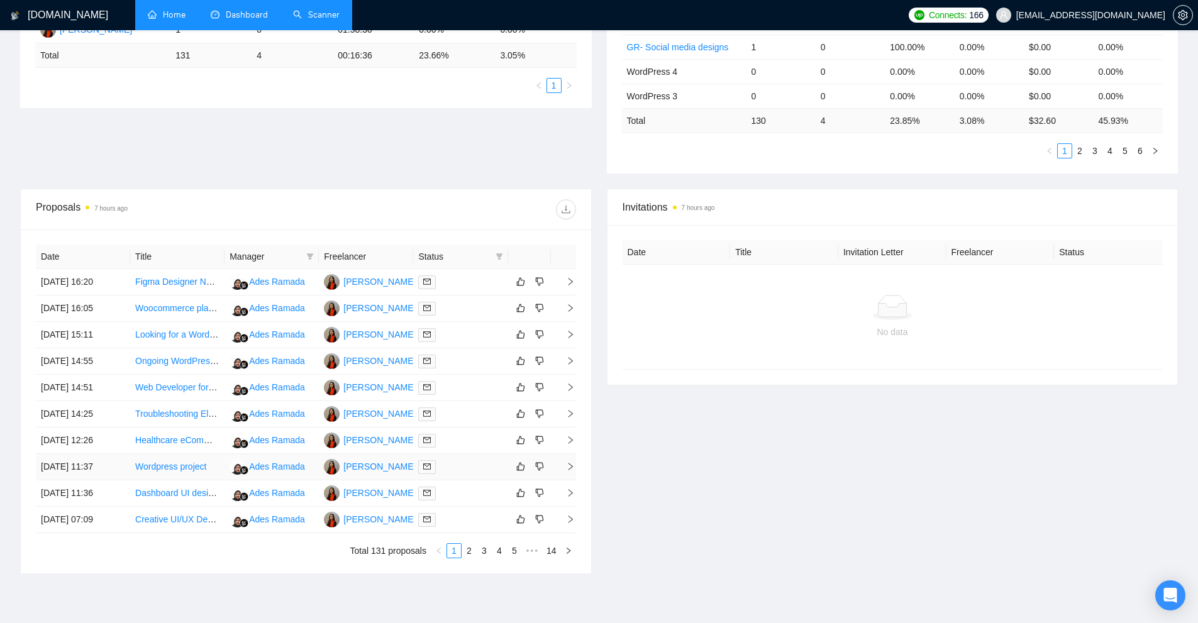
scroll to position [0, 0]
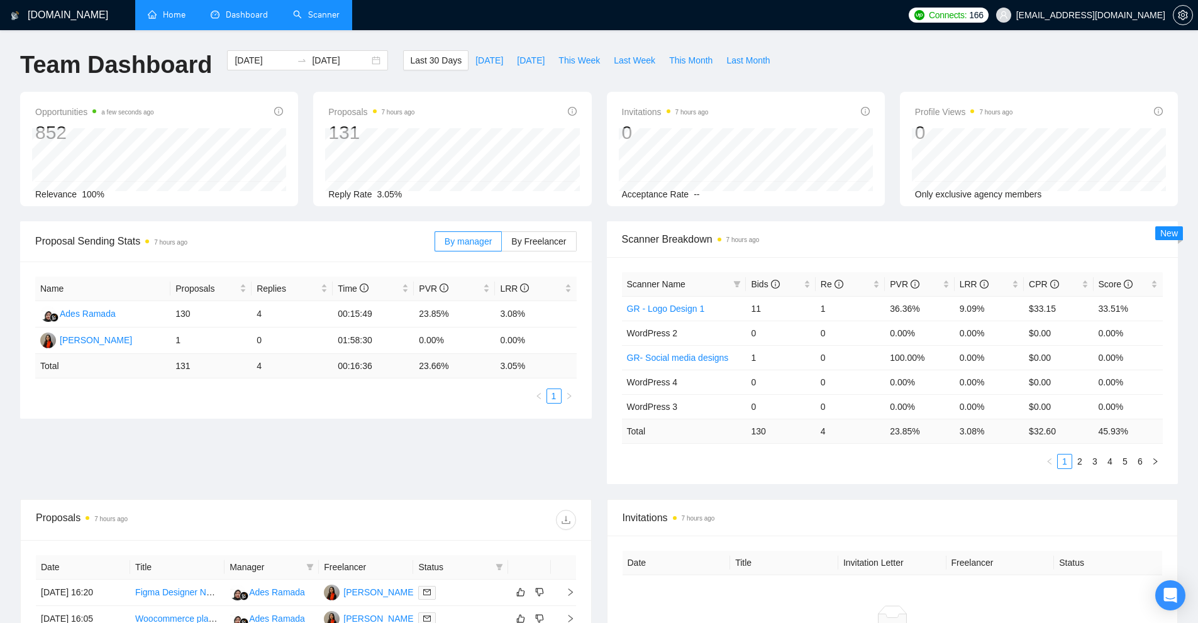
click at [311, 10] on link "Scanner" at bounding box center [316, 14] width 47 height 11
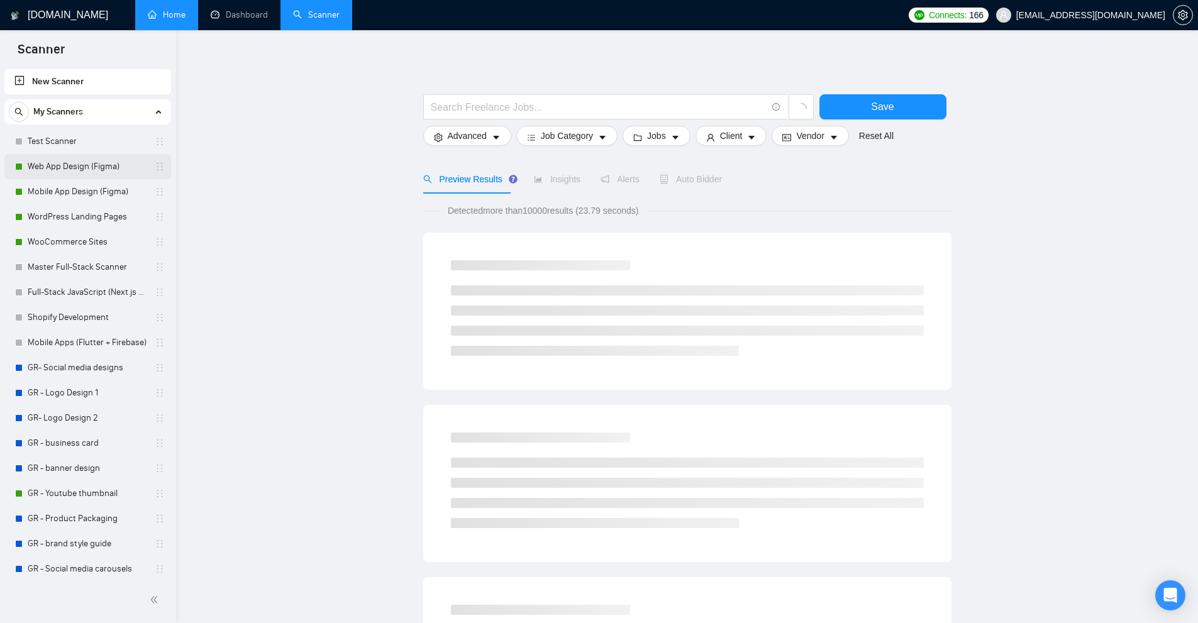
click at [81, 160] on link "Web App Design (Figma)" at bounding box center [87, 166] width 119 height 25
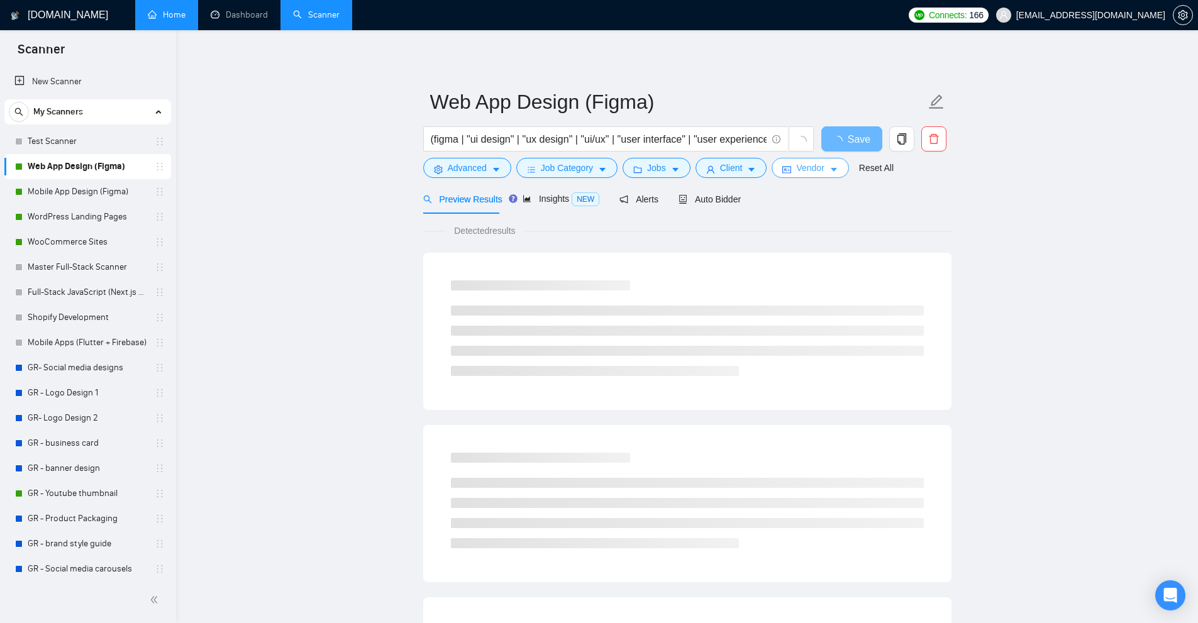
click at [810, 165] on span "Vendor" at bounding box center [810, 168] width 28 height 14
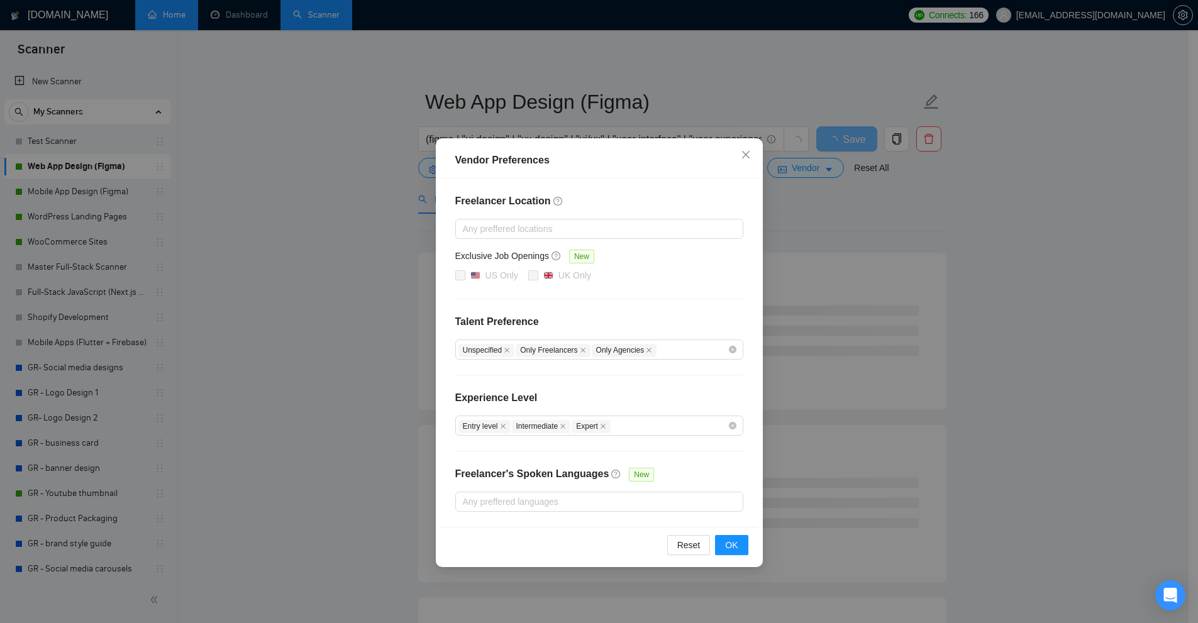
drag, startPoint x: 897, startPoint y: 247, endPoint x: 772, endPoint y: 192, distance: 136.5
click at [876, 241] on div "Vendor Preferences Freelancer Location Any preffered locations Exclusive Job Op…" at bounding box center [599, 311] width 1198 height 623
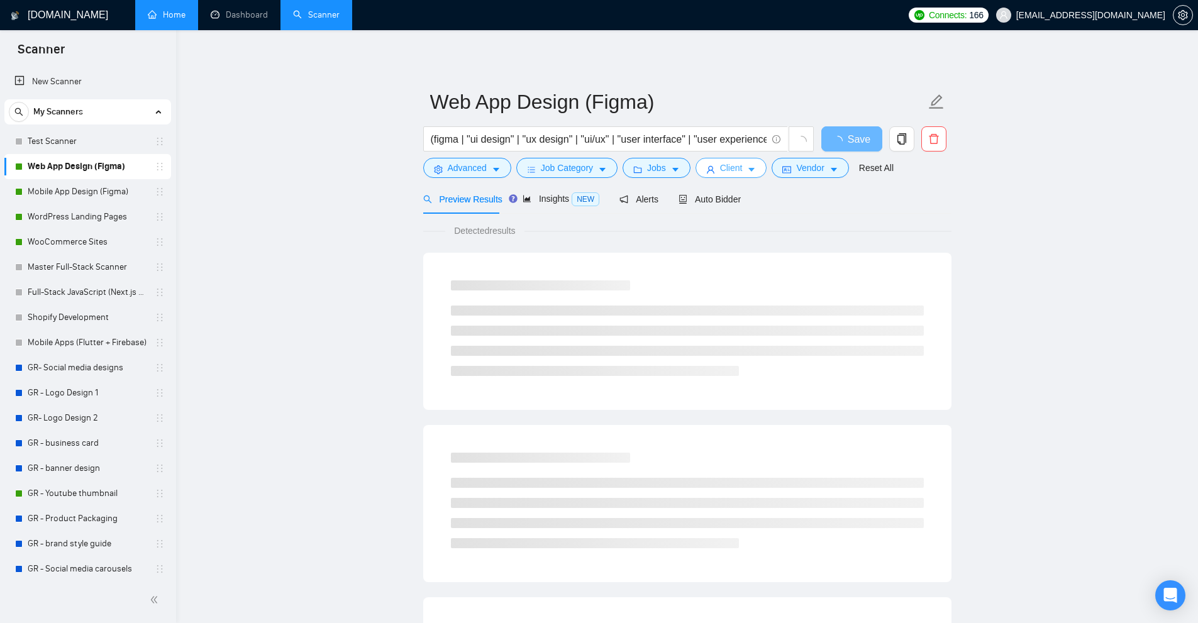
click at [736, 162] on span "Client" at bounding box center [731, 168] width 23 height 14
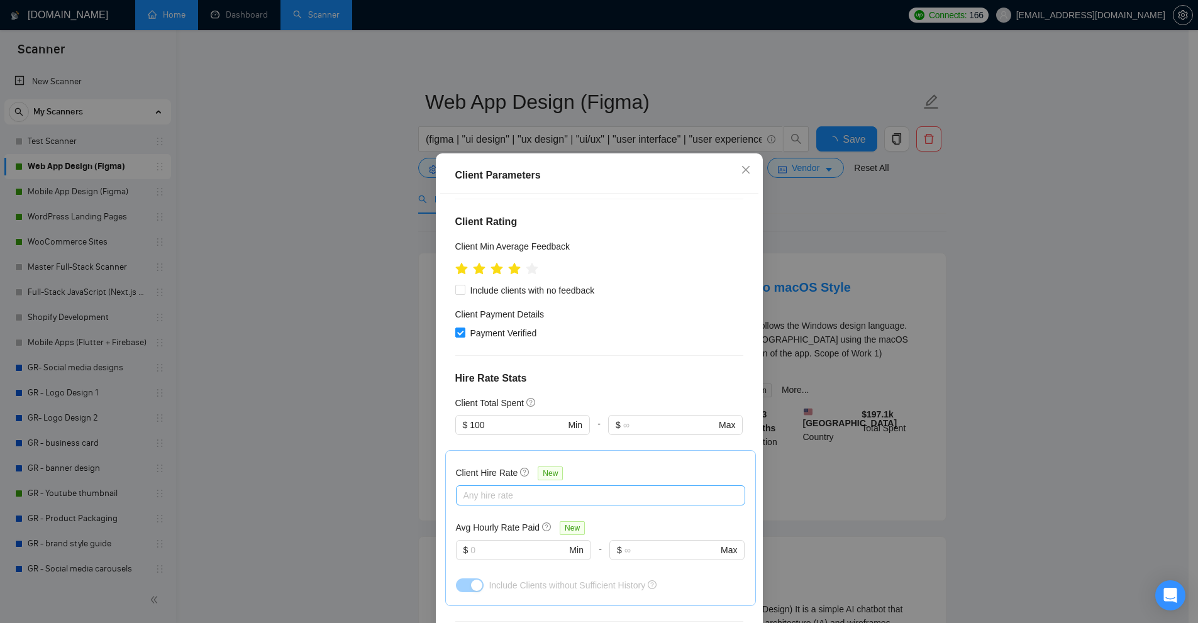
scroll to position [377, 0]
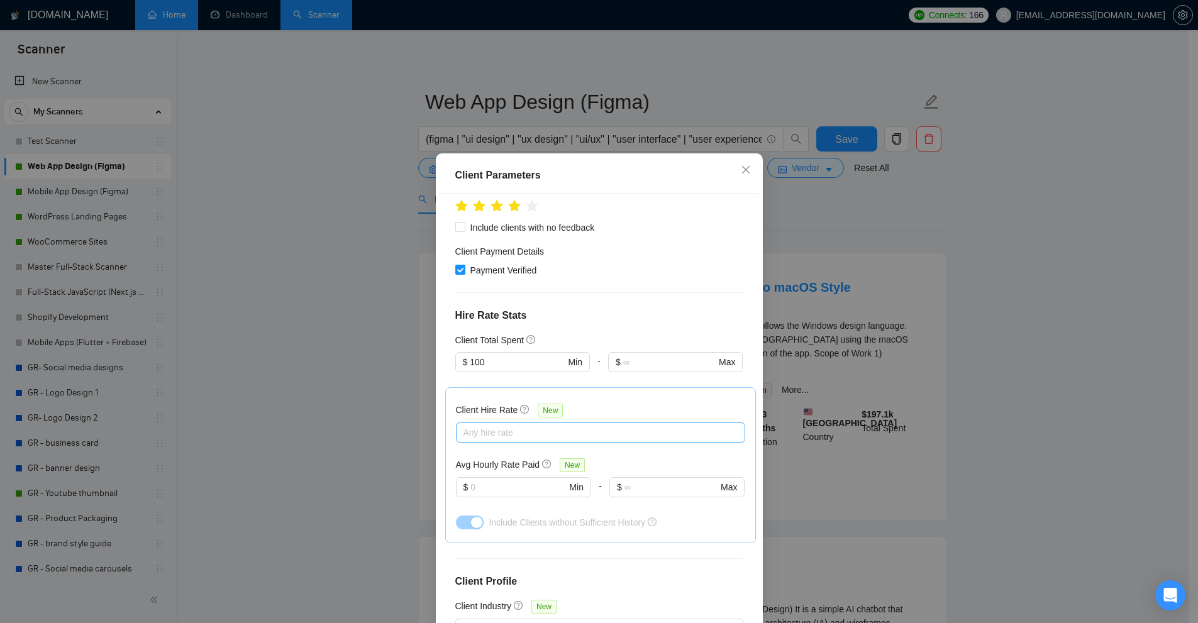
click at [508, 425] on div at bounding box center [594, 432] width 270 height 15
click at [460, 370] on input "Low Rates" at bounding box center [462, 367] width 9 height 9
checkbox input "true"
click at [465, 387] on input "Mid Rates" at bounding box center [462, 388] width 9 height 9
checkbox input "true"
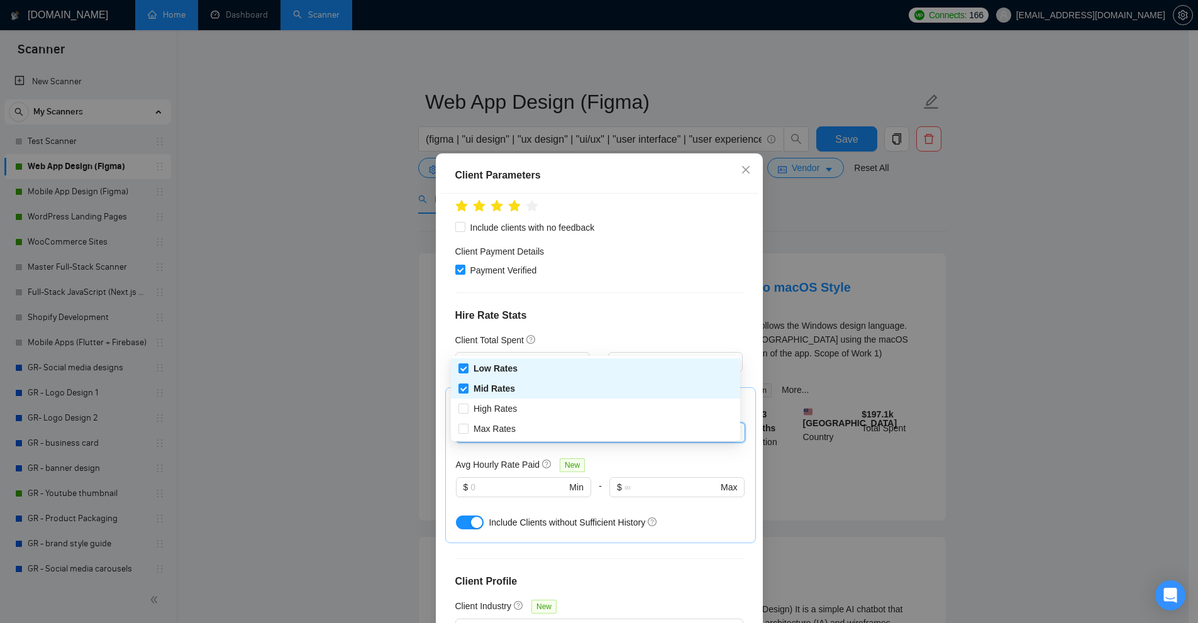
click at [1004, 315] on div "Client Parameters Client Location Include Client Countries [GEOGRAPHIC_DATA] [G…" at bounding box center [599, 311] width 1198 height 623
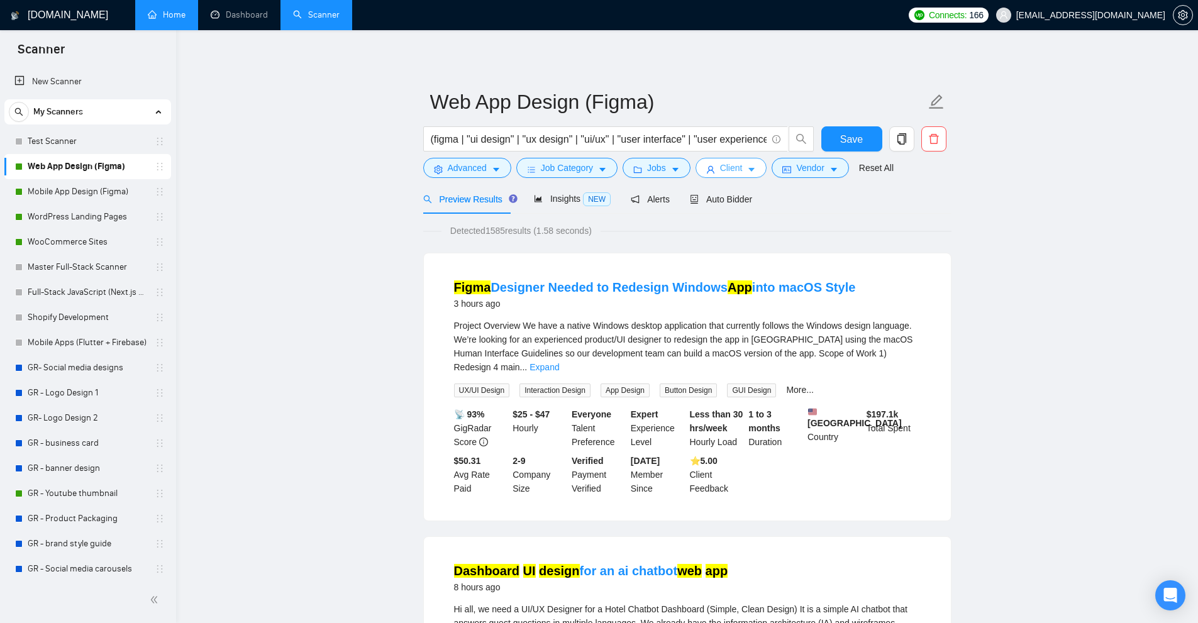
click at [722, 171] on span "Client" at bounding box center [731, 168] width 23 height 14
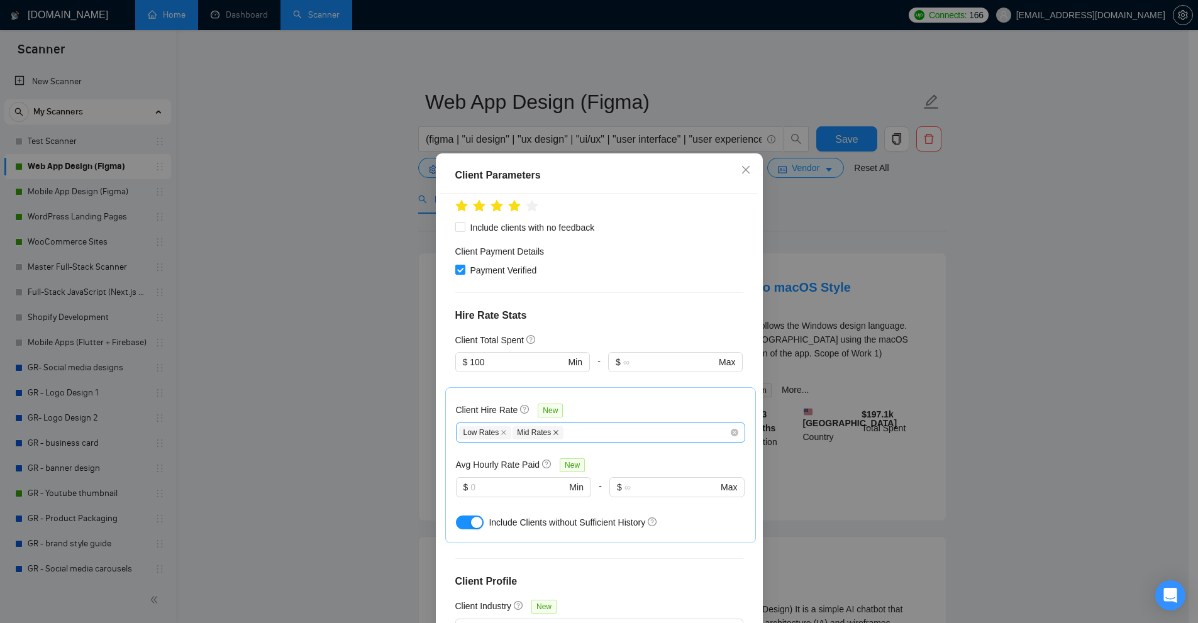
click at [553, 429] on span at bounding box center [556, 432] width 6 height 7
click at [501, 430] on icon "close" at bounding box center [503, 432] width 5 height 5
checkbox input "false"
click at [527, 425] on div at bounding box center [594, 432] width 270 height 15
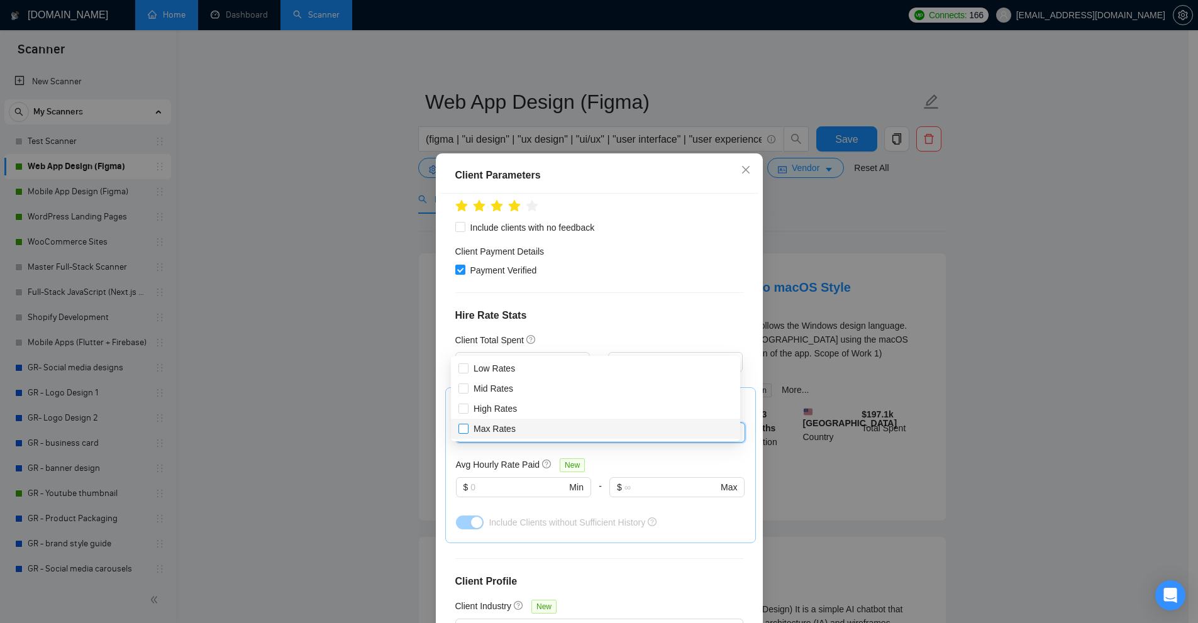
click at [489, 433] on span "Max Rates" at bounding box center [494, 429] width 42 height 10
click at [467, 433] on input "Max Rates" at bounding box center [462, 428] width 9 height 9
checkbox input "true"
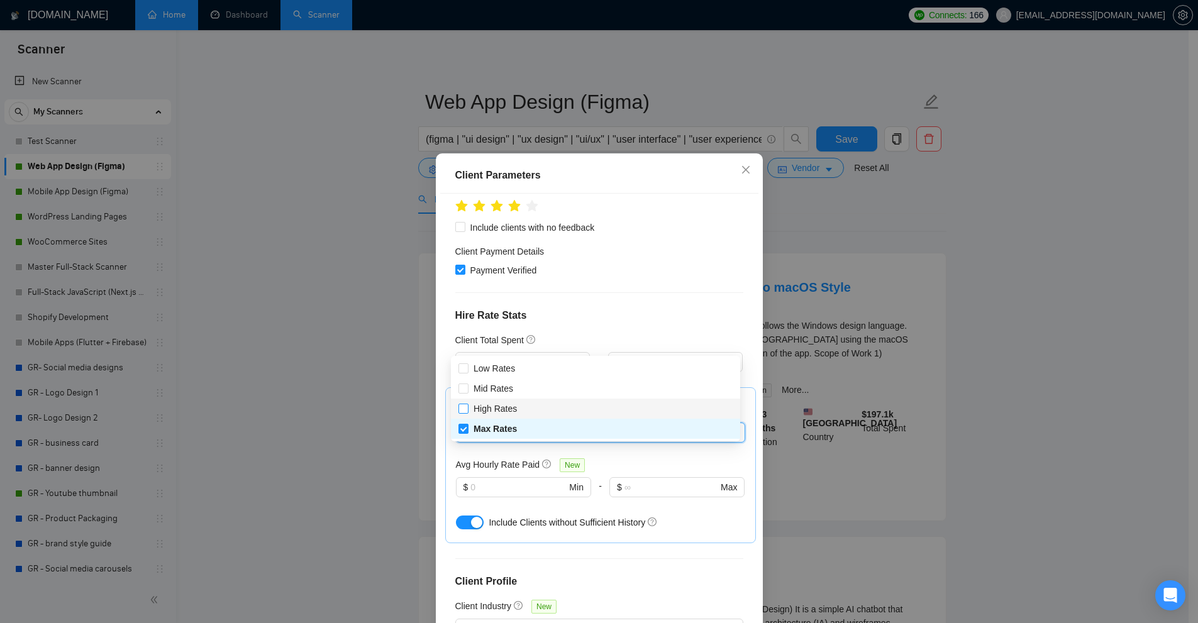
click at [493, 414] on span "High Rates" at bounding box center [494, 409] width 43 height 10
click at [467, 412] on input "High Rates" at bounding box center [462, 408] width 9 height 9
checkbox input "true"
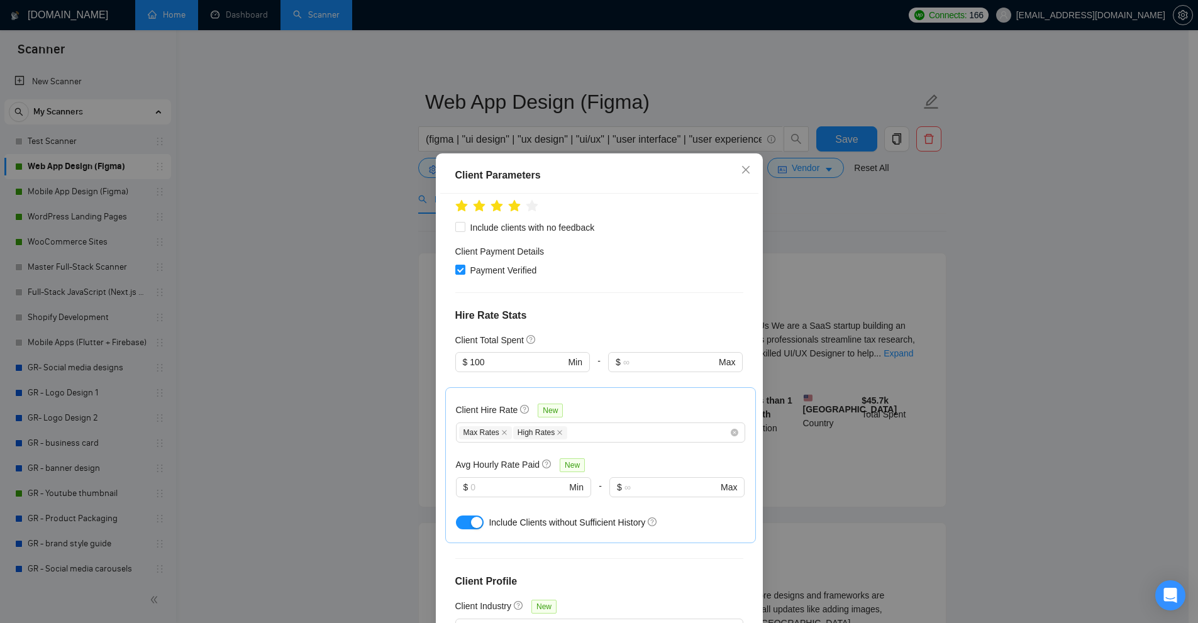
click at [687, 387] on div "Client Hire Rate New Max Rates High Rates Avg Hourly Rate Paid New $ Min - $ Ma…" at bounding box center [600, 465] width 311 height 156
click at [898, 214] on div "Client Parameters Client Location Include Client Countries [GEOGRAPHIC_DATA] [G…" at bounding box center [599, 311] width 1198 height 623
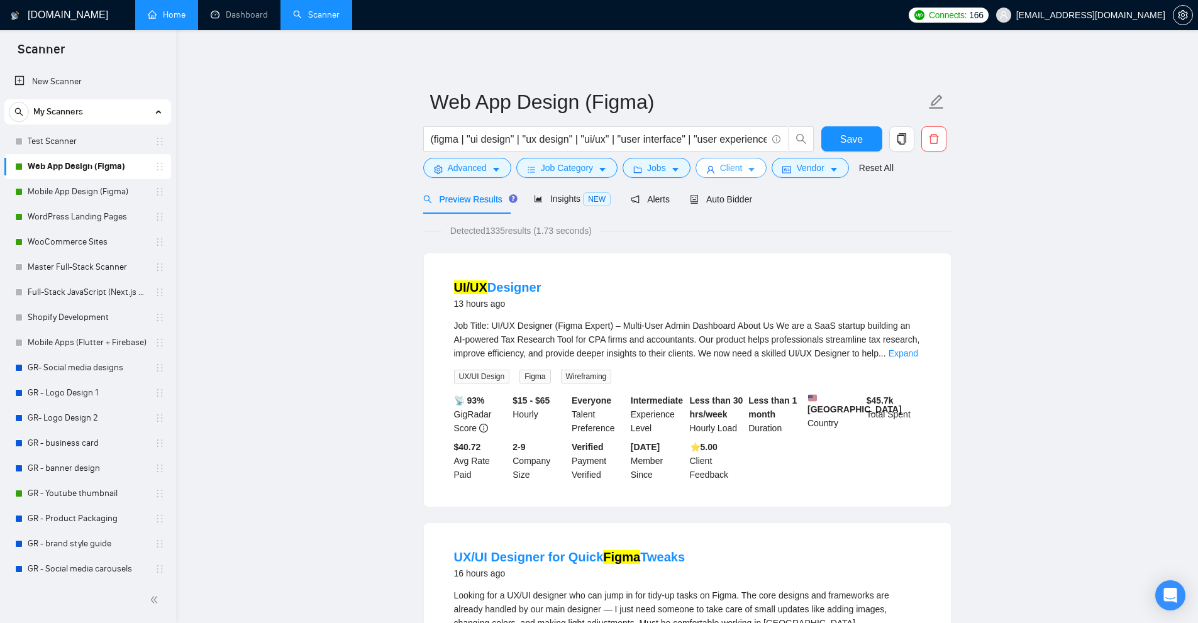
click at [747, 172] on icon "caret-down" at bounding box center [751, 169] width 9 height 9
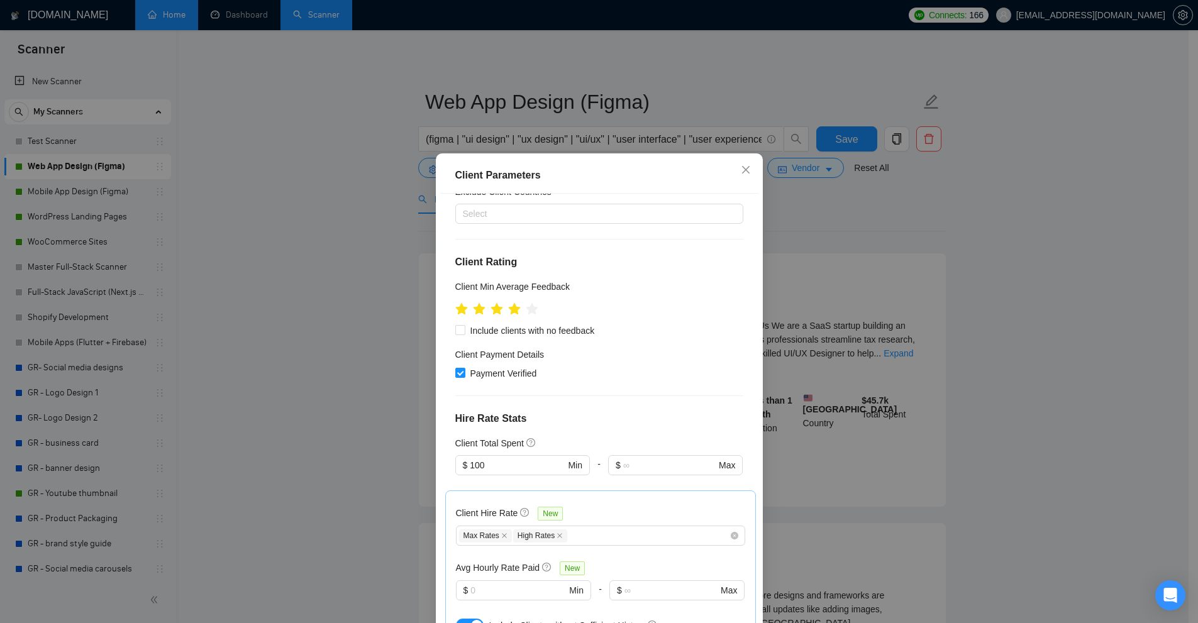
scroll to position [284, 0]
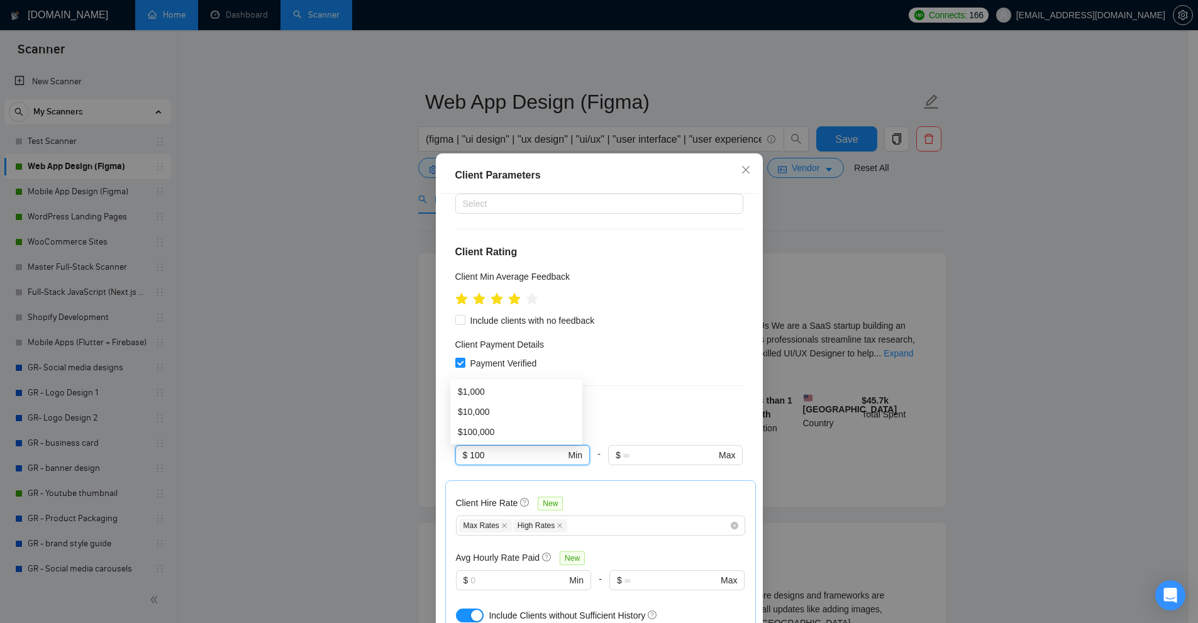
drag, startPoint x: 513, startPoint y: 371, endPoint x: 429, endPoint y: 363, distance: 84.0
click at [429, 363] on div "Client Parameters Client Location Include Client Countries [GEOGRAPHIC_DATA] [G…" at bounding box center [599, 311] width 1198 height 623
click at [485, 426] on div "Client Total Spent $ 100 Min - $ Max" at bounding box center [599, 453] width 288 height 54
drag, startPoint x: 490, startPoint y: 367, endPoint x: 434, endPoint y: 369, distance: 55.4
click at [436, 369] on div "Client Parameters Client Location Include Client Countries [GEOGRAPHIC_DATA] [G…" at bounding box center [599, 411] width 327 height 517
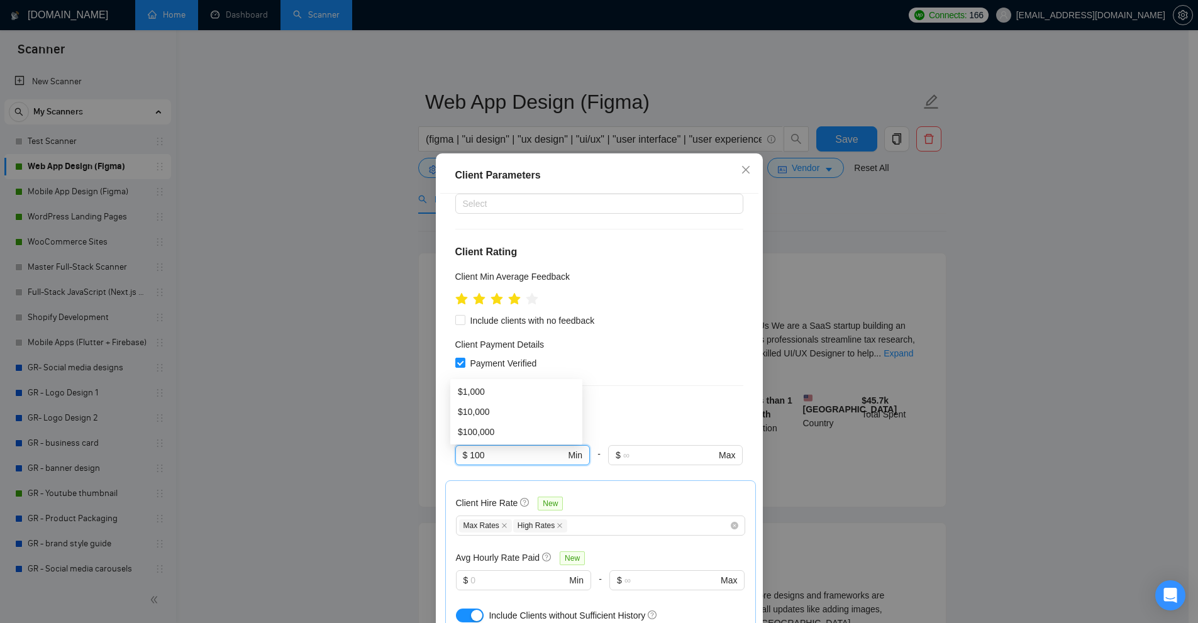
click at [640, 331] on div "Client Location Include Client Countries [GEOGRAPHIC_DATA] [GEOGRAPHIC_DATA] [G…" at bounding box center [599, 412] width 318 height 436
click at [921, 340] on div "Client Parameters Client Location Include Client Countries [GEOGRAPHIC_DATA] [G…" at bounding box center [599, 311] width 1198 height 623
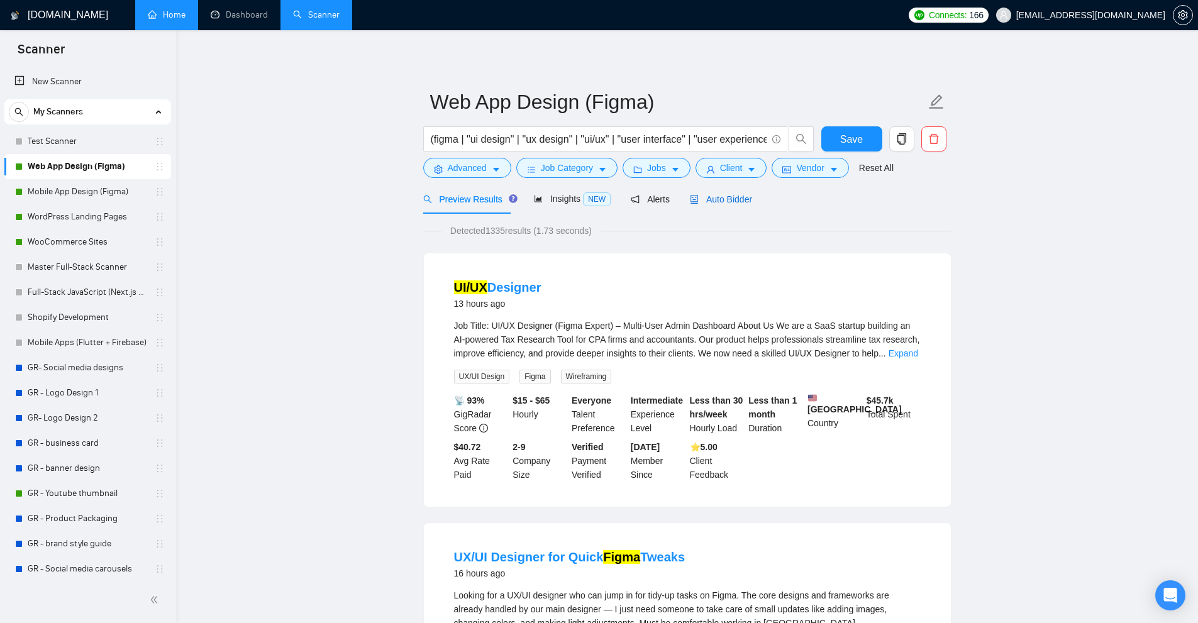
click at [709, 194] on span "Auto Bidder" at bounding box center [721, 199] width 62 height 10
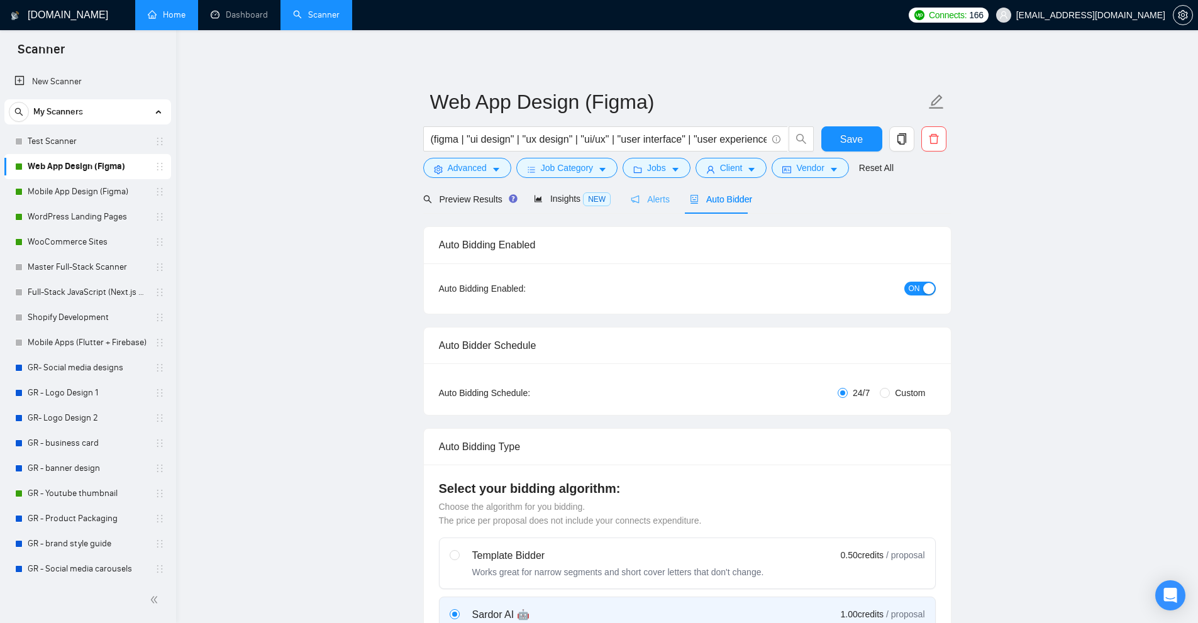
checkbox input "true"
click at [732, 161] on span "Client" at bounding box center [731, 168] width 23 height 14
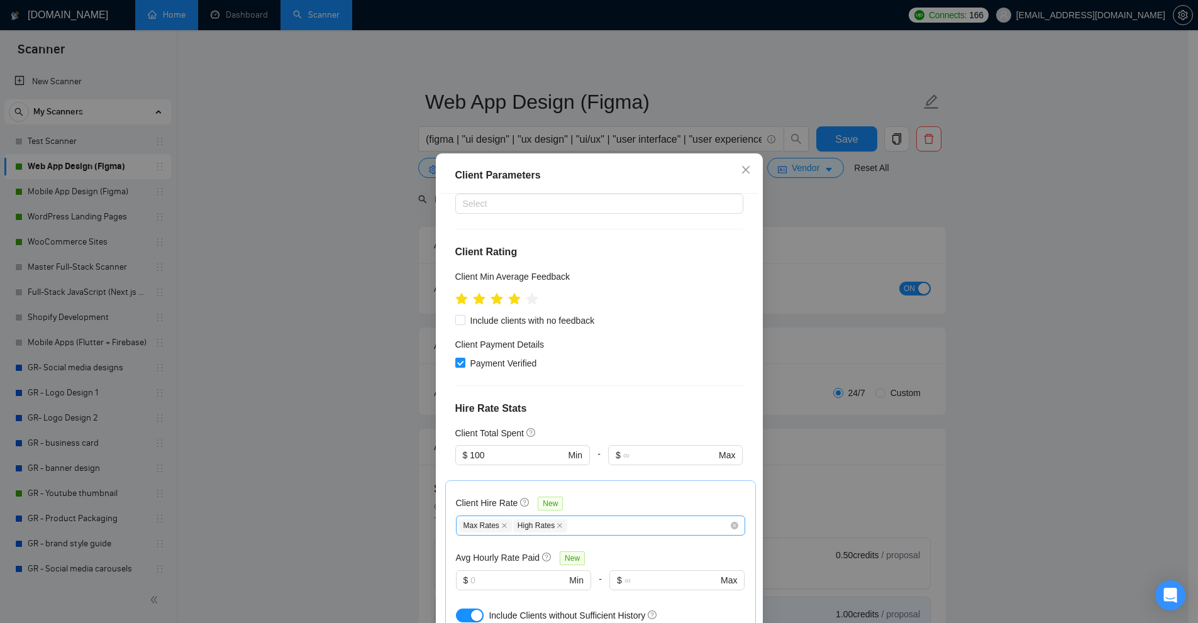
click at [615, 518] on div "Max Rates High Rates" at bounding box center [594, 525] width 270 height 15
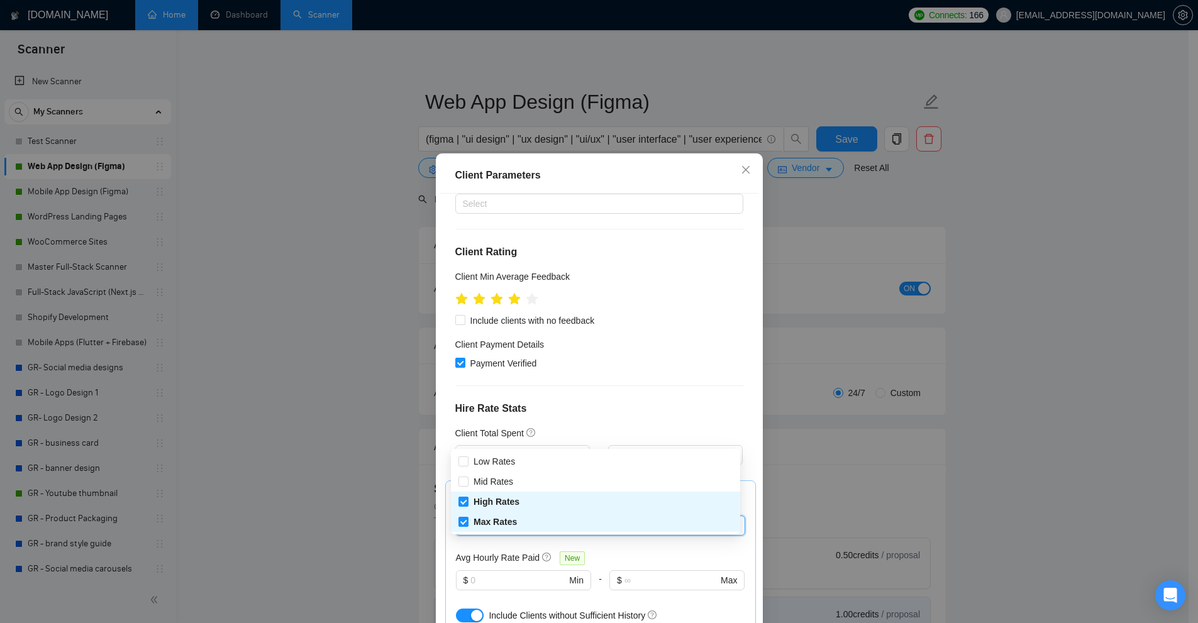
click at [856, 380] on div "Client Parameters Client Location Include Client Countries [GEOGRAPHIC_DATA] [G…" at bounding box center [599, 311] width 1198 height 623
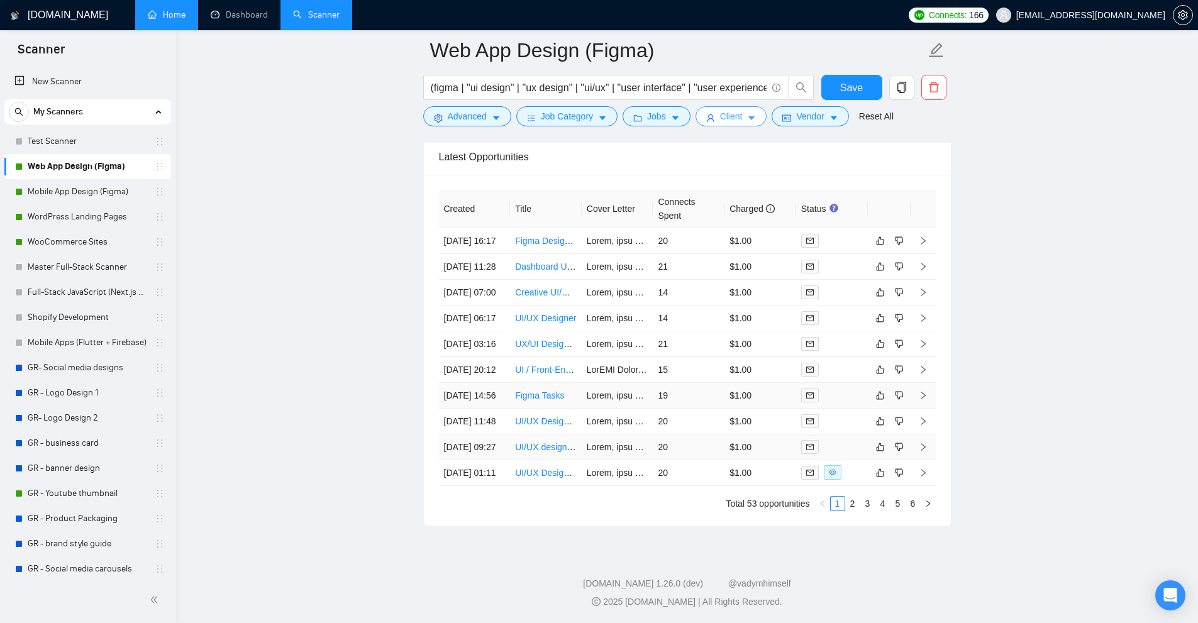
scroll to position [3386, 0]
click at [552, 416] on link "UI/UX Designer Needed for Engineering Software Review" at bounding box center [627, 421] width 225 height 10
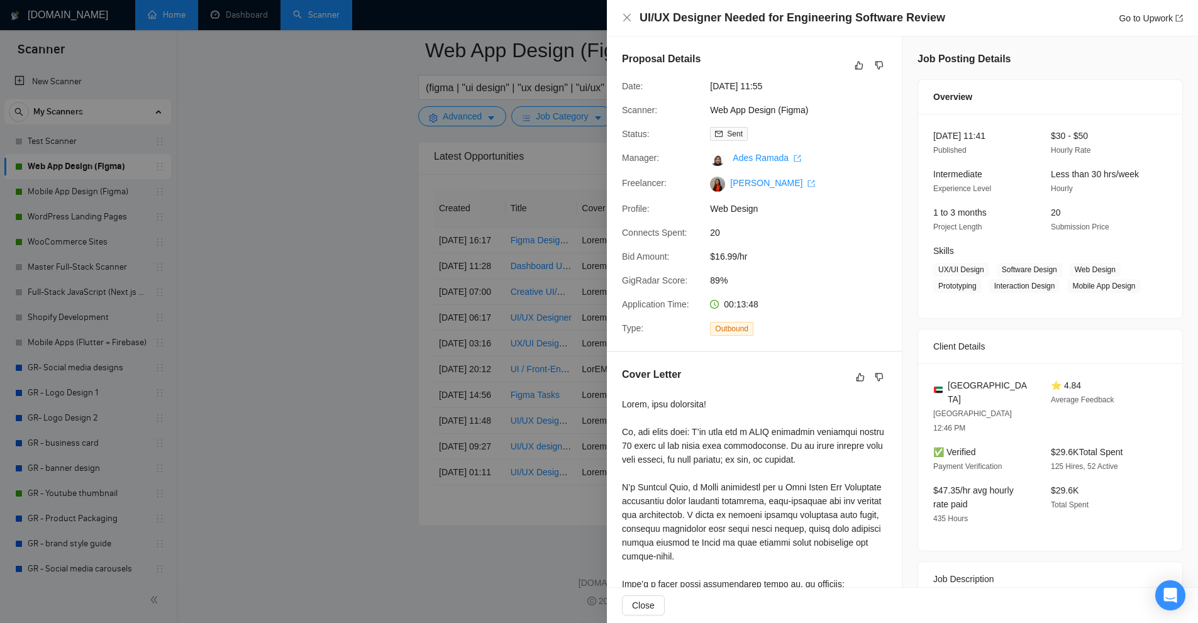
click at [565, 265] on div at bounding box center [599, 311] width 1198 height 623
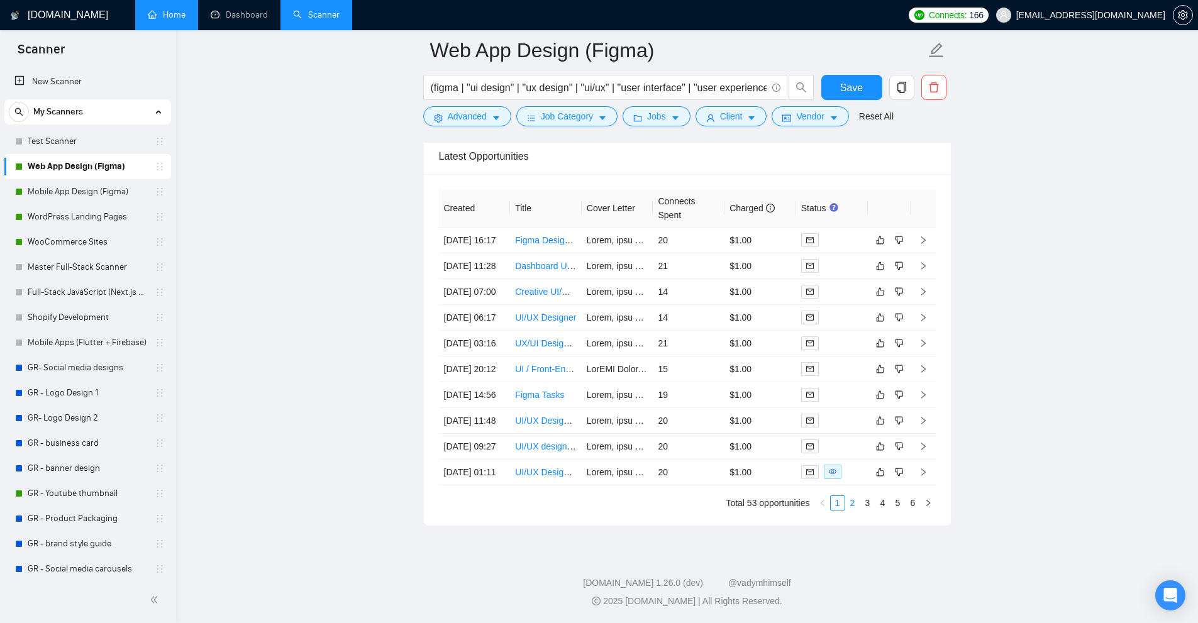
click at [854, 504] on link "2" at bounding box center [853, 503] width 14 height 14
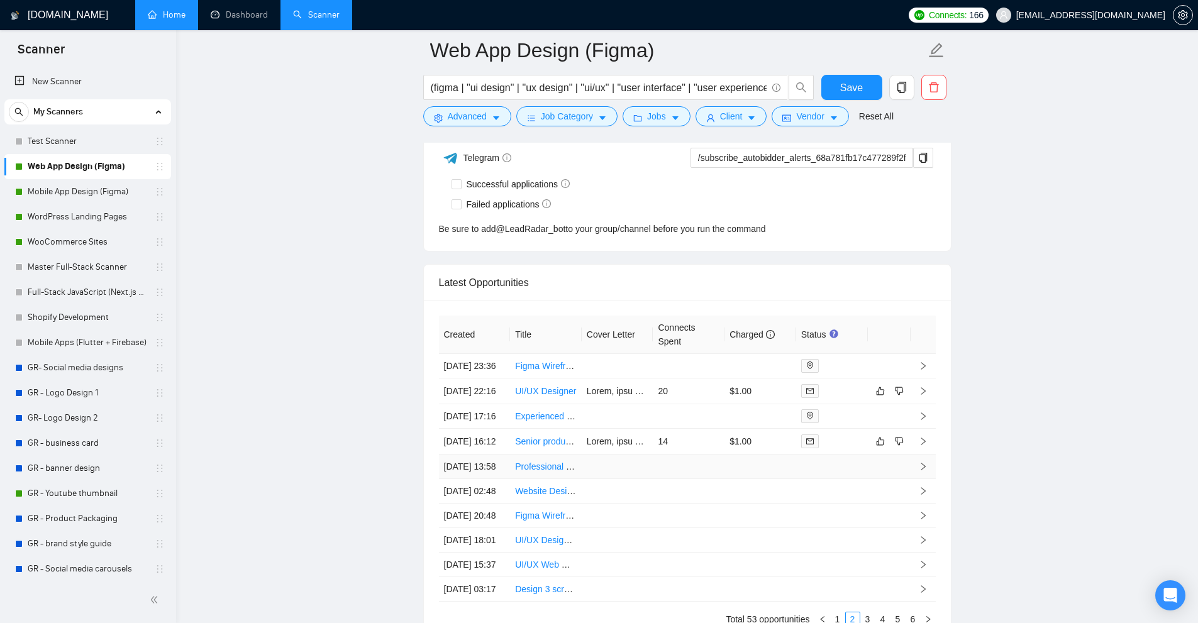
scroll to position [3386, 0]
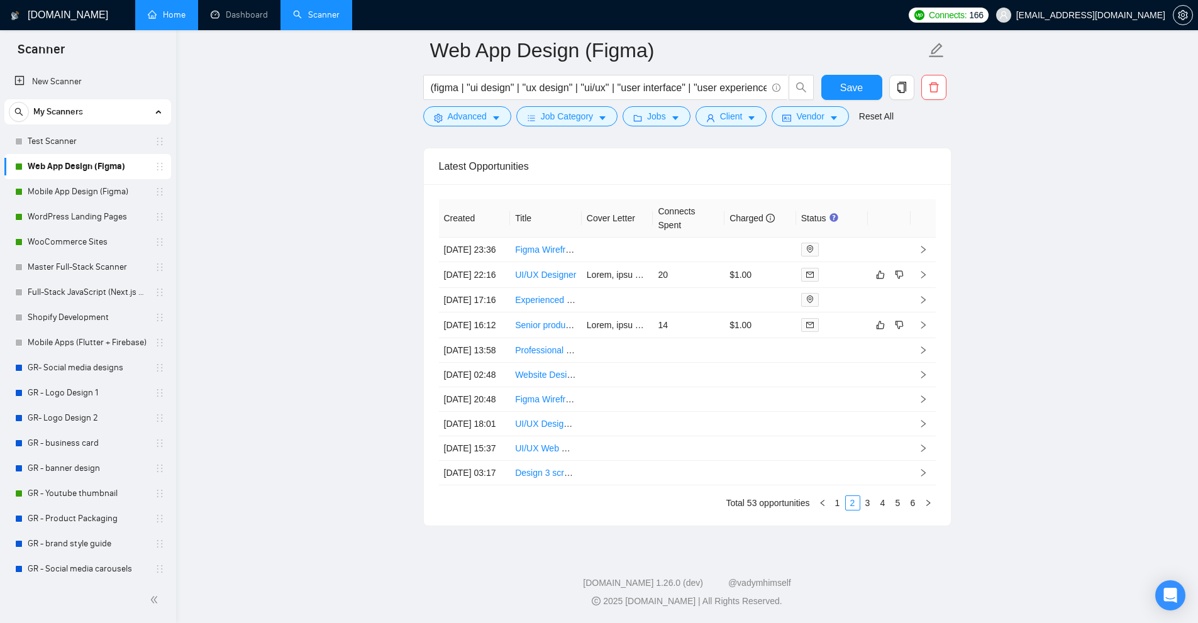
click at [721, 129] on form "Web App Design (Figma) (figma | "ui design" | "ux design" | "ui/ux" | "user int…" at bounding box center [687, 81] width 528 height 102
click at [725, 119] on span "Client" at bounding box center [731, 116] width 23 height 14
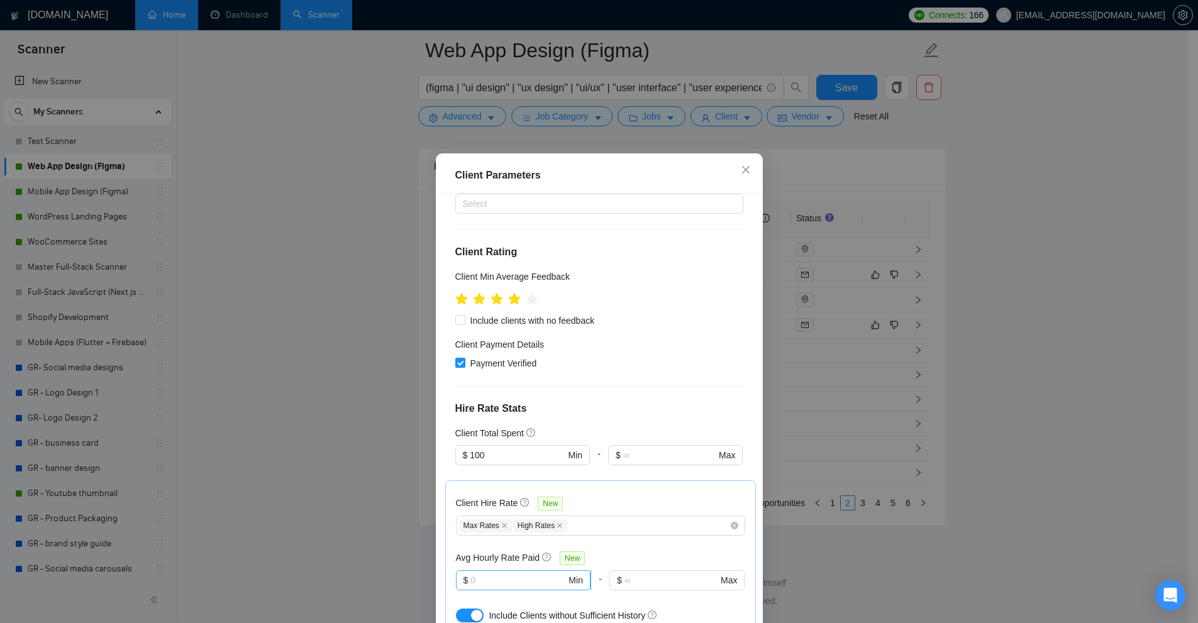
scroll to position [347, 0]
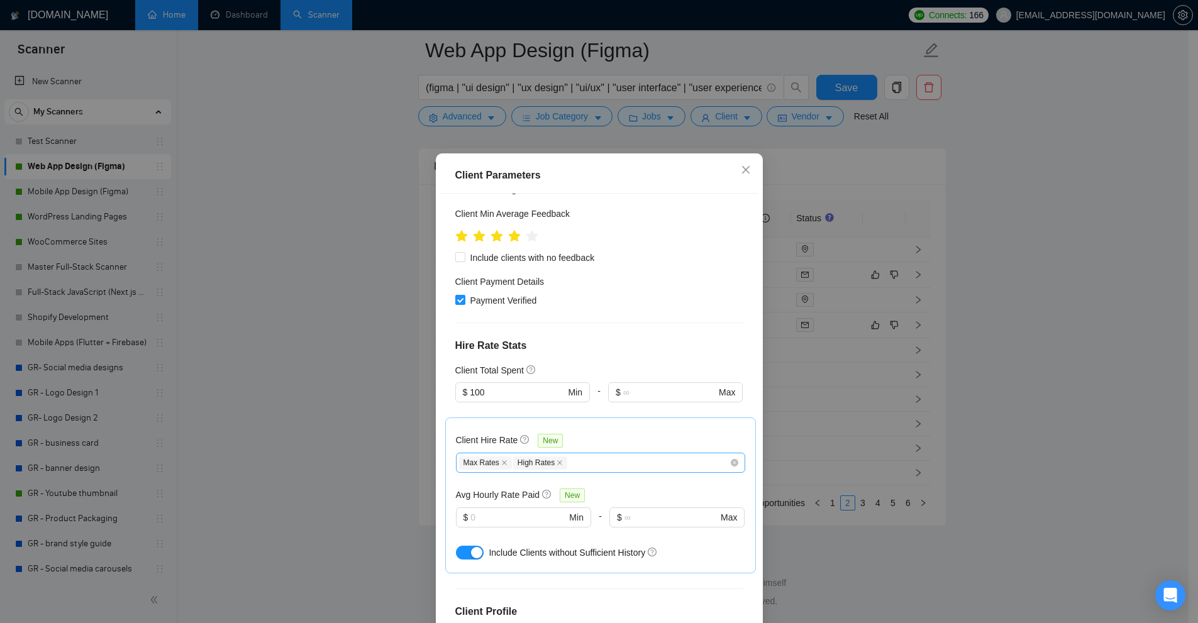
click at [594, 455] on div "Max Rates High Rates" at bounding box center [594, 462] width 270 height 15
drag, startPoint x: 497, startPoint y: 307, endPoint x: 412, endPoint y: 306, distance: 84.9
click at [412, 306] on div "Client Parameters Client Location Include Client Countries [GEOGRAPHIC_DATA] [G…" at bounding box center [599, 311] width 1198 height 623
click at [665, 402] on div at bounding box center [675, 409] width 135 height 15
drag, startPoint x: 508, startPoint y: 301, endPoint x: 363, endPoint y: 309, distance: 145.5
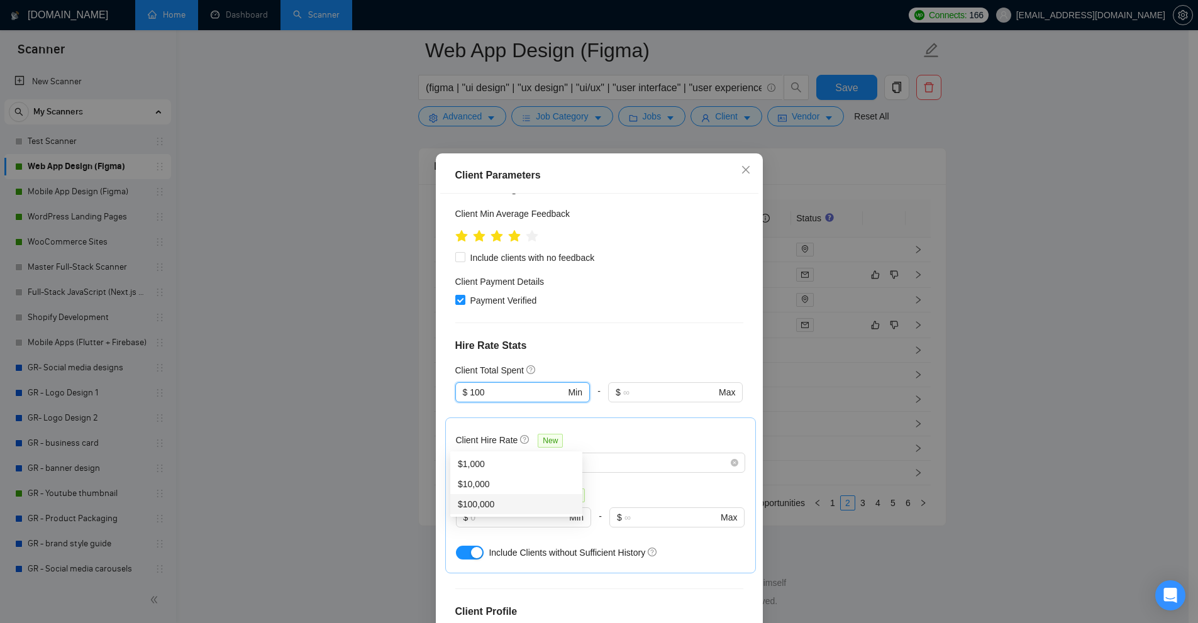
click at [363, 309] on div "Client Parameters Client Location Include Client Countries [GEOGRAPHIC_DATA] [G…" at bounding box center [599, 311] width 1198 height 623
click at [500, 385] on input "100" at bounding box center [517, 392] width 95 height 14
drag, startPoint x: 479, startPoint y: 304, endPoint x: 343, endPoint y: 298, distance: 135.9
click at [343, 298] on div "Client Parameters Client Location Include Client Countries [GEOGRAPHIC_DATA] [G…" at bounding box center [599, 311] width 1198 height 623
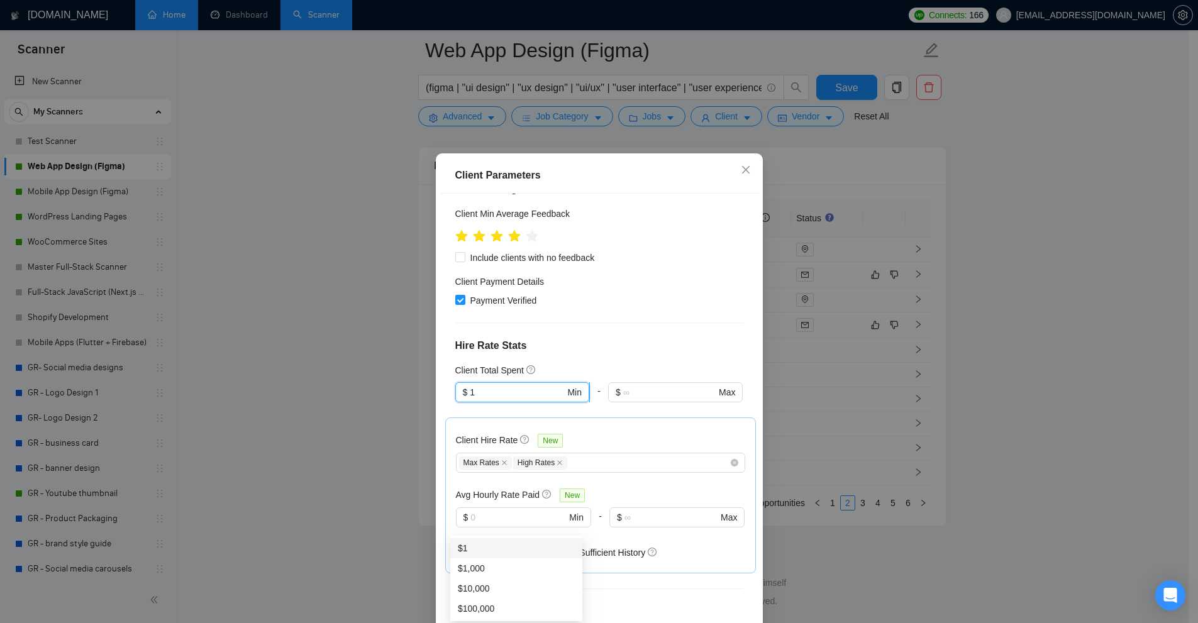
click at [494, 385] on input "1" at bounding box center [517, 392] width 95 height 14
type input "100"
click at [936, 270] on div "Client Parameters Client Location Include Client Countries [GEOGRAPHIC_DATA] [G…" at bounding box center [599, 311] width 1198 height 623
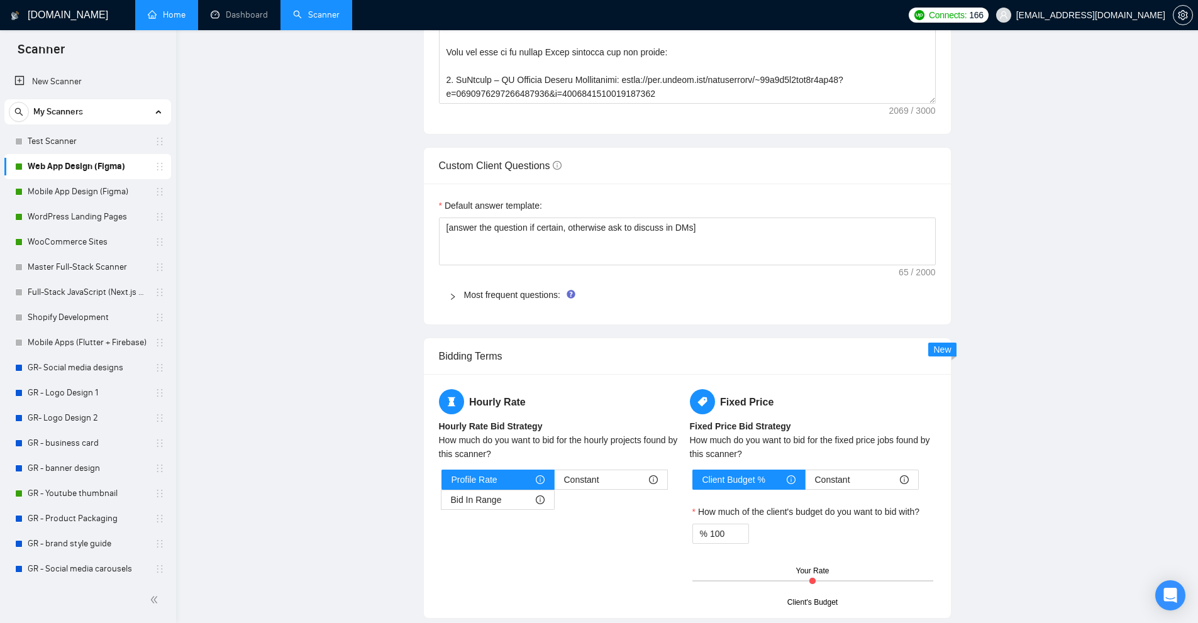
scroll to position [0, 0]
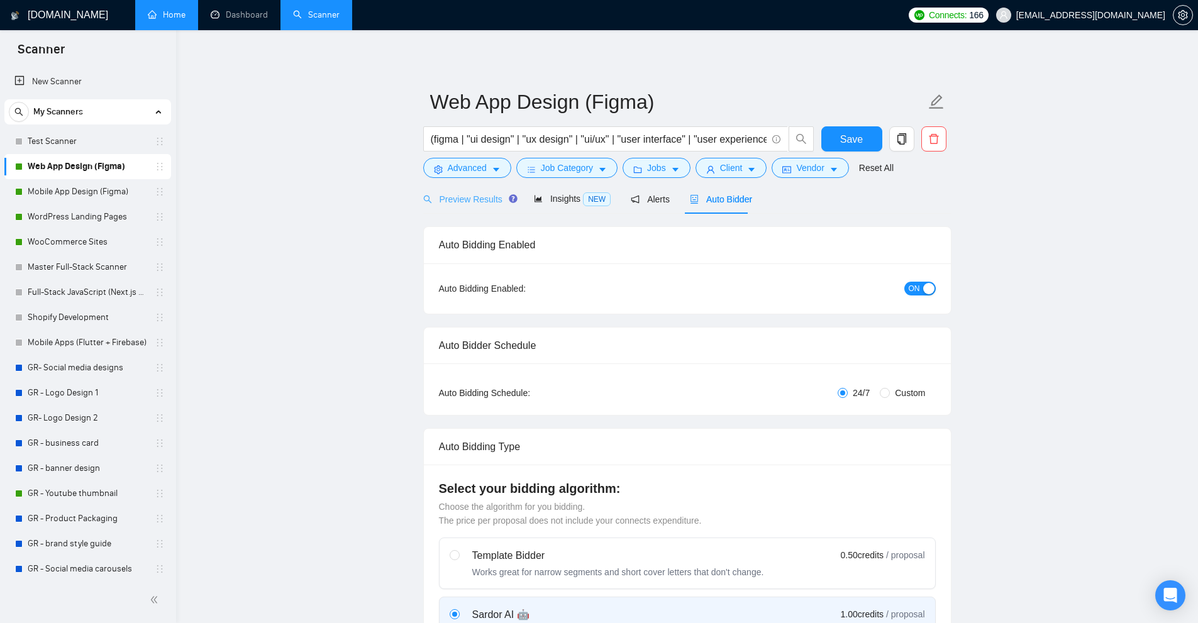
click at [475, 212] on div "Preview Results" at bounding box center [468, 199] width 91 height 30
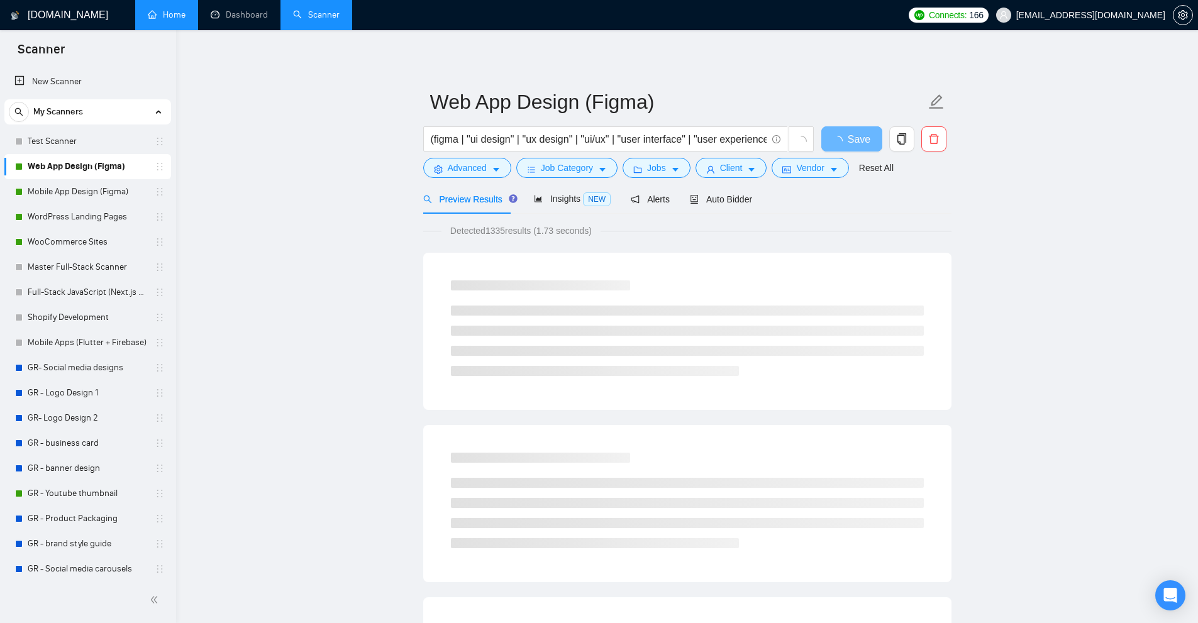
click at [736, 180] on form "Web App Design (Figma) (figma | "ui design" | "ux design" | "ui/ux" | "user int…" at bounding box center [687, 133] width 528 height 102
click at [734, 172] on span "Client" at bounding box center [731, 168] width 23 height 14
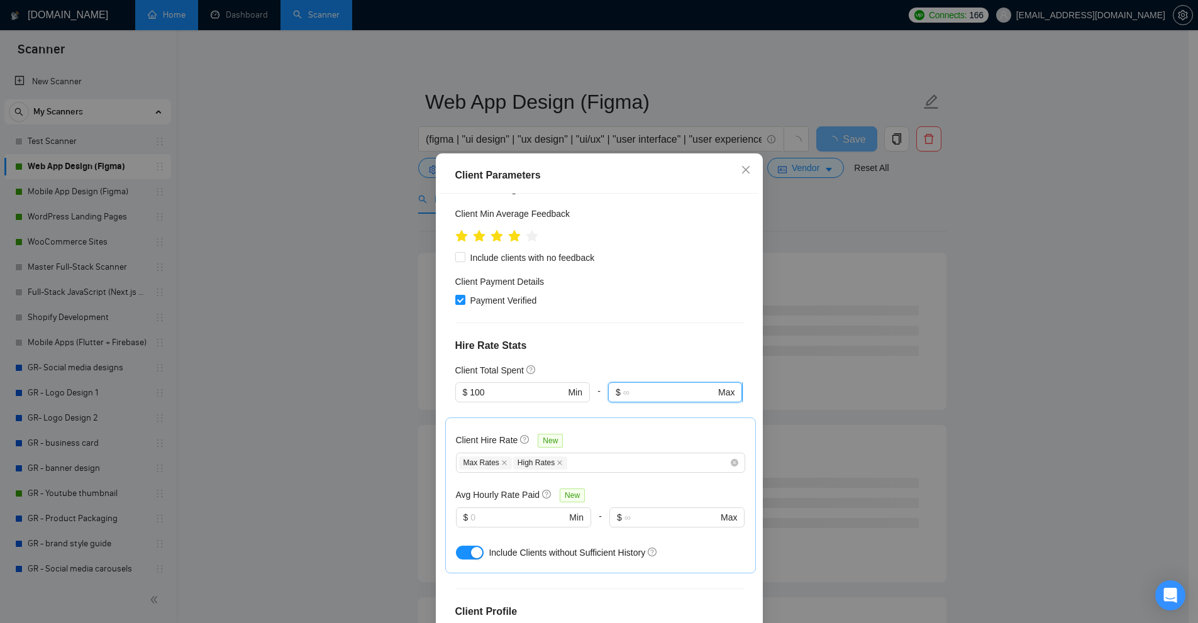
click at [663, 385] on input "text" at bounding box center [669, 392] width 92 height 14
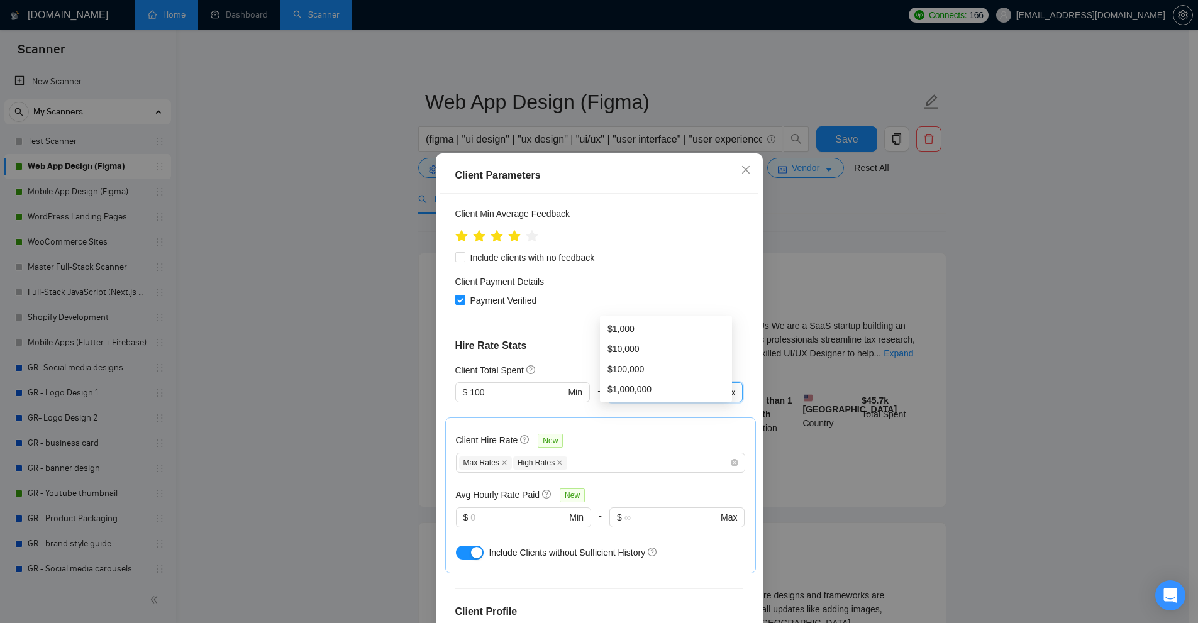
type input "1000"
click at [969, 298] on div "Client Parameters Client Location Include Client Countries [GEOGRAPHIC_DATA] [G…" at bounding box center [599, 311] width 1198 height 623
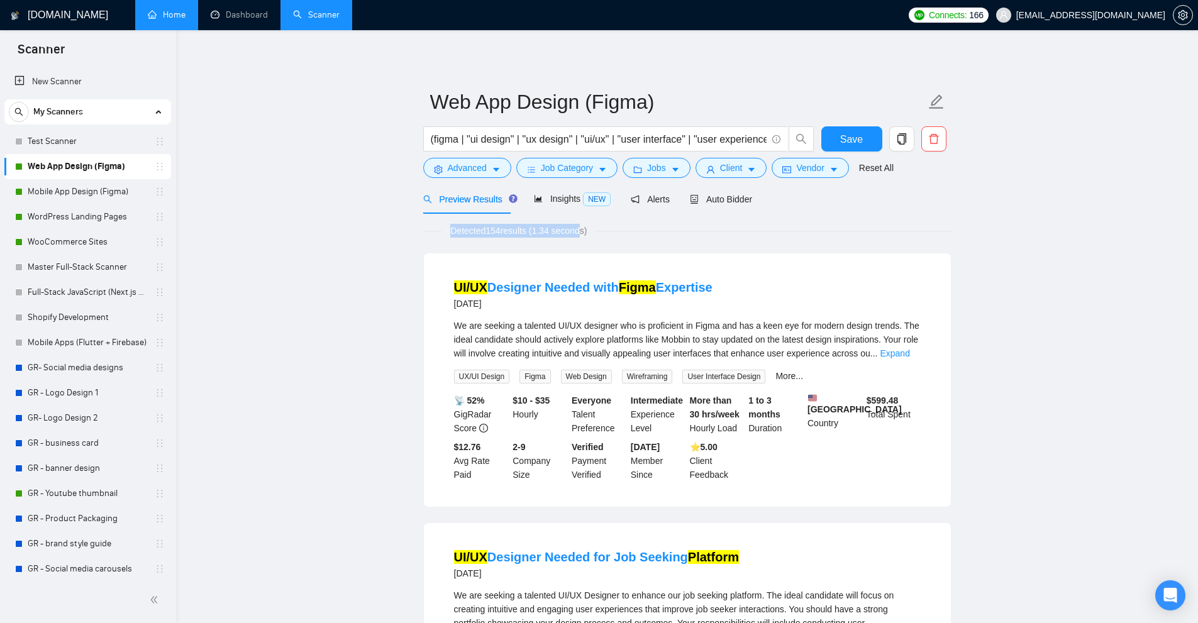
click at [583, 231] on span "Detected 154 results (1.34 seconds)" at bounding box center [518, 231] width 154 height 14
drag, startPoint x: 412, startPoint y: 224, endPoint x: 519, endPoint y: 226, distance: 106.3
click at [522, 226] on span "Detected 154 results (1.34 seconds)" at bounding box center [518, 231] width 154 height 14
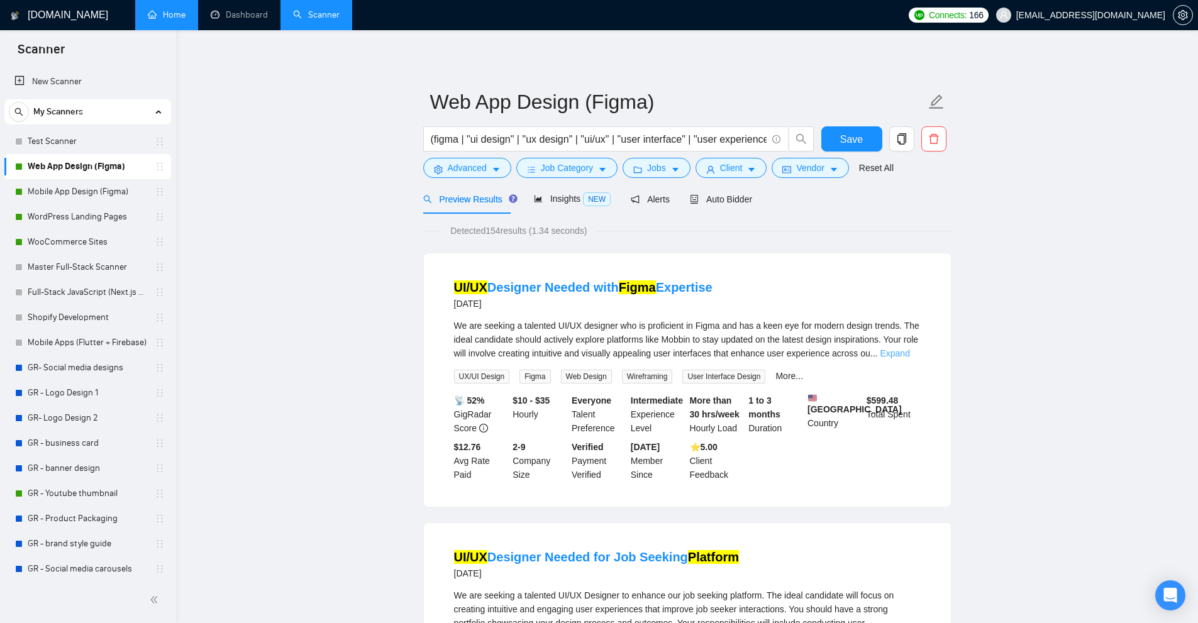
click at [909, 356] on link "Expand" at bounding box center [895, 353] width 30 height 10
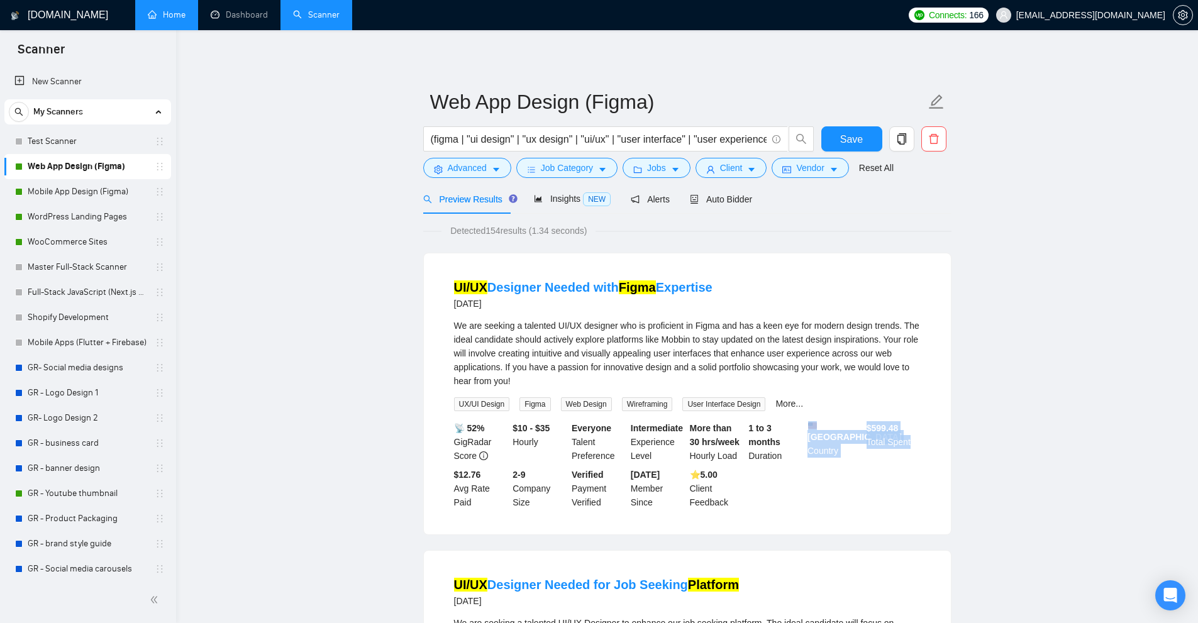
drag, startPoint x: 853, startPoint y: 417, endPoint x: 911, endPoint y: 436, distance: 61.4
click at [911, 436] on li "UI/UX Designer Needed with Figma Expertise [DATE] We are seeking a talented UI/…" at bounding box center [687, 393] width 497 height 251
click at [911, 436] on div "$ 599.48 Total Spent" at bounding box center [893, 441] width 59 height 41
drag, startPoint x: 861, startPoint y: 426, endPoint x: 924, endPoint y: 441, distance: 64.7
click at [924, 441] on li "UI/UX Designer Needed with Figma Expertise [DATE] We are seeking a talented UI/…" at bounding box center [687, 393] width 497 height 251
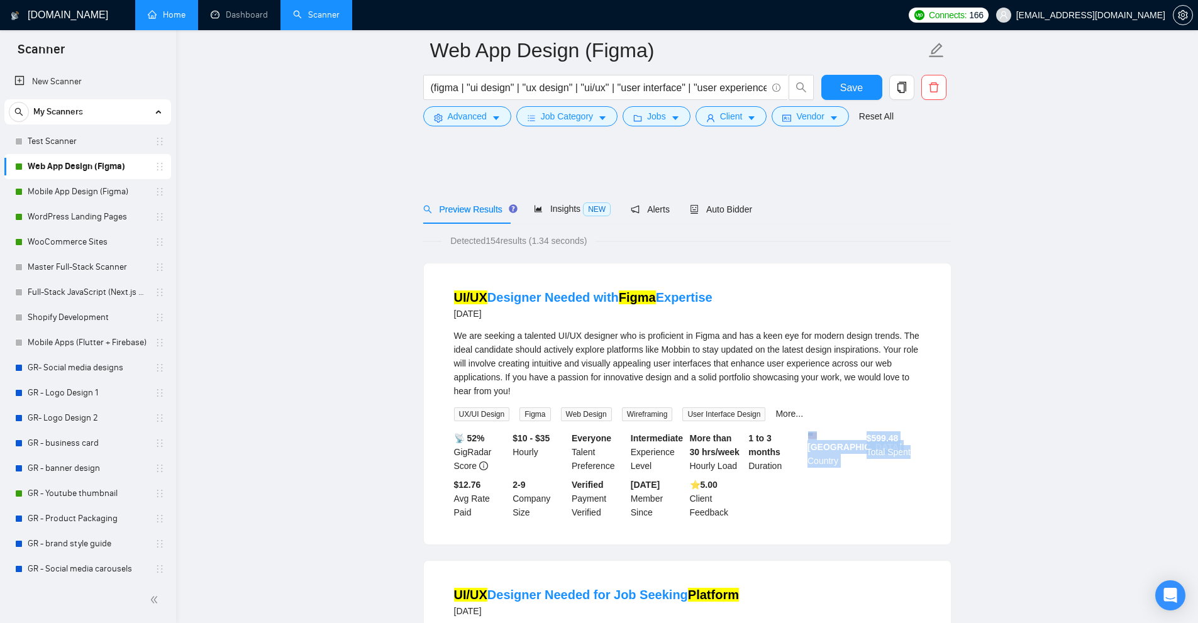
scroll to position [314, 0]
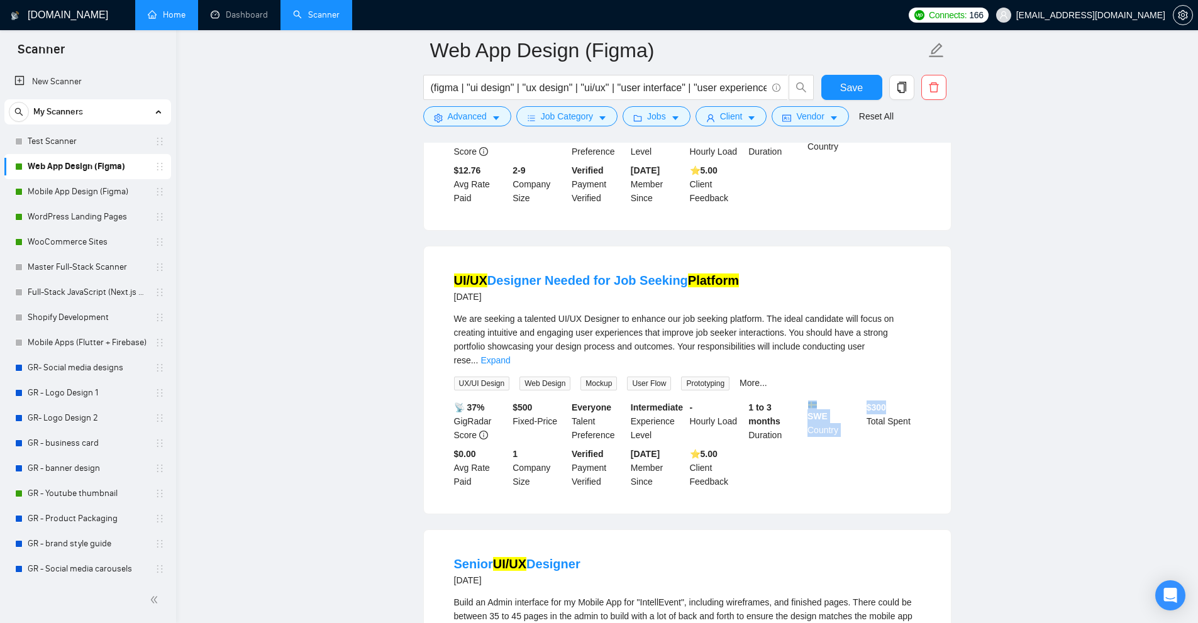
drag, startPoint x: 881, startPoint y: 396, endPoint x: 935, endPoint y: 406, distance: 54.3
click at [935, 406] on li "UI/UX Designer Needed for Job Seeking Platform [DATE] We are seeking a talented…" at bounding box center [687, 380] width 497 height 237
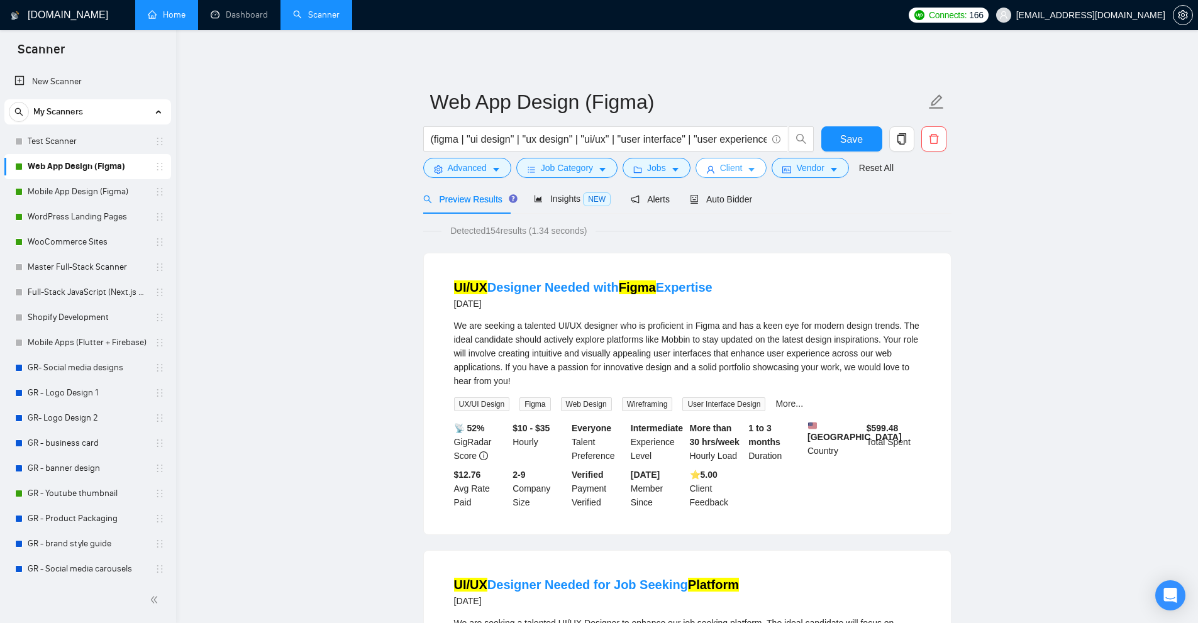
click at [741, 168] on button "Client" at bounding box center [731, 168] width 72 height 20
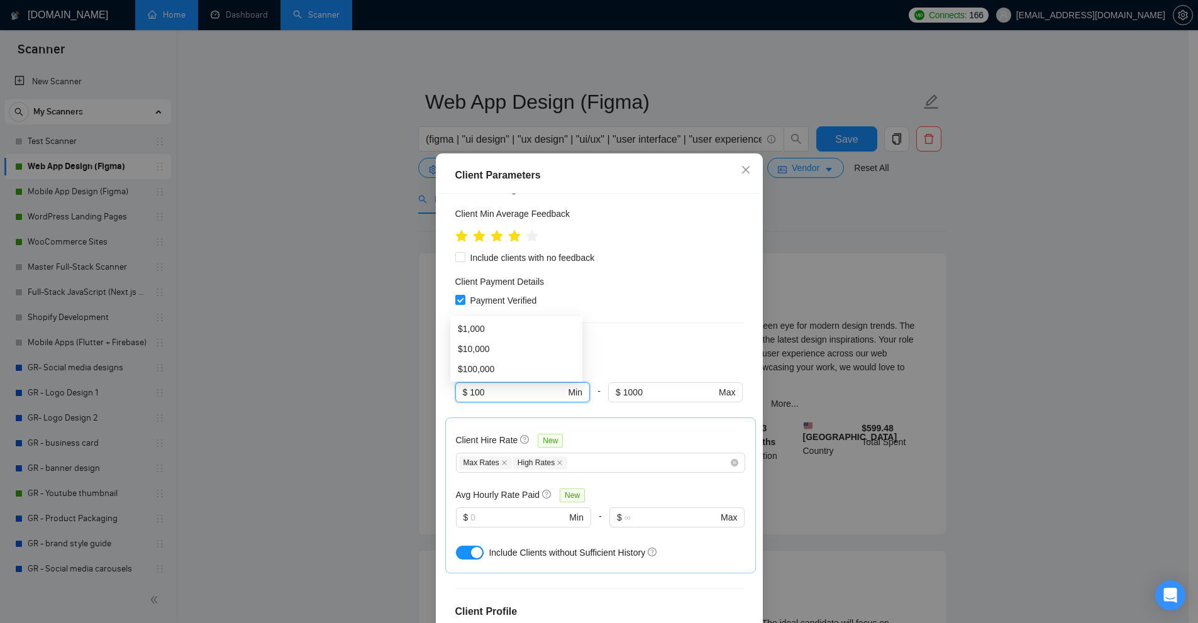
drag, startPoint x: 497, startPoint y: 299, endPoint x: 372, endPoint y: 302, distance: 124.5
click at [372, 302] on div "Client Parameters Client Location Include Client Countries [GEOGRAPHIC_DATA] [G…" at bounding box center [599, 311] width 1198 height 623
type input "1000"
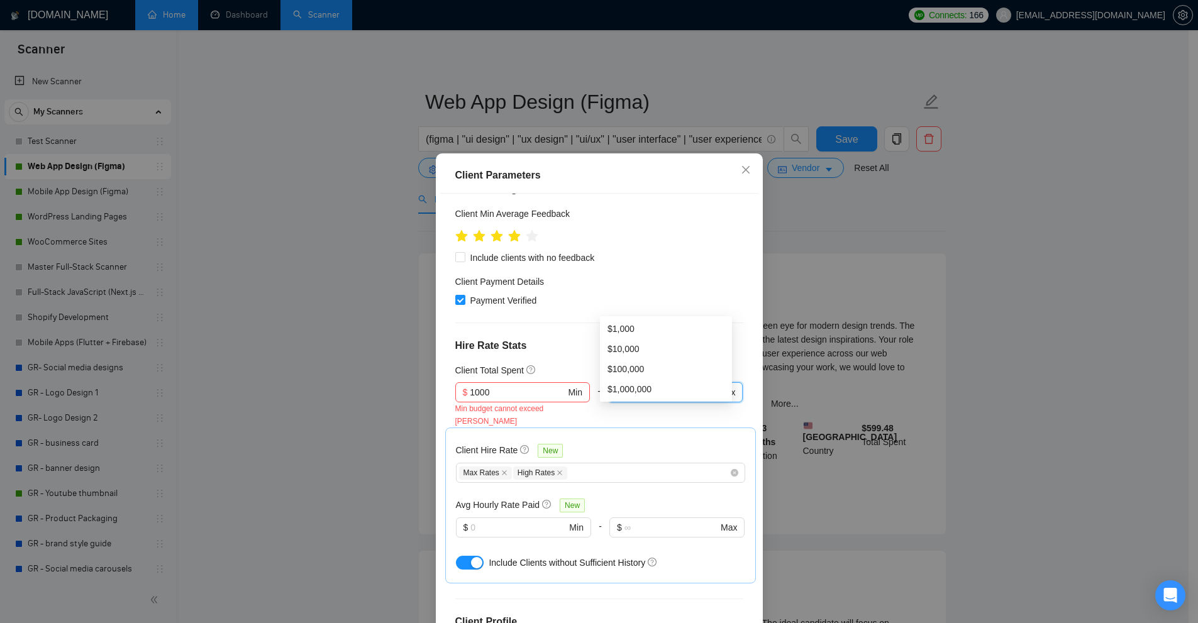
drag, startPoint x: 670, startPoint y: 308, endPoint x: 405, endPoint y: 336, distance: 266.8
click at [409, 334] on div "Client Parameters Client Location Include Client Countries [GEOGRAPHIC_DATA] [G…" at bounding box center [599, 311] width 1198 height 623
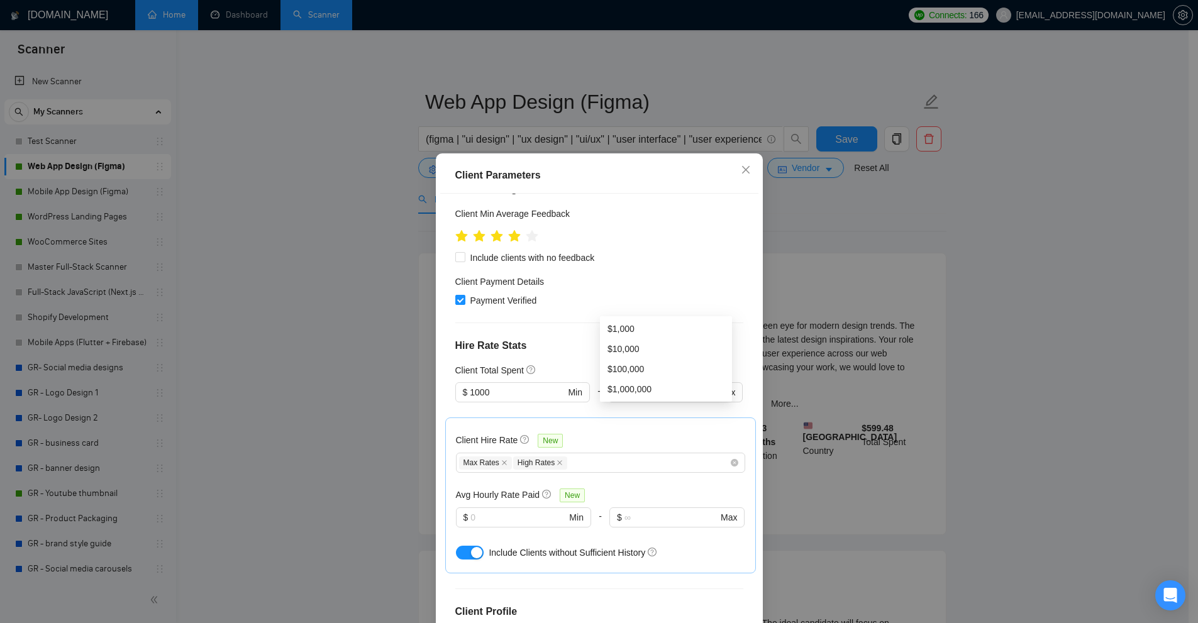
click at [555, 266] on div "Client Location Include Client Countries [GEOGRAPHIC_DATA] [GEOGRAPHIC_DATA] [G…" at bounding box center [599, 412] width 318 height 436
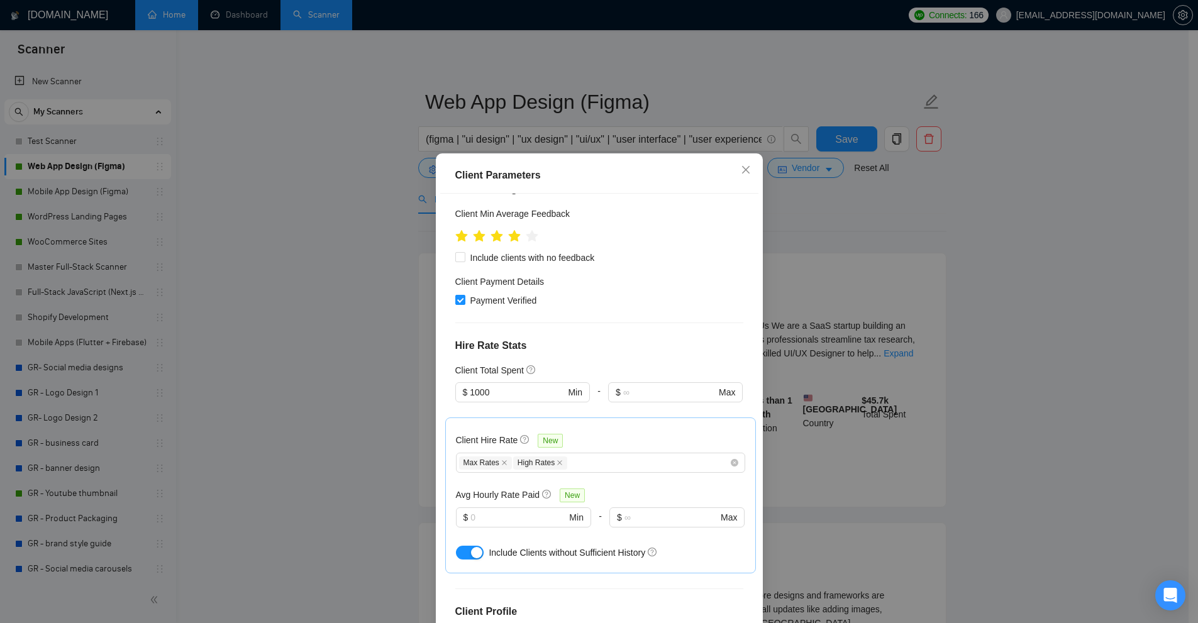
click at [863, 285] on div "Client Parameters Client Location Include Client Countries [GEOGRAPHIC_DATA] [G…" at bounding box center [599, 311] width 1198 height 623
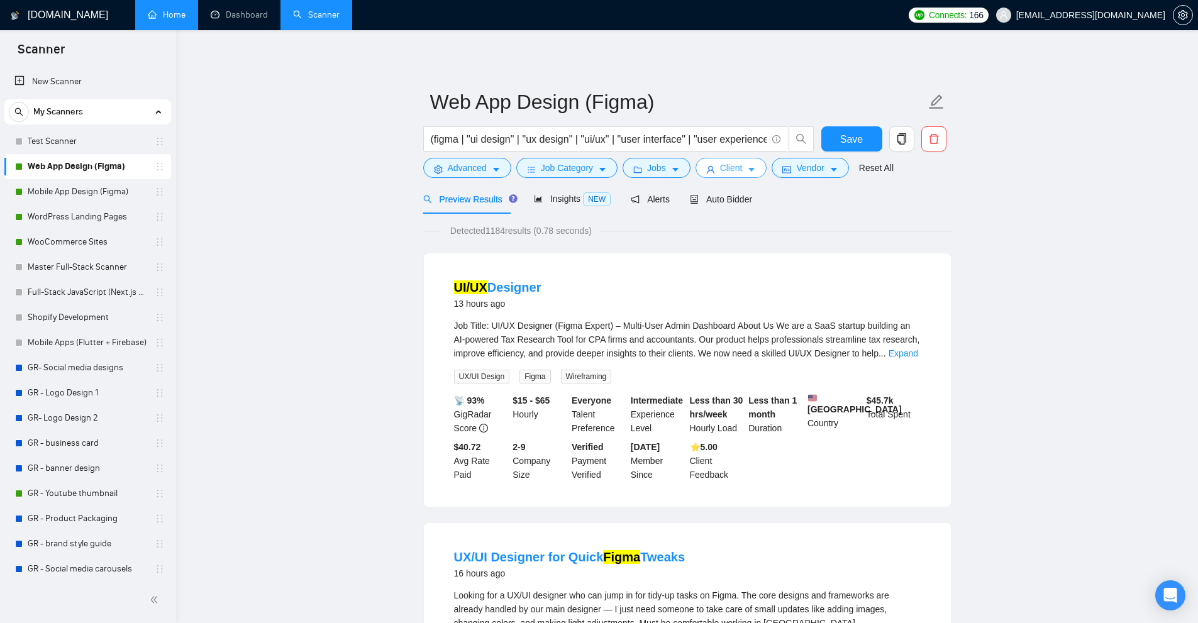
click at [737, 174] on span "Client" at bounding box center [731, 168] width 23 height 14
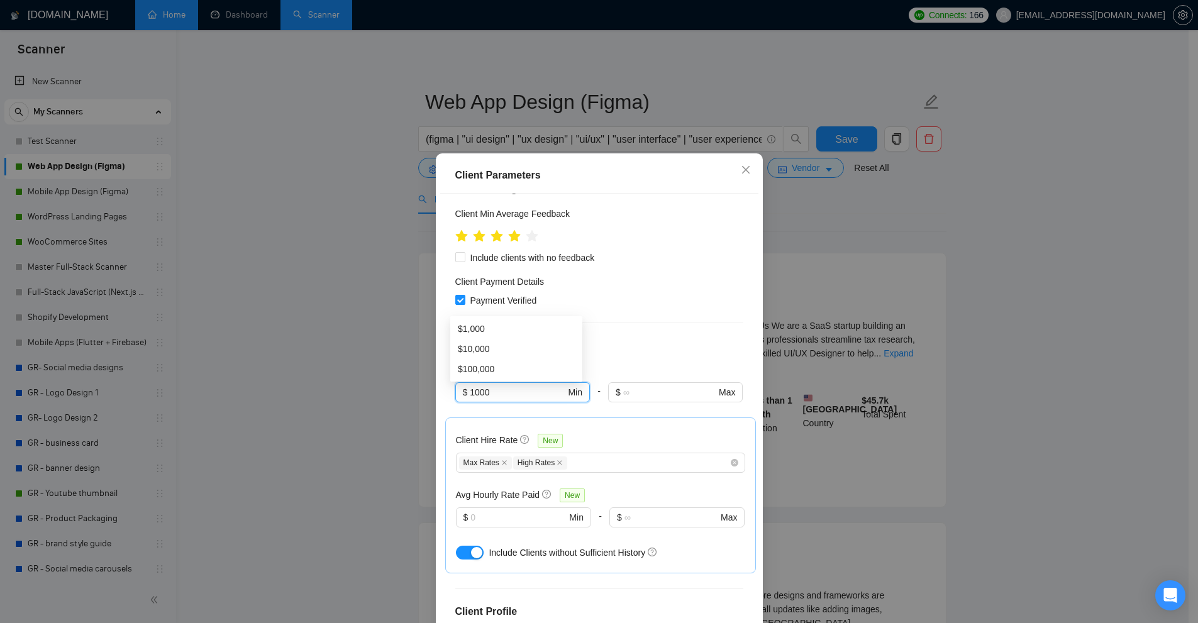
drag, startPoint x: 527, startPoint y: 306, endPoint x: 363, endPoint y: 311, distance: 163.5
click at [363, 311] on div "Client Parameters Client Location Include Client Countries [GEOGRAPHIC_DATA] [G…" at bounding box center [599, 311] width 1198 height 623
click at [590, 244] on div "Client Location Include Client Countries [GEOGRAPHIC_DATA] [GEOGRAPHIC_DATA] [G…" at bounding box center [599, 412] width 318 height 436
click at [974, 314] on div "Client Parameters Client Location Include Client Countries [GEOGRAPHIC_DATA] [G…" at bounding box center [599, 311] width 1198 height 623
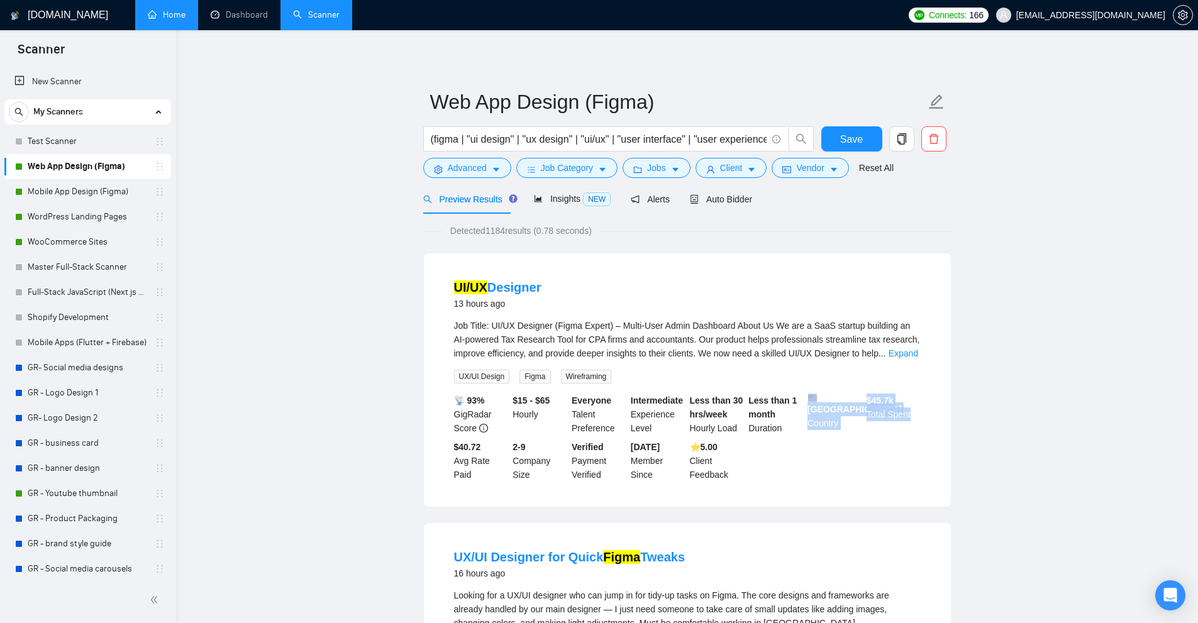
drag, startPoint x: 874, startPoint y: 397, endPoint x: 914, endPoint y: 416, distance: 43.9
click at [914, 416] on div "📡 93% GigRadar Score $15 - $65 Hourly Everyone Talent Preference Intermediate E…" at bounding box center [687, 438] width 472 height 88
click at [914, 416] on div "$ 45.7k Total Spent" at bounding box center [893, 414] width 59 height 41
drag, startPoint x: 871, startPoint y: 395, endPoint x: 879, endPoint y: 395, distance: 8.2
click at [879, 395] on b "$ 45.7k" at bounding box center [879, 400] width 27 height 10
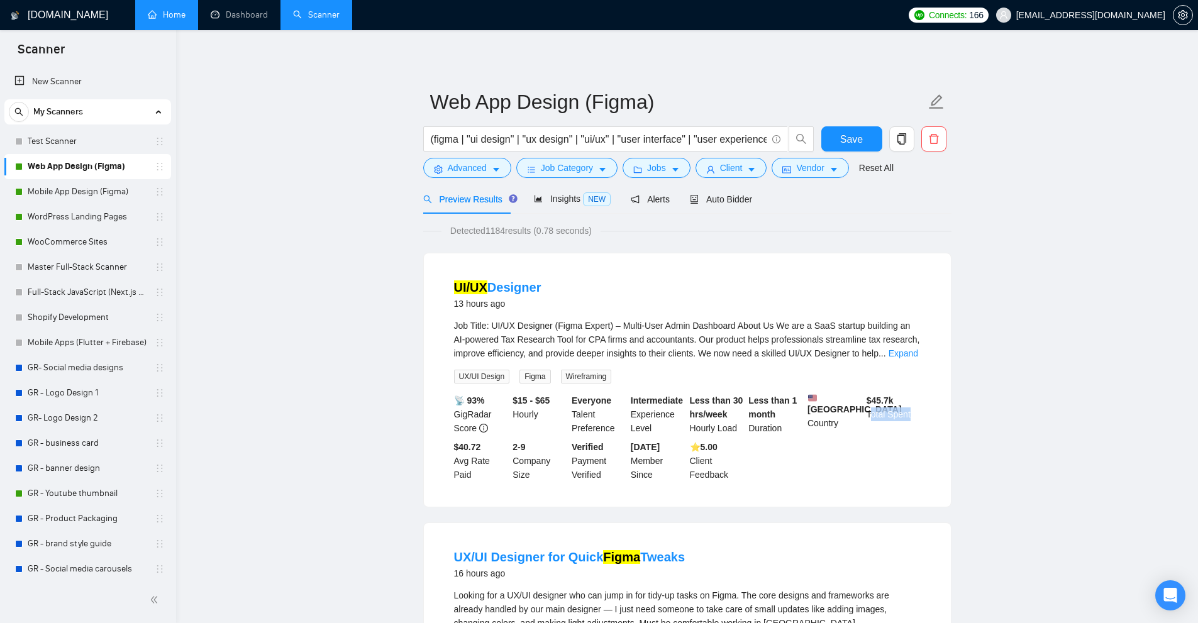
drag, startPoint x: 869, startPoint y: 413, endPoint x: 908, endPoint y: 417, distance: 39.8
click at [908, 417] on div "$ 45.7k Total Spent" at bounding box center [893, 414] width 59 height 41
click at [753, 169] on button "Client" at bounding box center [731, 168] width 72 height 20
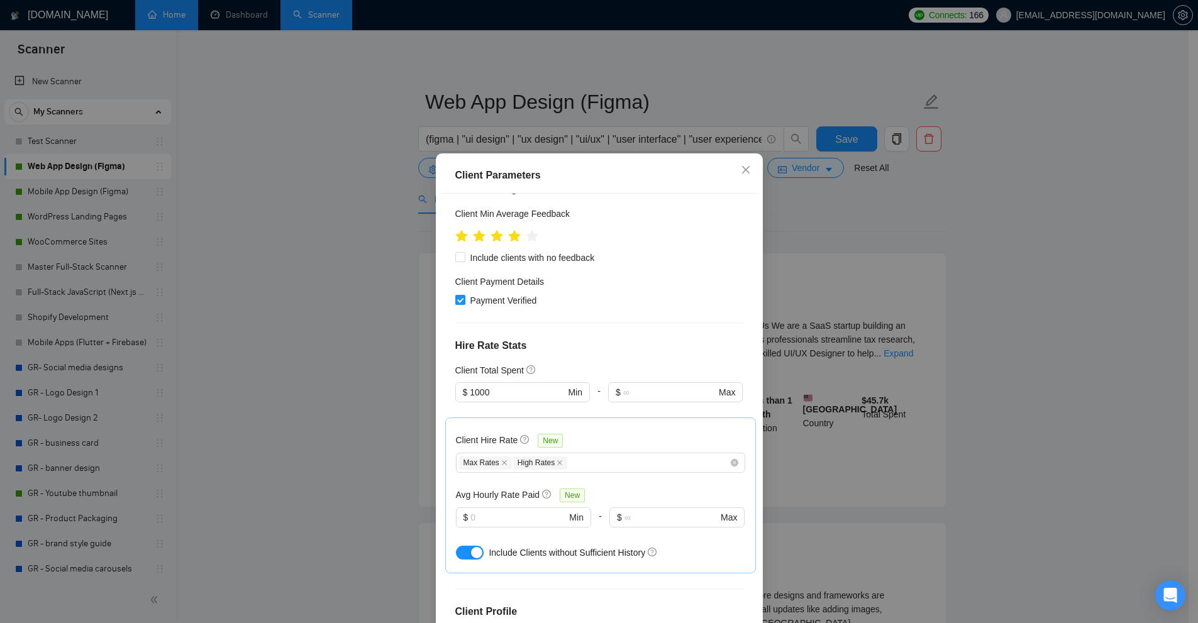
click at [668, 363] on div "Client Total Spent" at bounding box center [599, 370] width 288 height 14
drag, startPoint x: 527, startPoint y: 298, endPoint x: 535, endPoint y: 301, distance: 8.0
click at [321, 301] on div "Client Parameters Client Location Include Client Countries [GEOGRAPHIC_DATA] [G…" at bounding box center [599, 311] width 1198 height 623
click at [536, 385] on input "1000" at bounding box center [517, 392] width 95 height 14
drag, startPoint x: 489, startPoint y: 306, endPoint x: 461, endPoint y: 300, distance: 28.2
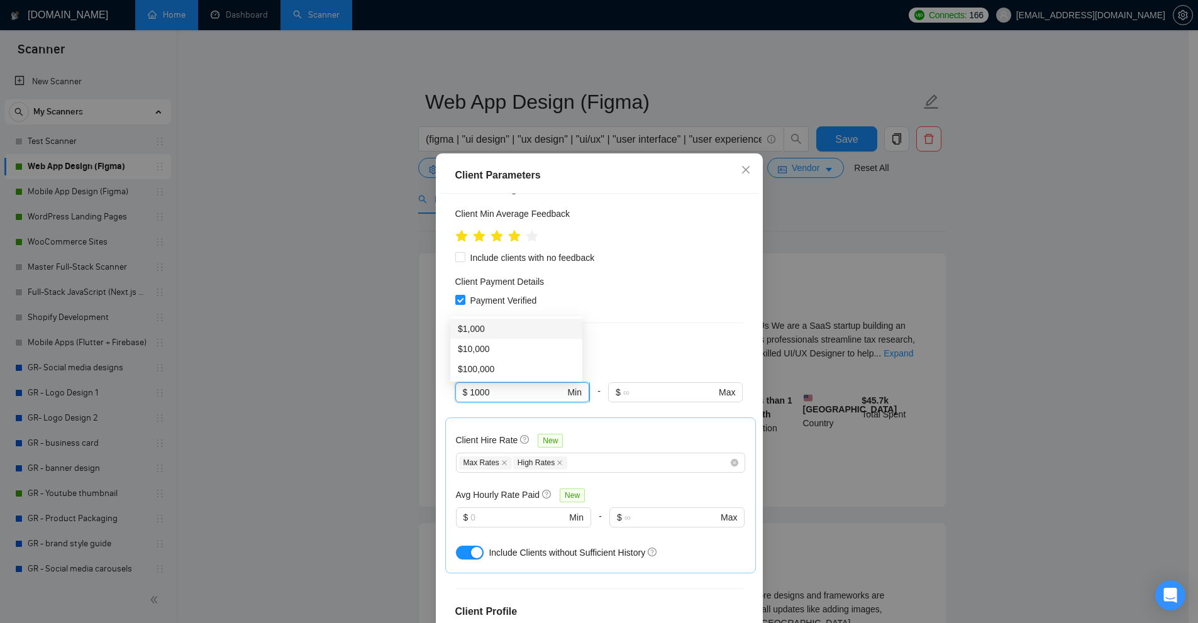
click at [461, 382] on span "$ 1000 Min" at bounding box center [522, 392] width 134 height 20
click at [661, 269] on div "Client Location Include Client Countries [GEOGRAPHIC_DATA] [GEOGRAPHIC_DATA] [G…" at bounding box center [599, 412] width 318 height 436
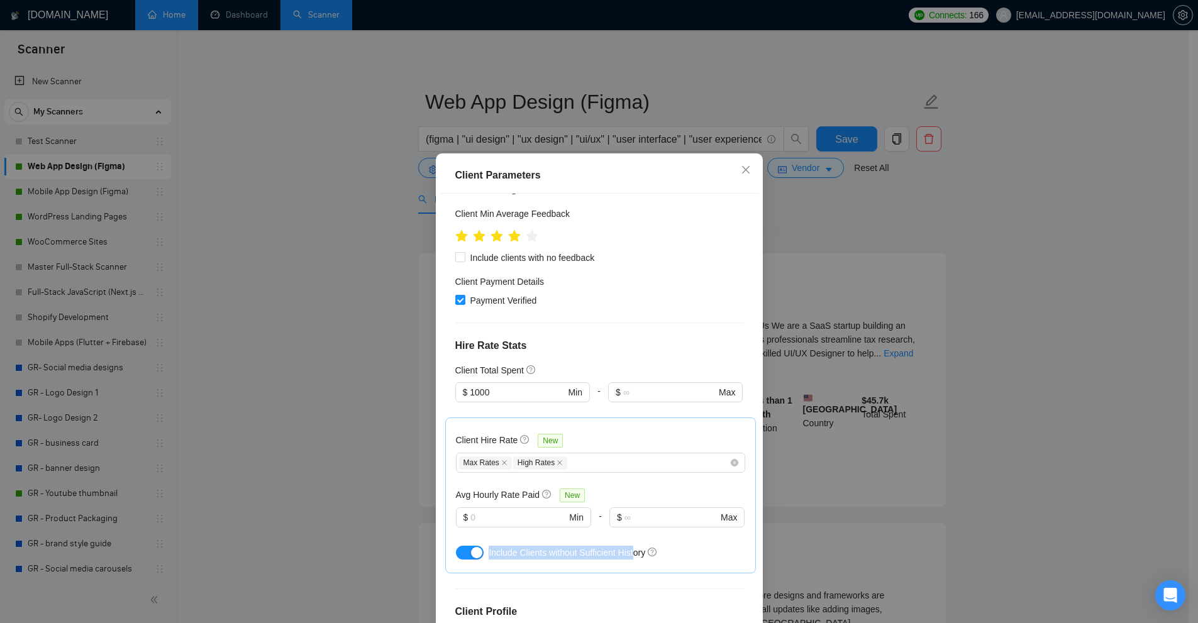
drag, startPoint x: 485, startPoint y: 460, endPoint x: 633, endPoint y: 467, distance: 148.6
click at [632, 543] on div "Include Clients without Sufficient History" at bounding box center [600, 553] width 289 height 20
drag, startPoint x: 639, startPoint y: 489, endPoint x: 632, endPoint y: 477, distance: 13.5
click at [639, 489] on div "Client Location Include Client Countries [GEOGRAPHIC_DATA] [GEOGRAPHIC_DATA] [G…" at bounding box center [599, 412] width 318 height 436
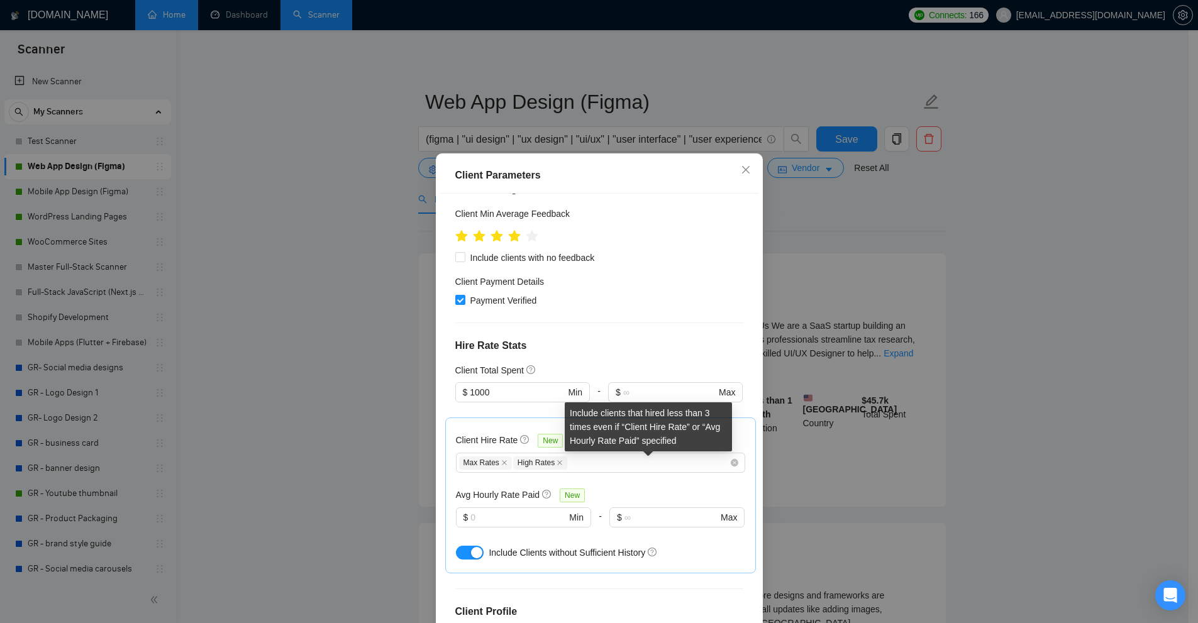
click at [573, 414] on div "Include clients that hired less than 3 times even if “Client Hire Rate” or “Avg…" at bounding box center [648, 426] width 167 height 49
drag, startPoint x: 573, startPoint y: 414, endPoint x: 629, endPoint y: 428, distance: 57.5
click at [602, 425] on div "Include clients that hired less than 3 times even if “Client Hire Rate” or “Avg…" at bounding box center [648, 426] width 167 height 49
click at [634, 428] on div "Include clients that hired less than 3 times even if “Client Hire Rate” or “Avg…" at bounding box center [648, 426] width 167 height 49
drag, startPoint x: 661, startPoint y: 429, endPoint x: 653, endPoint y: 429, distance: 8.8
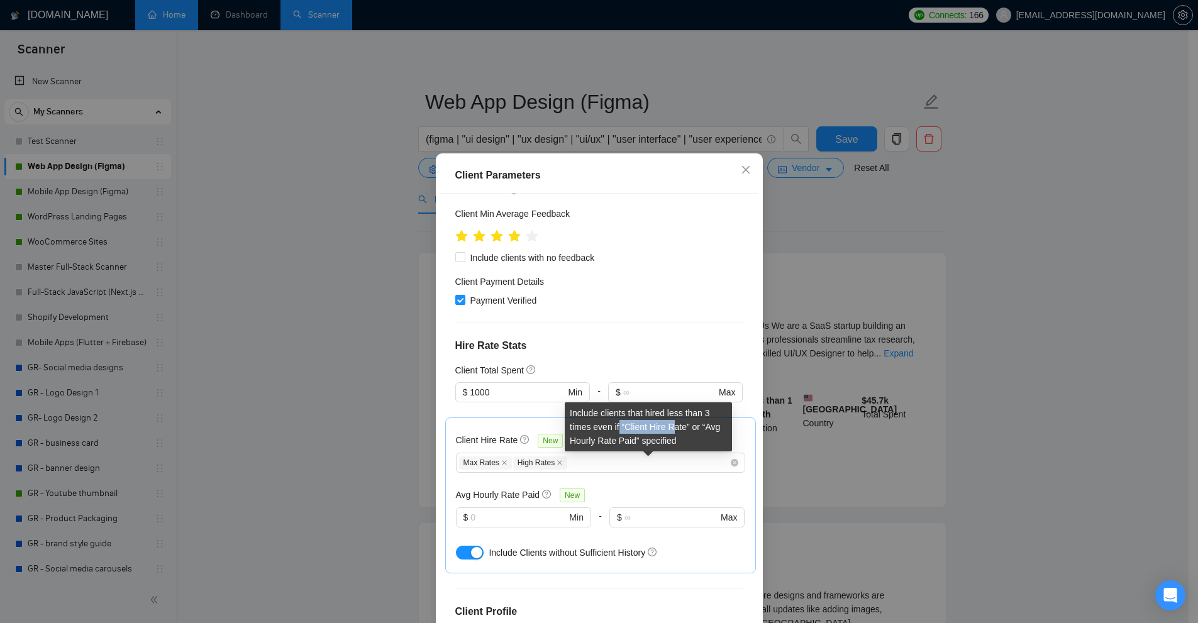
click at [665, 429] on div "Include clients that hired less than 3 times even if “Client Hire Rate” or “Avg…" at bounding box center [648, 426] width 167 height 49
click at [622, 426] on div "Include clients that hired less than 3 times even if “Client Hire Rate” or “Avg…" at bounding box center [648, 426] width 167 height 49
drag, startPoint x: 613, startPoint y: 427, endPoint x: 616, endPoint y: 418, distance: 9.2
click at [616, 418] on div "Include clients that hired less than 3 times even if “Client Hire Rate” or “Avg…" at bounding box center [648, 426] width 167 height 49
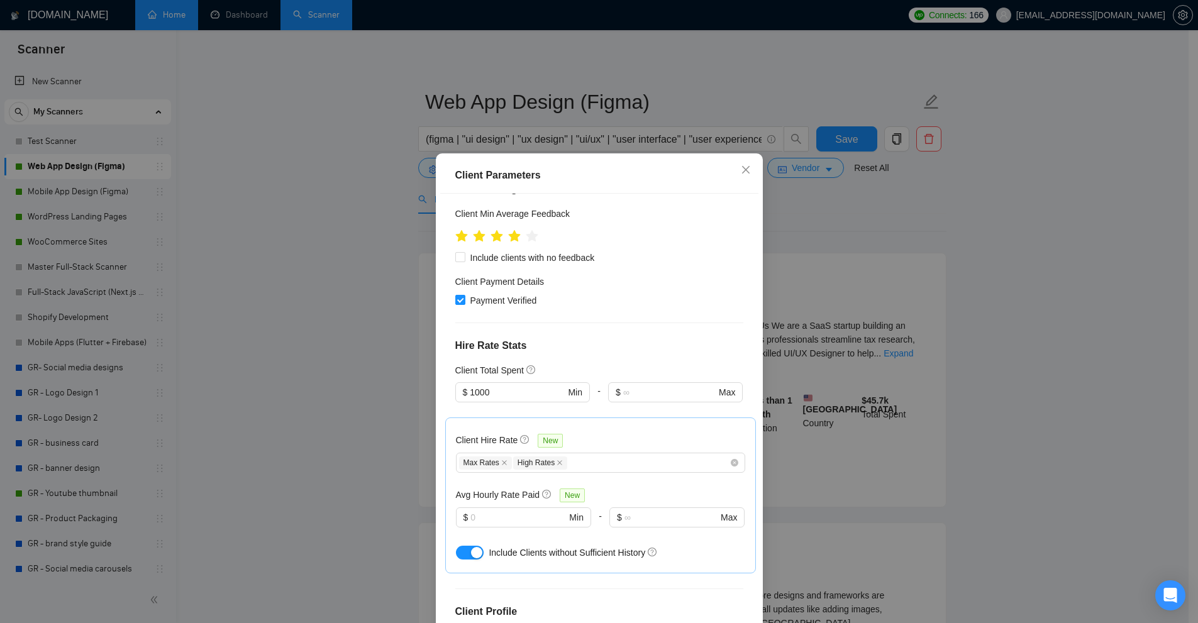
click at [471, 547] on div "button" at bounding box center [476, 552] width 11 height 11
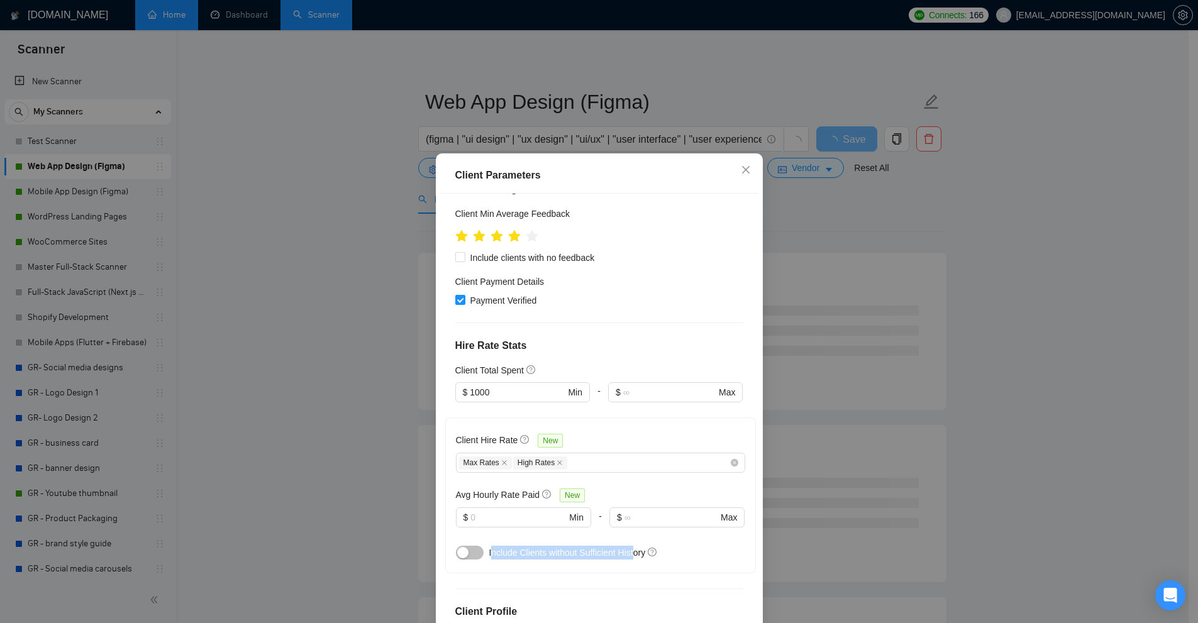
drag, startPoint x: 488, startPoint y: 460, endPoint x: 627, endPoint y: 463, distance: 139.6
click at [627, 548] on span "Include Clients without Sufficient History" at bounding box center [567, 553] width 157 height 10
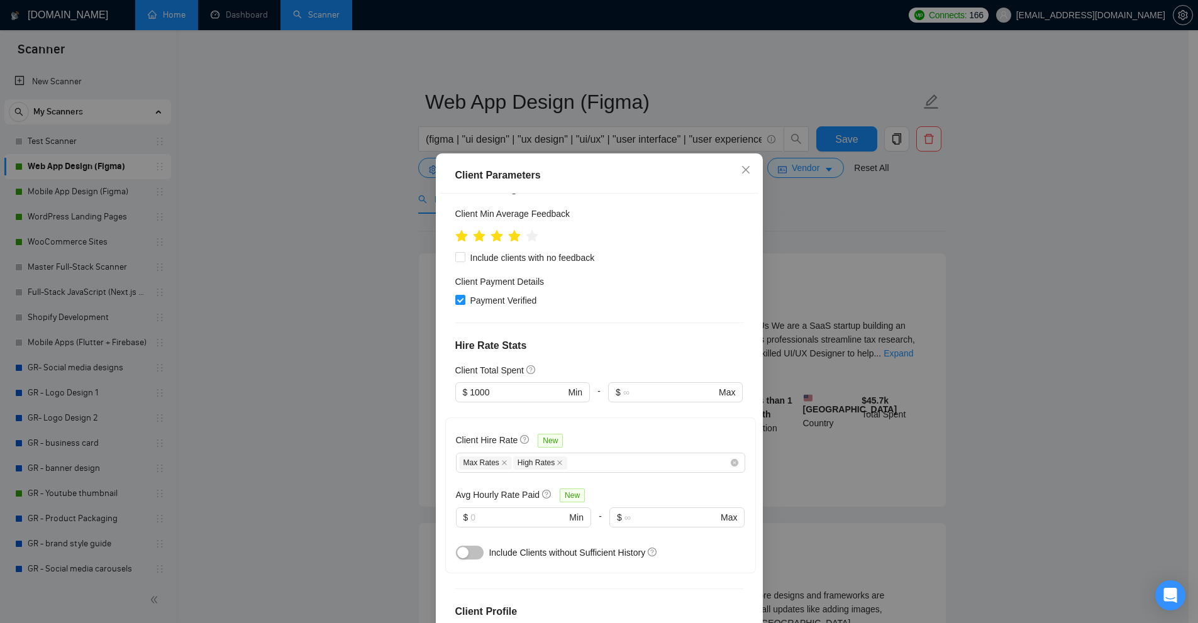
click at [930, 388] on div "Client Parameters Client Location Include Client Countries [GEOGRAPHIC_DATA] [G…" at bounding box center [599, 311] width 1198 height 623
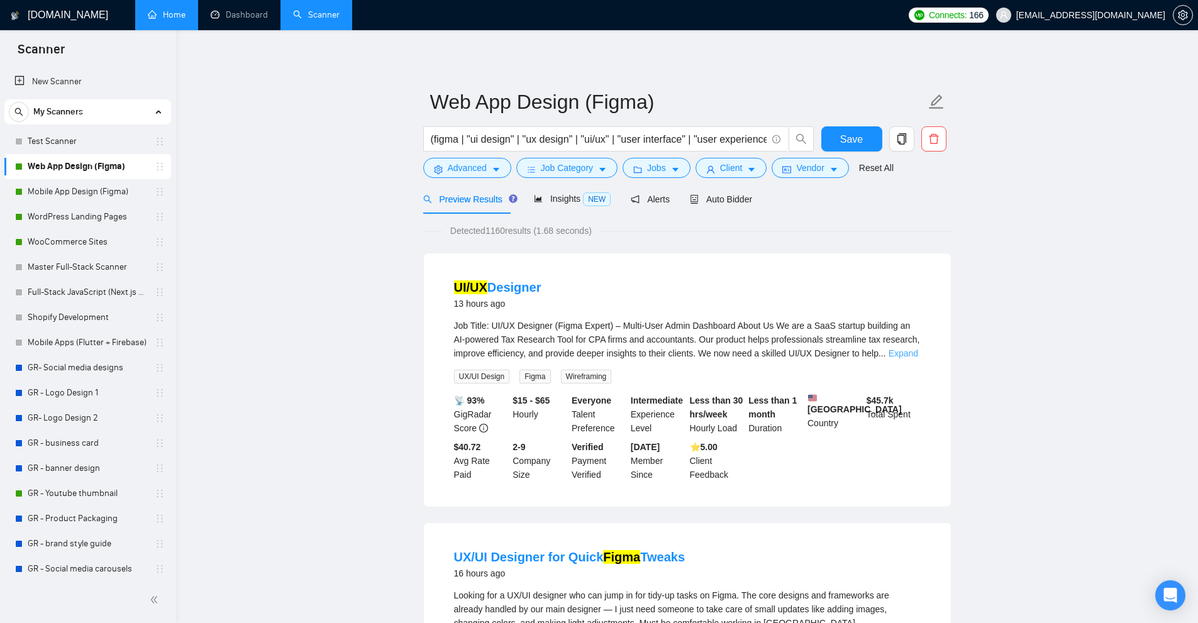
click at [914, 353] on link "Expand" at bounding box center [903, 353] width 30 height 10
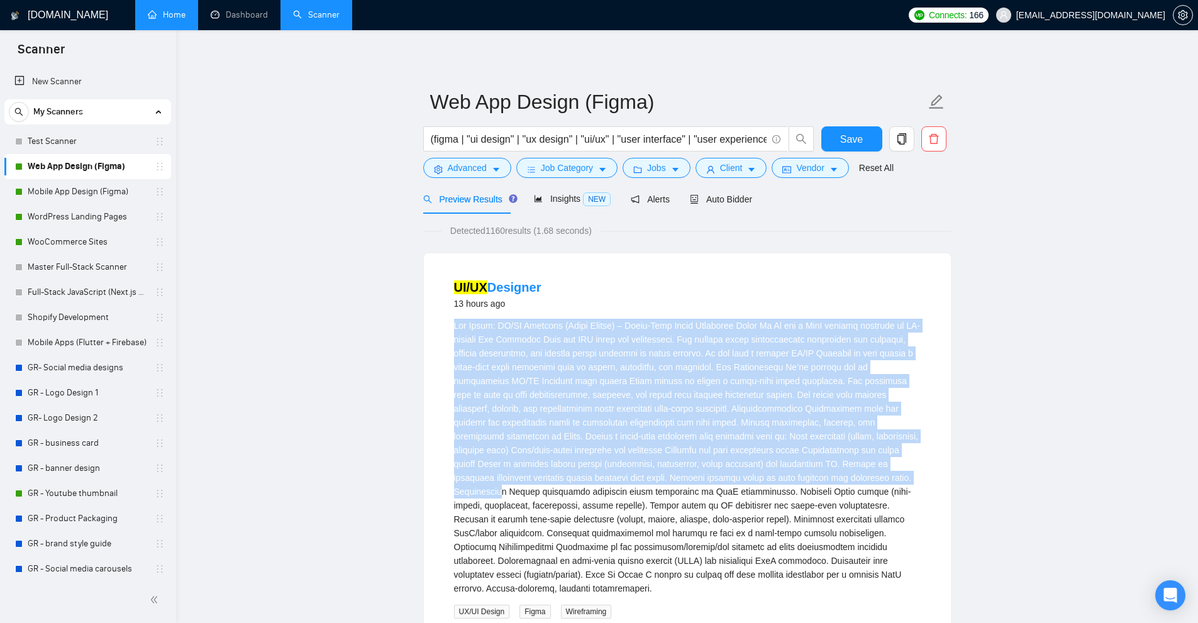
drag, startPoint x: 454, startPoint y: 320, endPoint x: 823, endPoint y: 481, distance: 402.6
click at [816, 483] on div "Job Title: UI/UX Designer (Figma Expert) – Multi-User Admin Dashboard\a\aAbout …" at bounding box center [687, 457] width 467 height 277
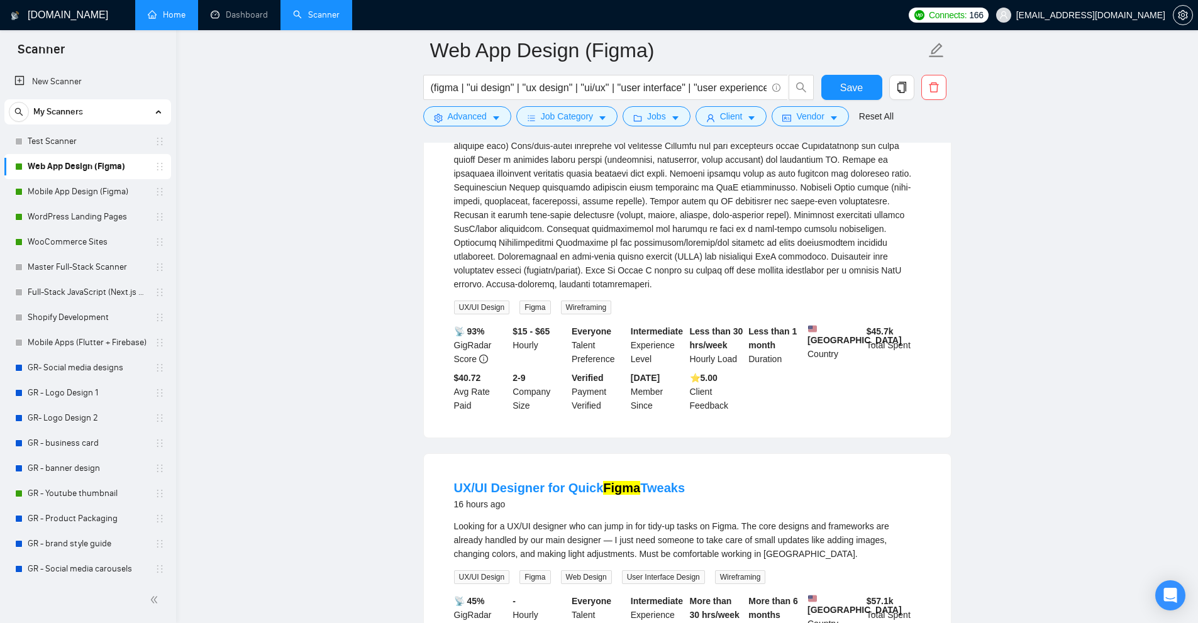
click at [784, 260] on div "Job Title: UI/UX Designer (Figma Expert) – Multi-User Admin Dashboard\a\aAbout …" at bounding box center [687, 152] width 467 height 277
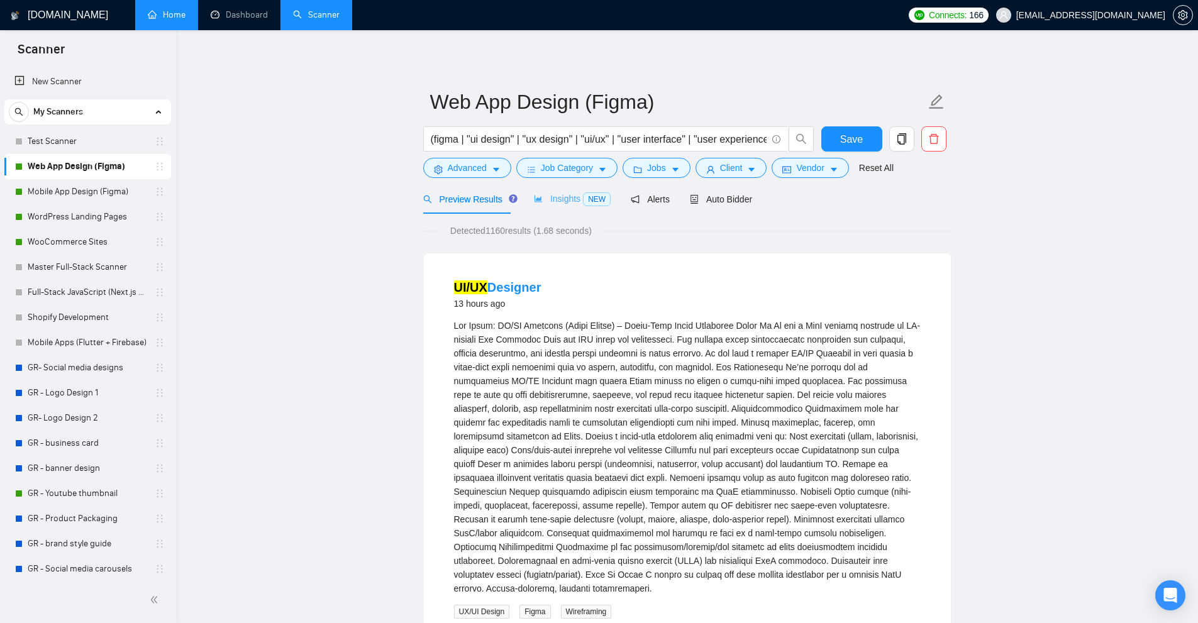
click at [548, 189] on div "Insights NEW" at bounding box center [572, 199] width 77 height 30
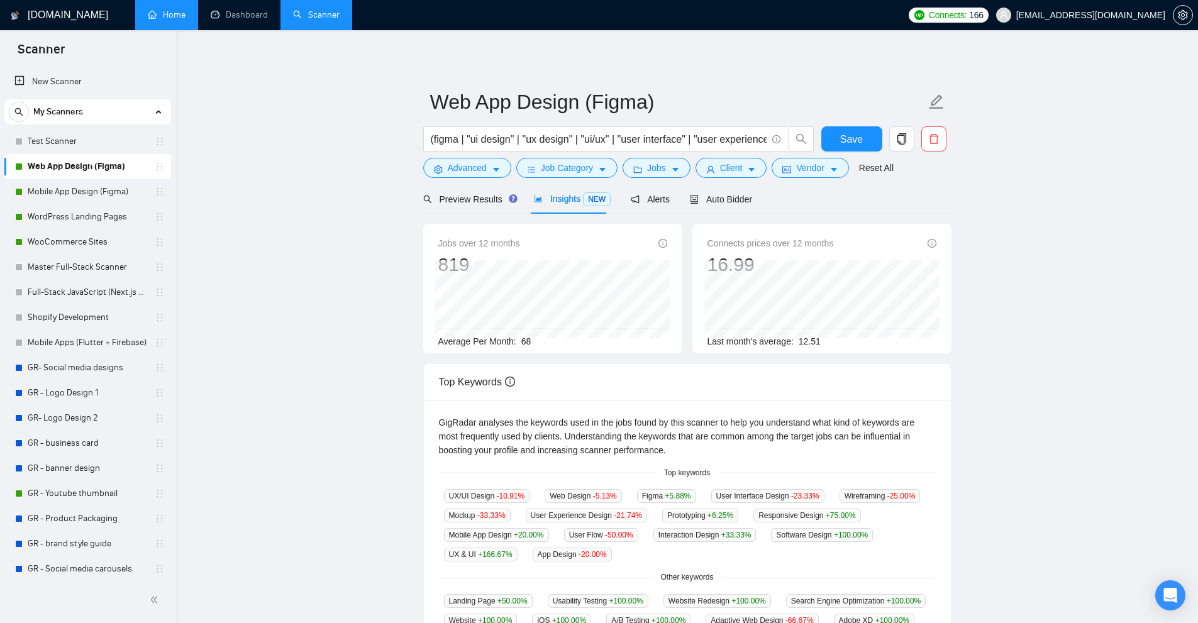
click at [536, 341] on div "Jobs over 12 months 819 [DATE] 93 Average Per Month: 68" at bounding box center [552, 292] width 229 height 112
drag, startPoint x: 527, startPoint y: 343, endPoint x: 521, endPoint y: 343, distance: 6.3
click at [524, 346] on div "Average Per Month: 68" at bounding box center [552, 341] width 229 height 14
click at [521, 343] on span "68" at bounding box center [526, 341] width 10 height 10
drag, startPoint x: 521, startPoint y: 343, endPoint x: 539, endPoint y: 342, distance: 18.2
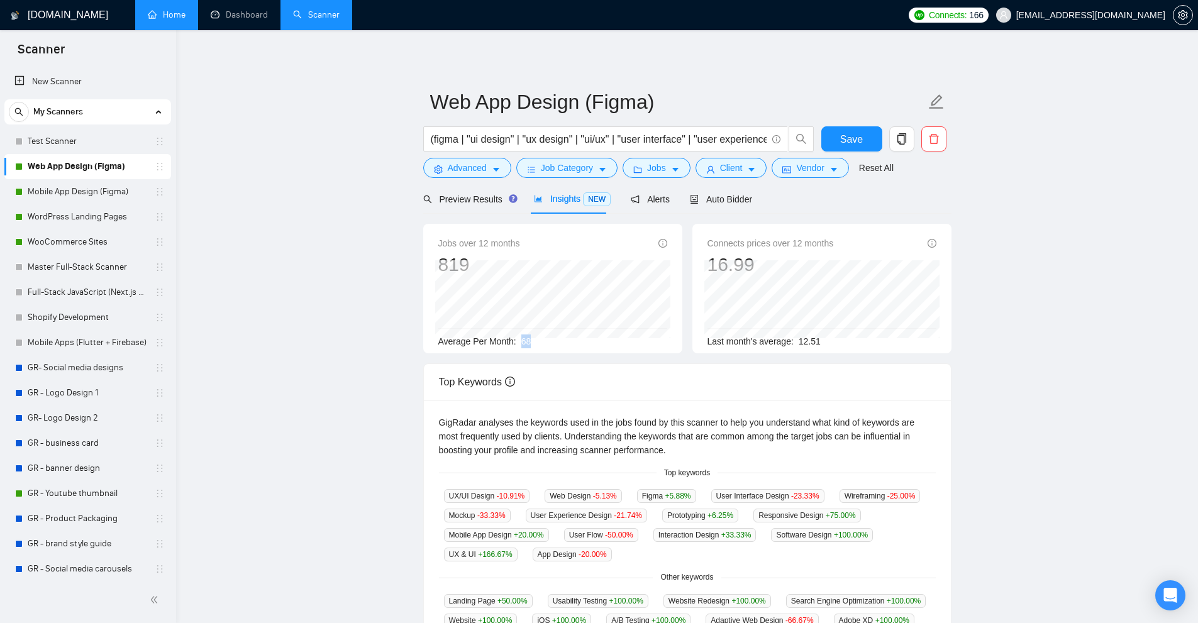
click at [539, 342] on div "Average Per Month: 68" at bounding box center [552, 341] width 229 height 14
click at [470, 200] on span "Preview Results" at bounding box center [468, 199] width 91 height 10
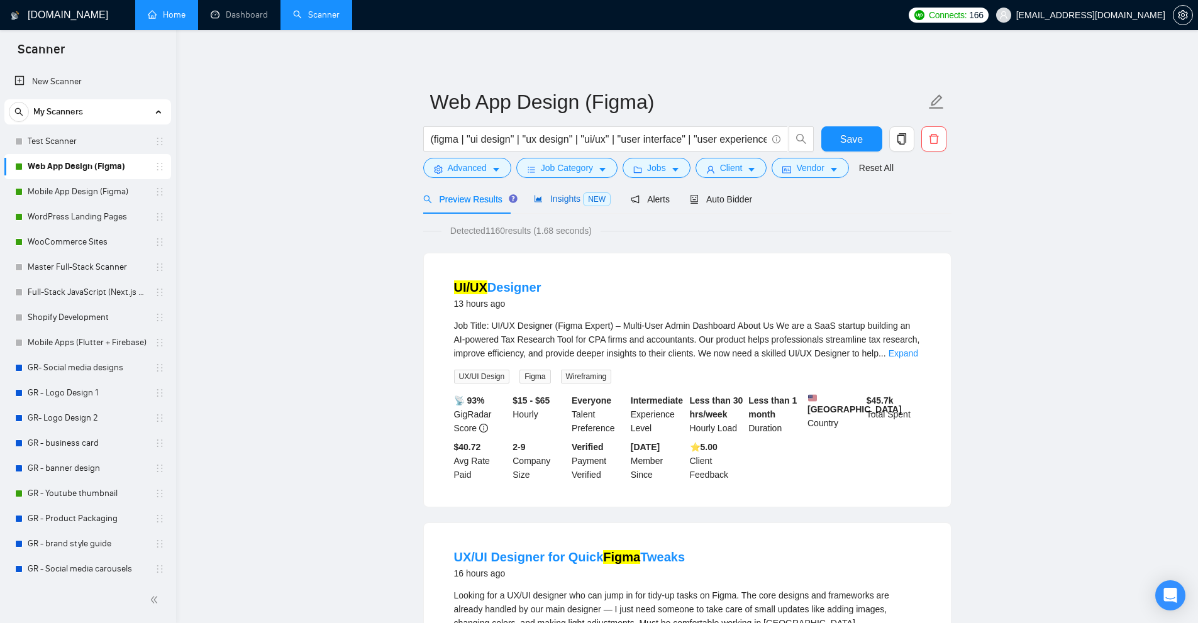
click at [583, 199] on span "NEW" at bounding box center [597, 199] width 28 height 14
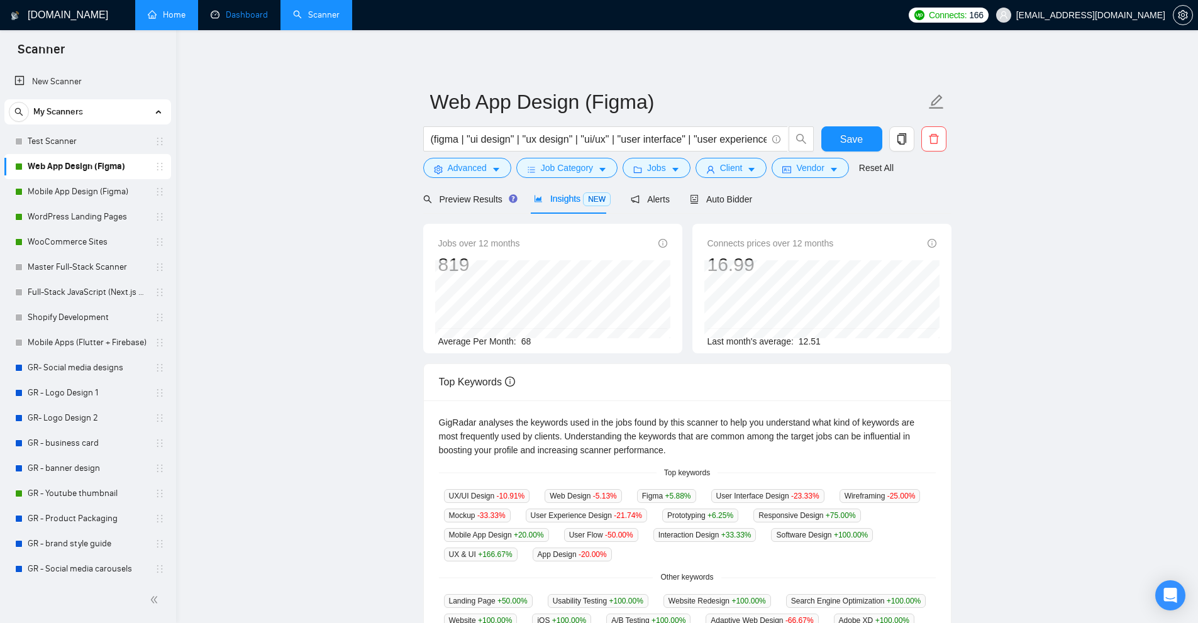
click at [238, 20] on link "Dashboard" at bounding box center [239, 14] width 57 height 11
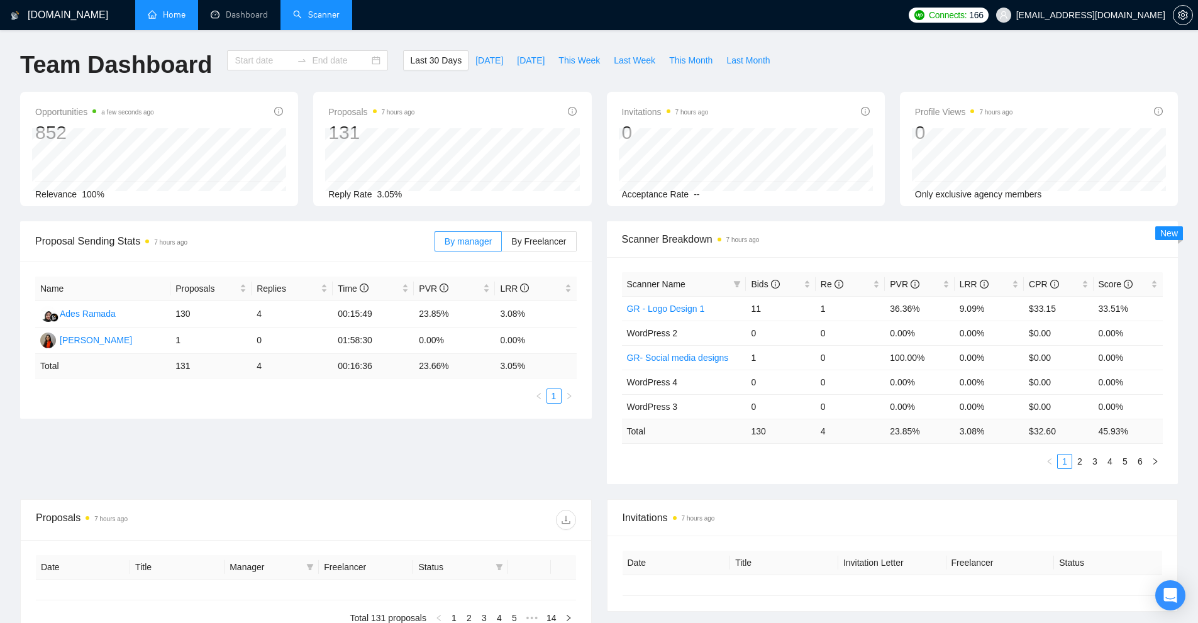
type input "[DATE]"
